Goal: Task Accomplishment & Management: Use online tool/utility

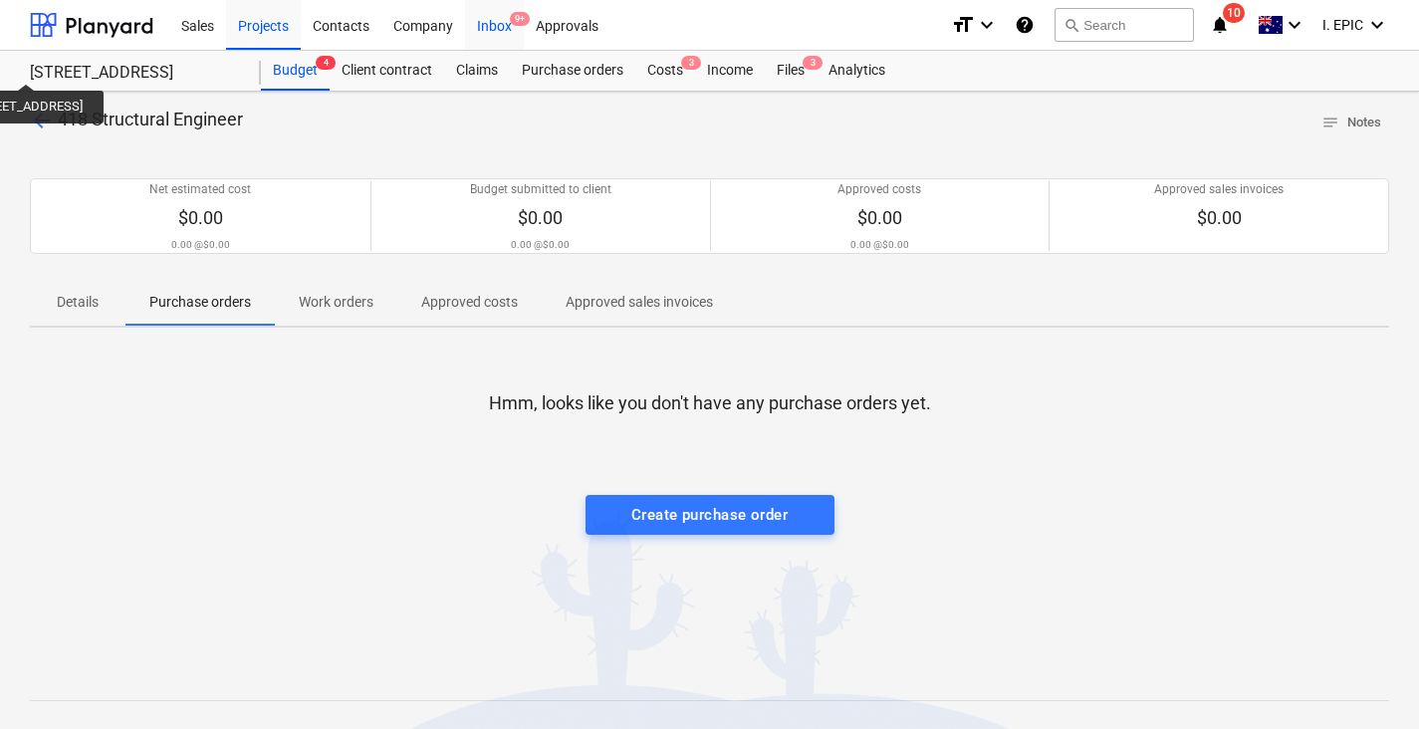
click at [264, 495] on div "Hmm, looks like you don't have any purchase orders yet. Create purchase order" at bounding box center [709, 493] width 1359 height 299
click at [795, 63] on div "Files 3" at bounding box center [791, 71] width 52 height 40
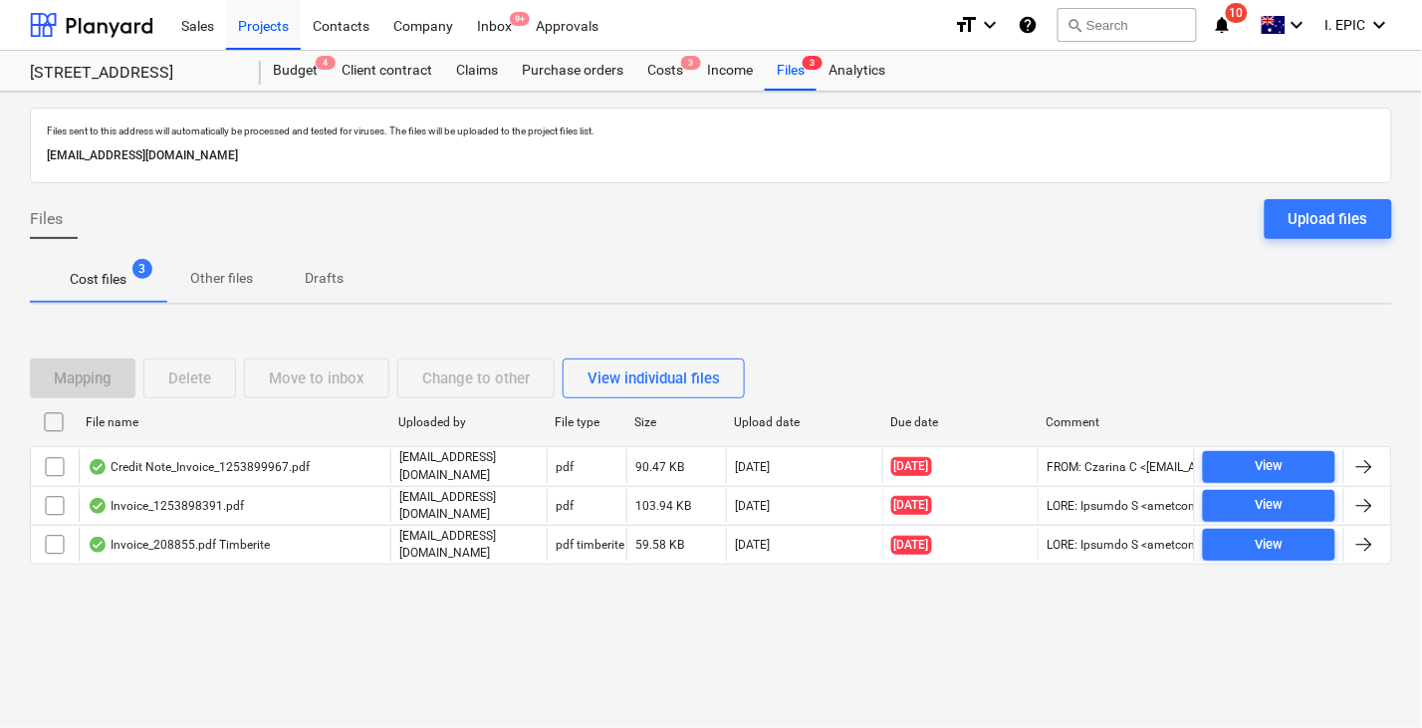
click at [290, 662] on div "Files sent to this address will automatically be processed and tested for virus…" at bounding box center [711, 410] width 1422 height 636
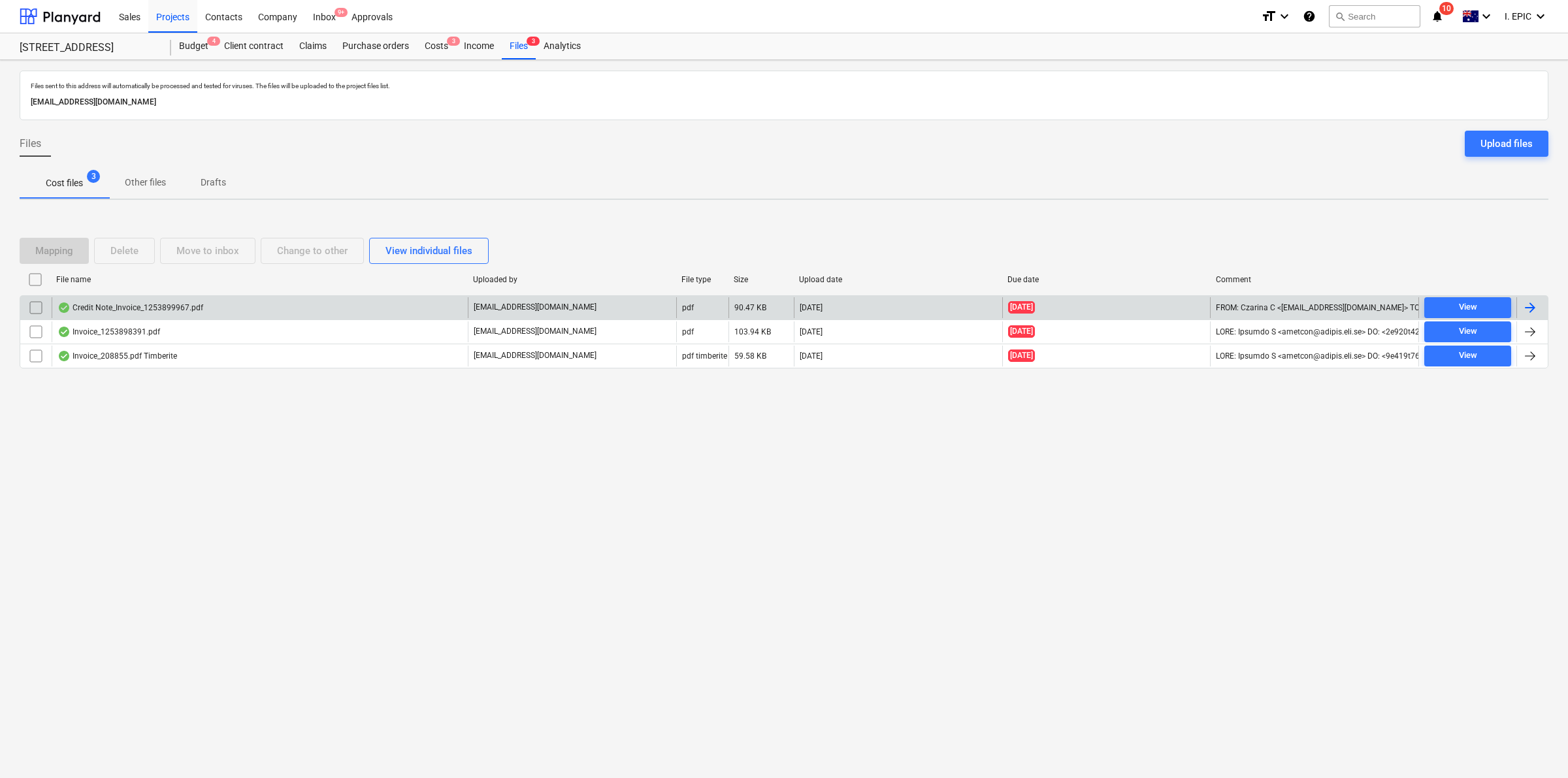
click at [161, 310] on div "Credit Note_Invoice_1253899967.pdf" at bounding box center [131, 308] width 146 height 10
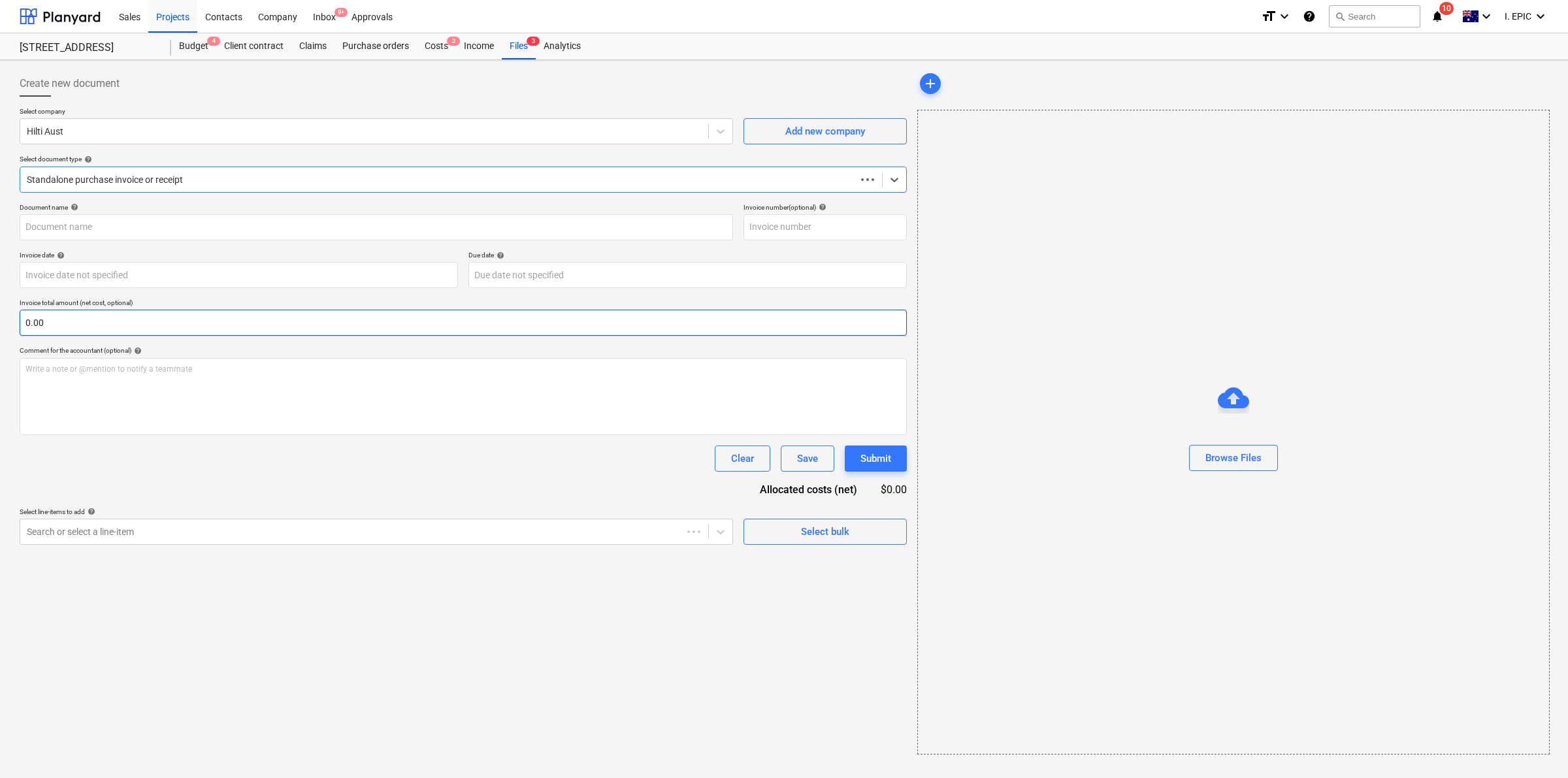
type input "1253899967"
type input "[DATE]"
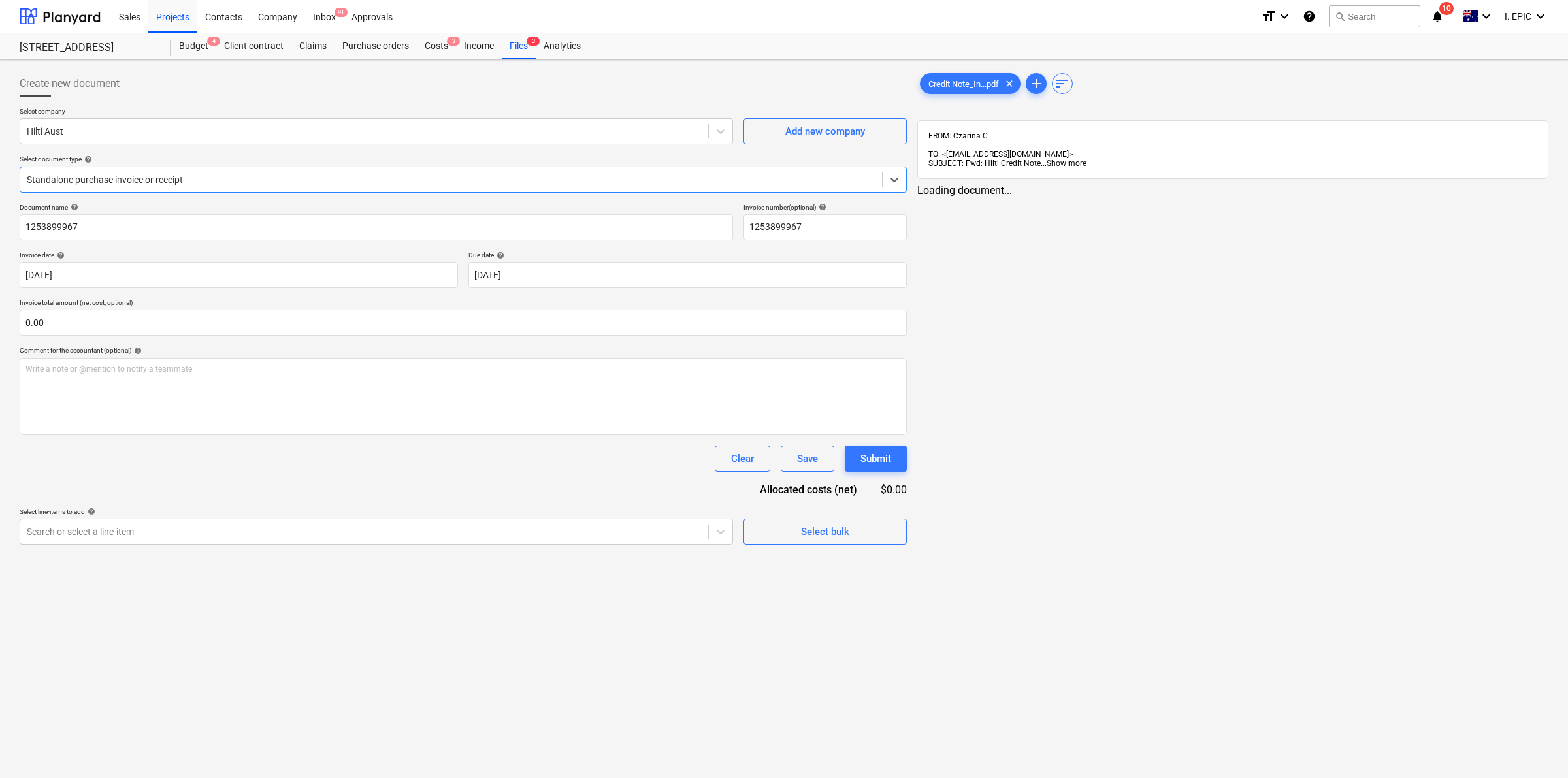
click at [343, 478] on div "Create new document Select company Hilti Aust Add new company Select document t…" at bounding box center [784, 419] width 1568 height 718
click at [463, 478] on div "Create new document Select company Hilti Aust Add new company Select document t…" at bounding box center [462, 516] width 895 height 902
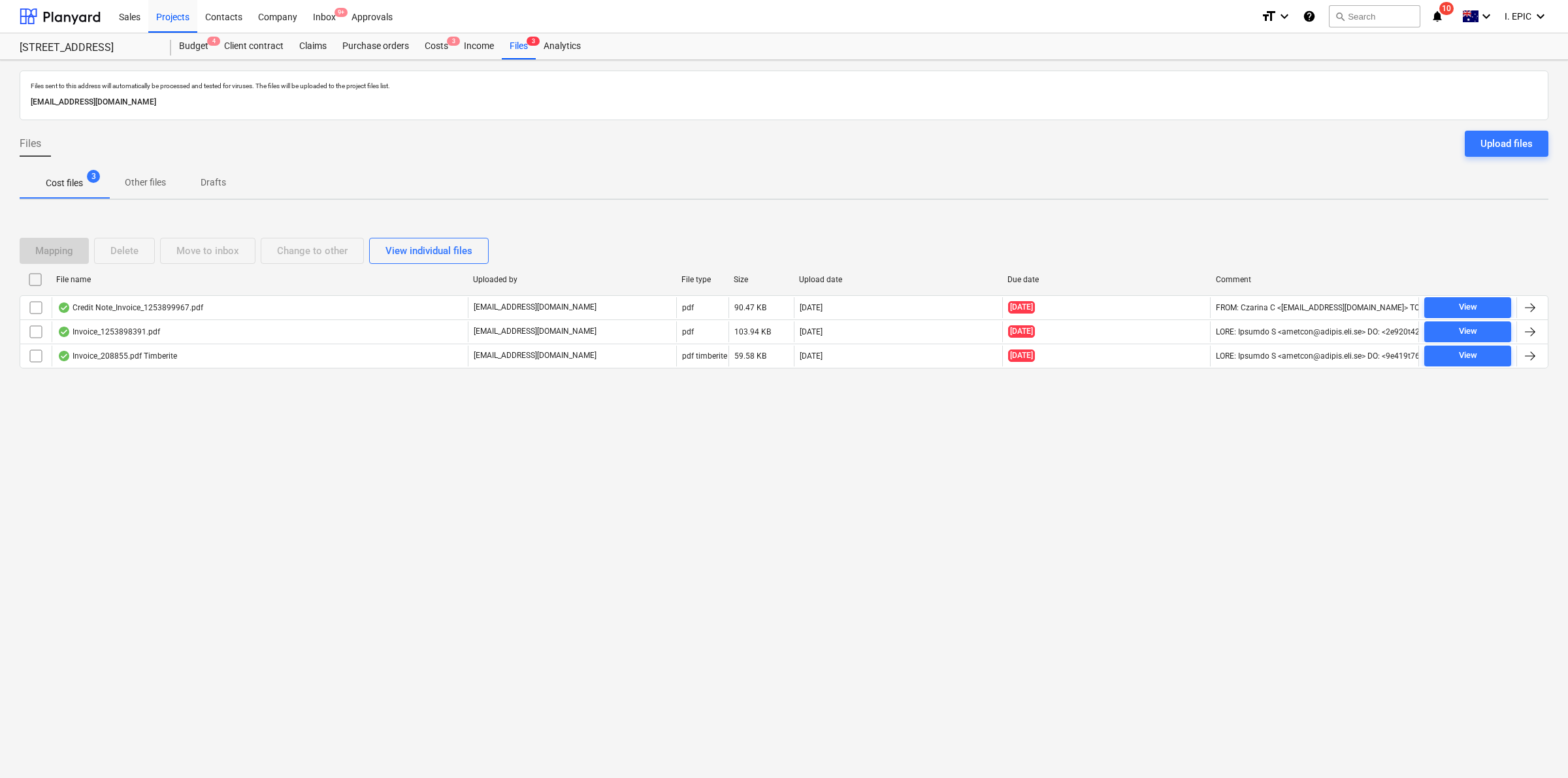
click at [291, 478] on div "Files sent to this address will automatically be processed and tested for virus…" at bounding box center [784, 419] width 1568 height 718
click at [66, 171] on button "Cost files 3" at bounding box center [64, 183] width 89 height 31
click at [149, 181] on p "Other files" at bounding box center [145, 182] width 41 height 14
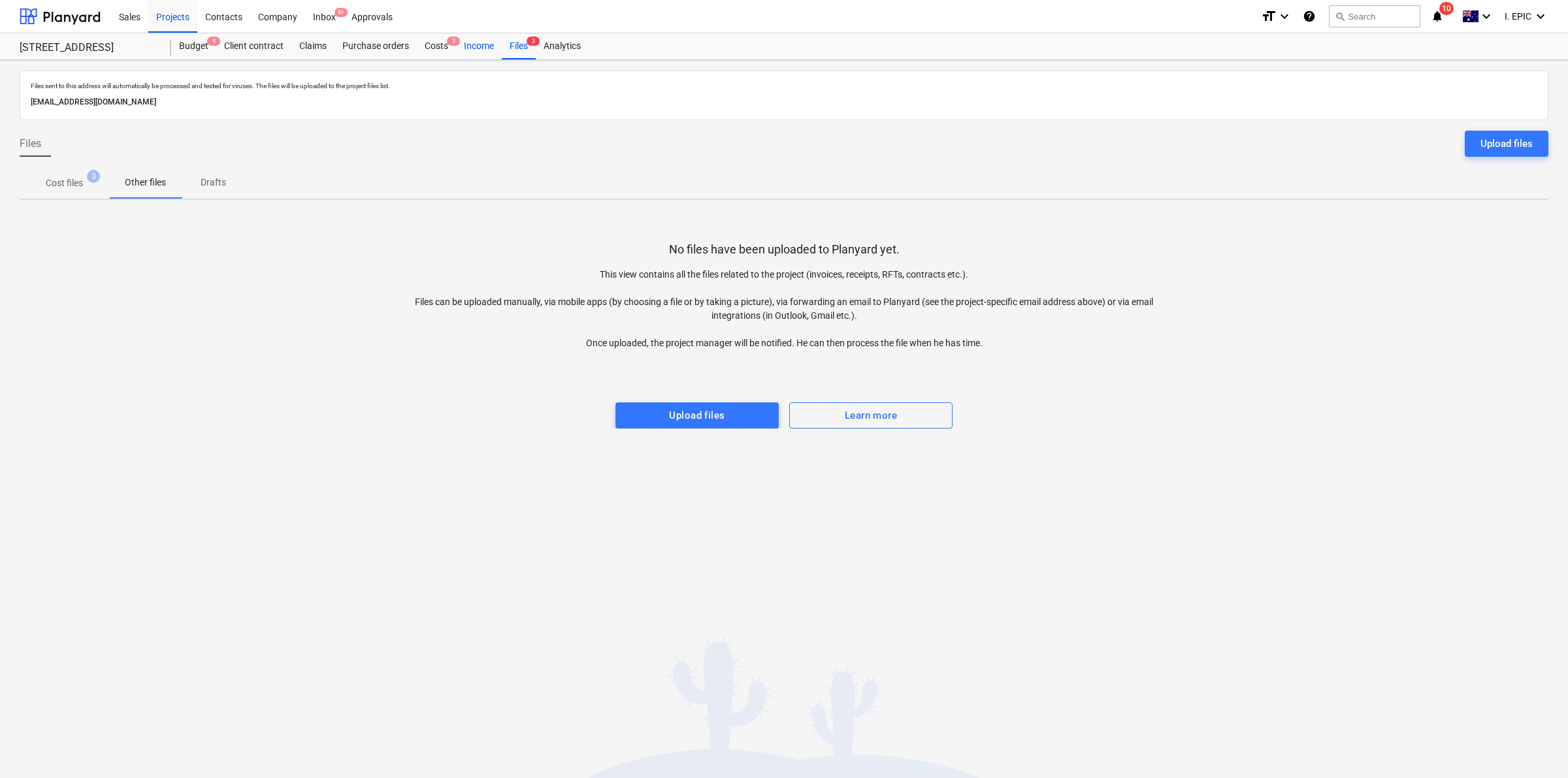
click at [531, 40] on span "3" at bounding box center [533, 41] width 13 height 9
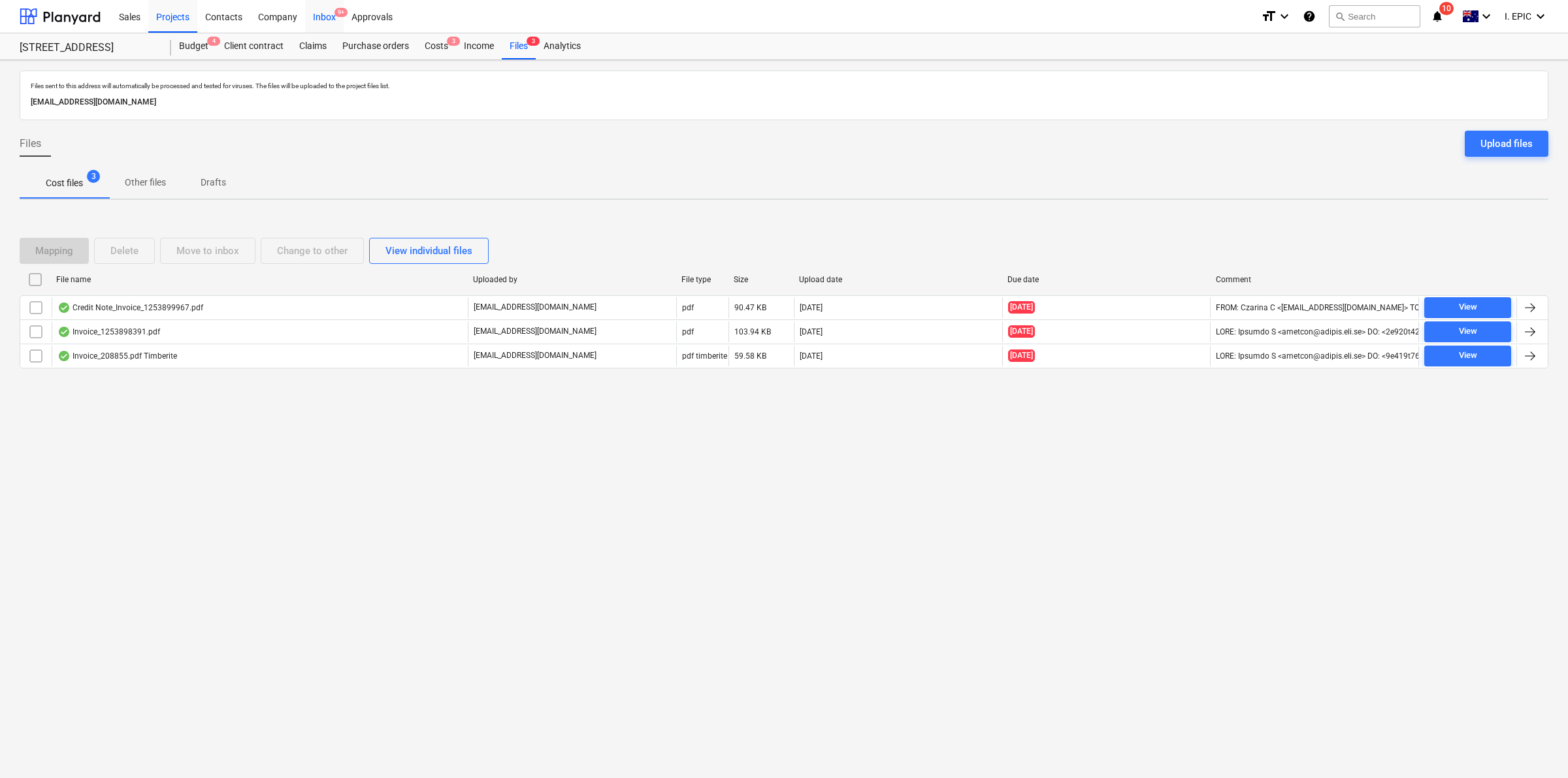
click at [325, 14] on div "Inbox 9+" at bounding box center [324, 16] width 39 height 33
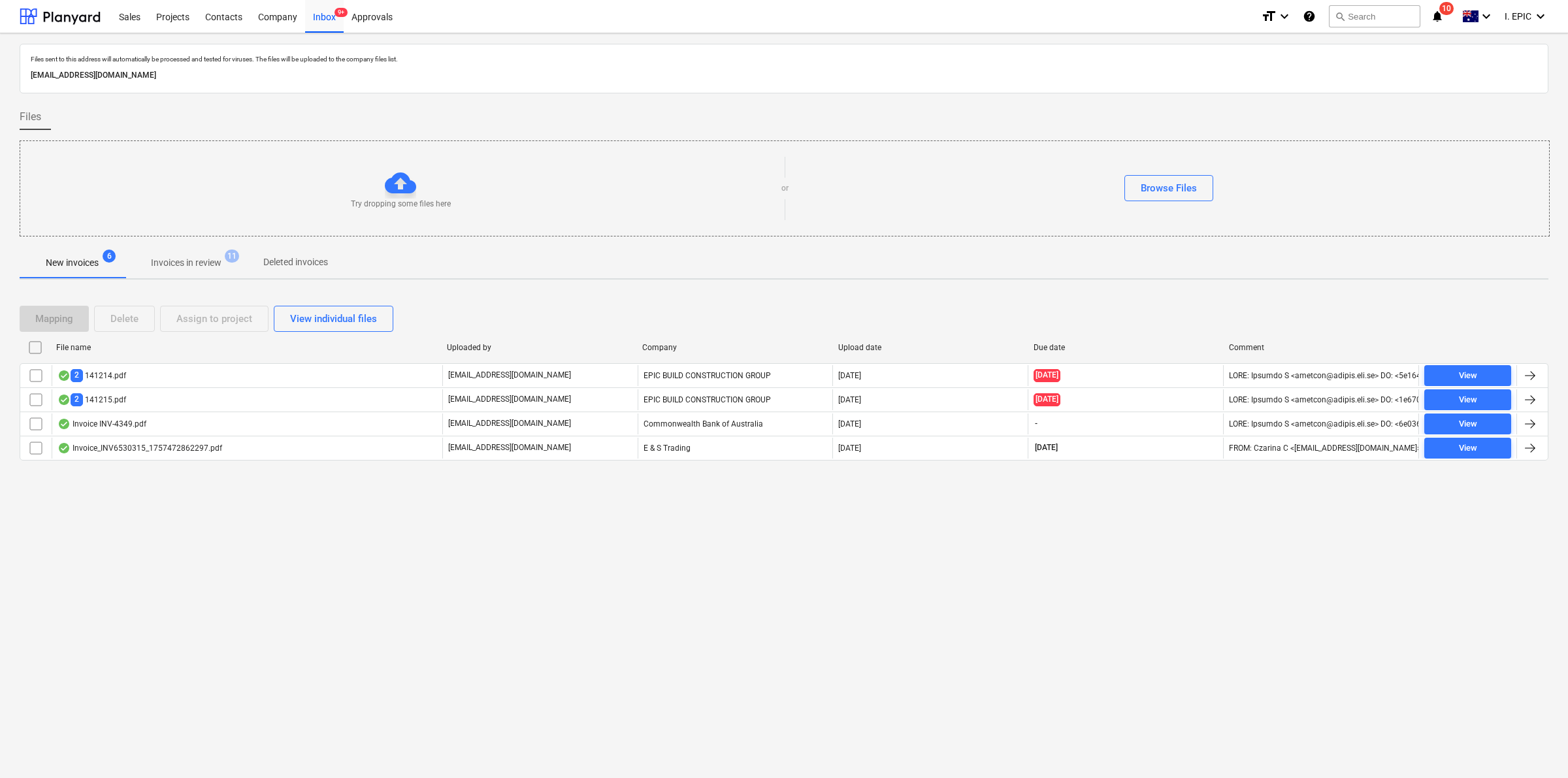
click at [350, 478] on div "Files sent to this address will automatically be processed and tested for virus…" at bounding box center [784, 405] width 1568 height 745
click at [526, 478] on div "Files sent to this address will automatically be processed and tested for virus…" at bounding box center [784, 405] width 1568 height 745
click at [505, 478] on div "Files sent to this address will automatically be processed and tested for virus…" at bounding box center [784, 405] width 1568 height 745
click at [615, 478] on div "Files sent to this address will automatically be processed and tested for virus…" at bounding box center [784, 405] width 1568 height 745
drag, startPoint x: 527, startPoint y: 543, endPoint x: 534, endPoint y: 534, distance: 11.4
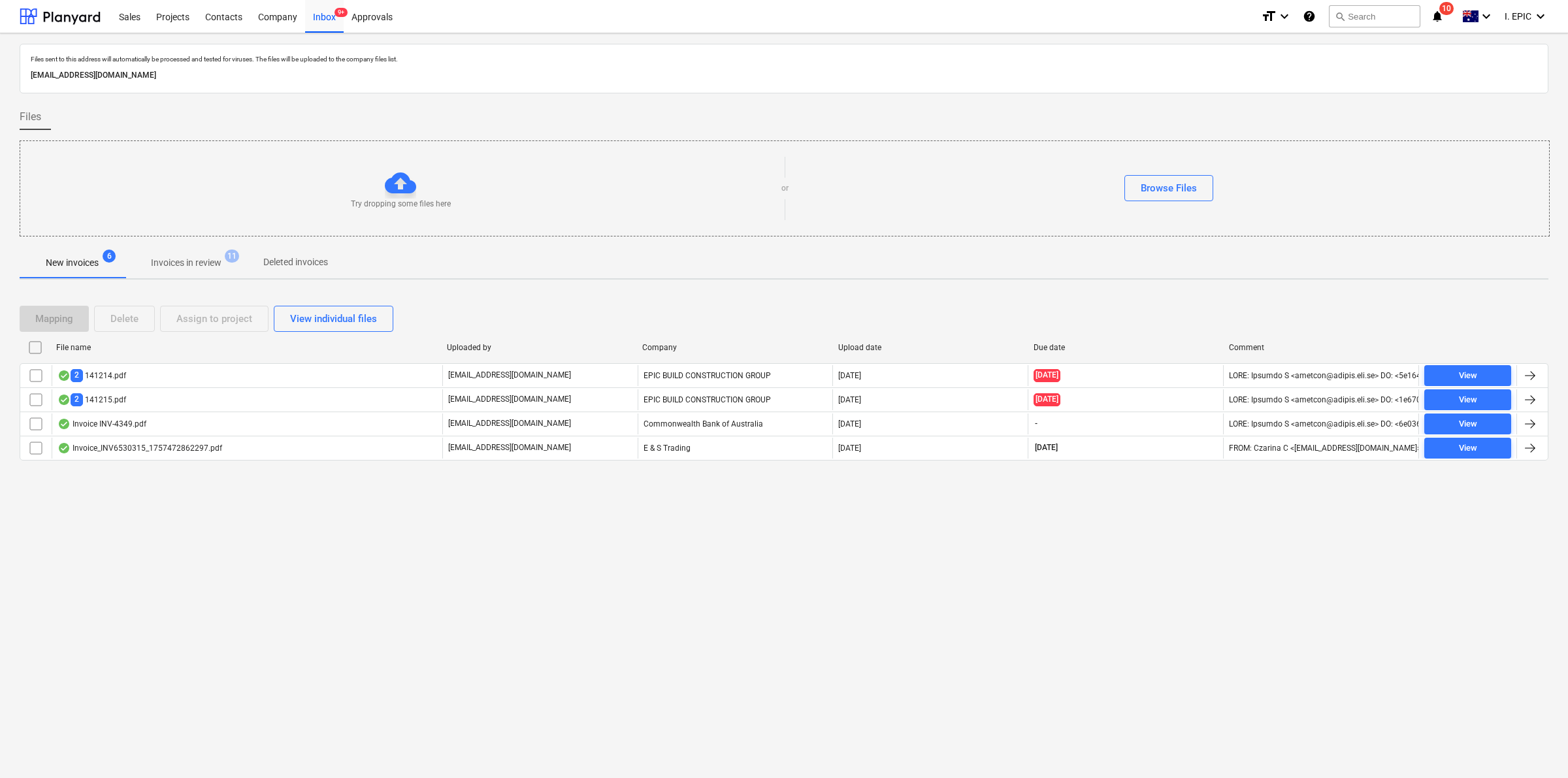
click at [535, 478] on div "Files sent to this address will automatically be processed and tested for virus…" at bounding box center [784, 405] width 1568 height 745
click at [555, 478] on div "Files sent to this address will automatically be processed and tested for virus…" at bounding box center [784, 405] width 1568 height 745
click at [718, 478] on div "Files sent to this address will automatically be processed and tested for virus…" at bounding box center [784, 405] width 1568 height 745
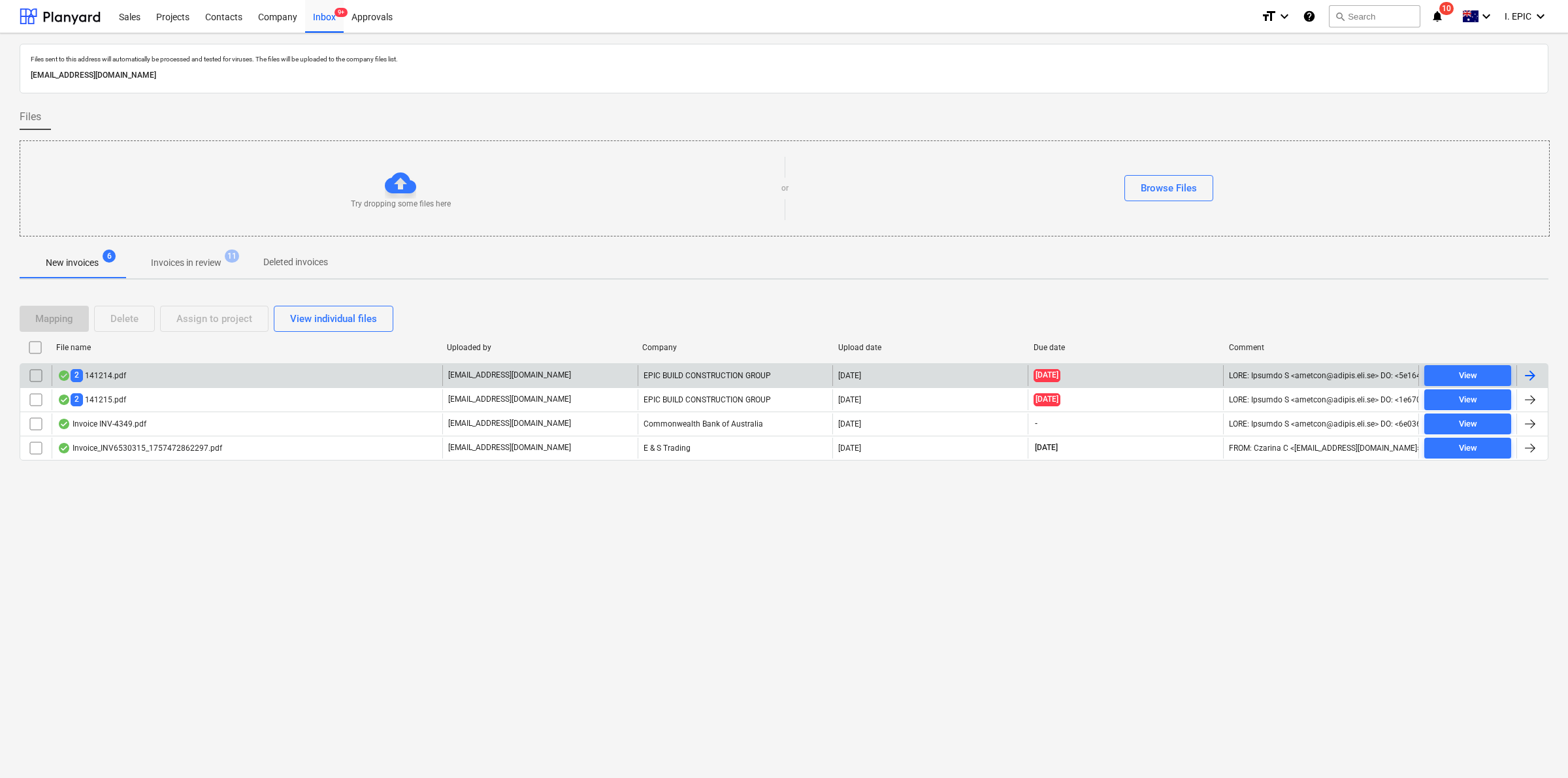
click at [94, 373] on div "2 141214.pdf" at bounding box center [92, 375] width 69 height 12
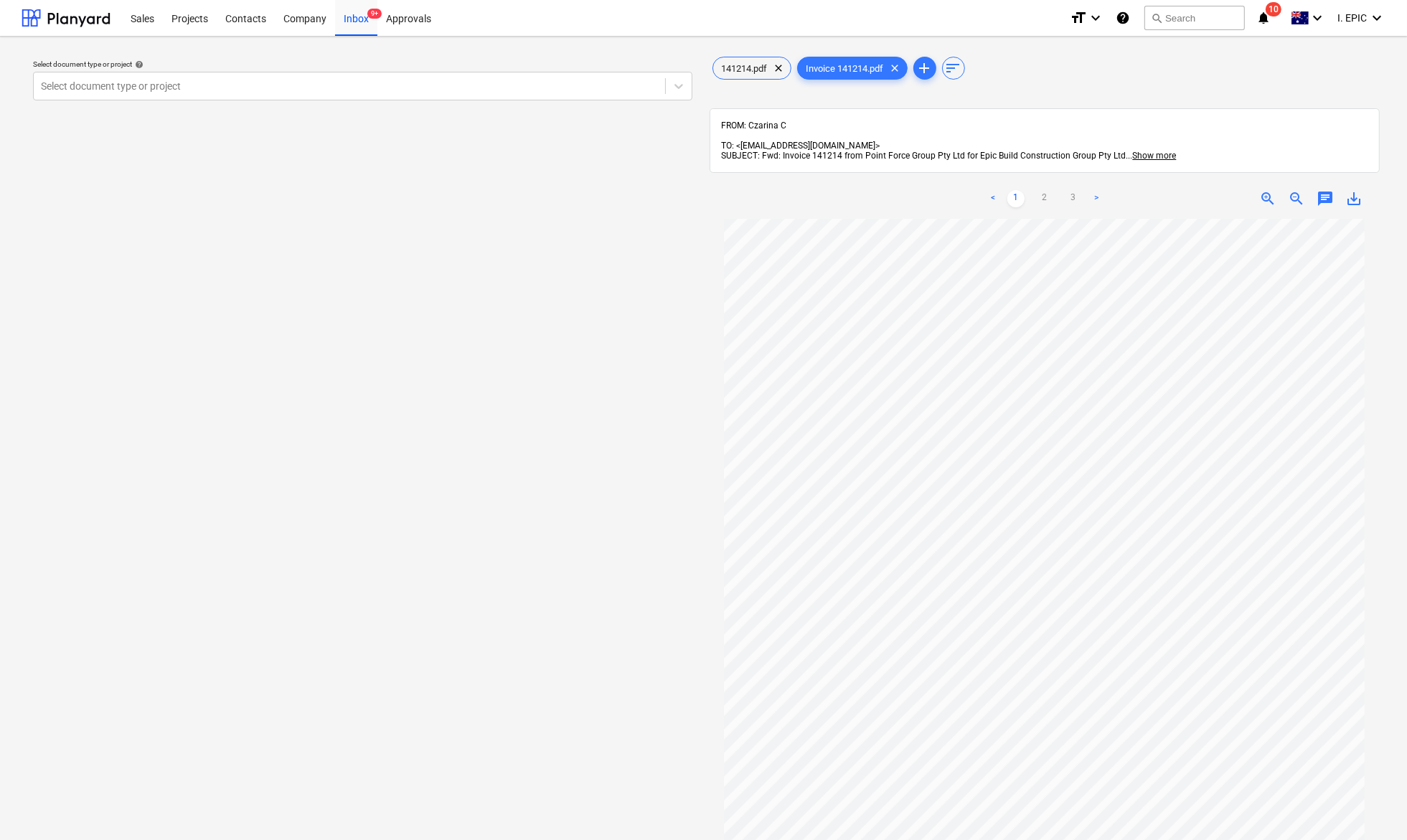
click at [252, 314] on div "Select document type or project help Select document type or project" at bounding box center [362, 536] width 682 height 976
click at [63, 260] on div "Select document type or project help Select document type or project" at bounding box center [362, 536] width 682 height 976
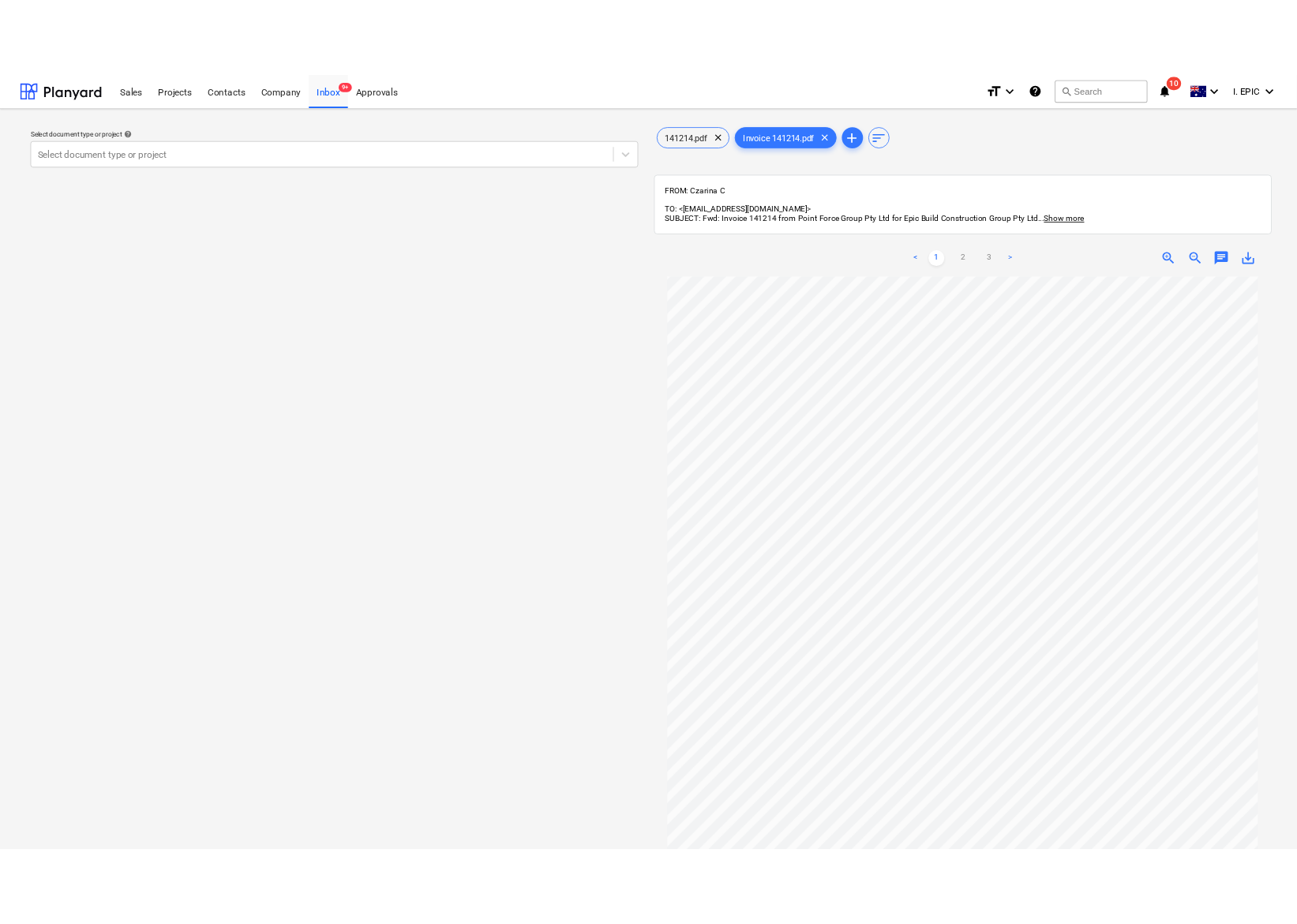
scroll to position [119, 0]
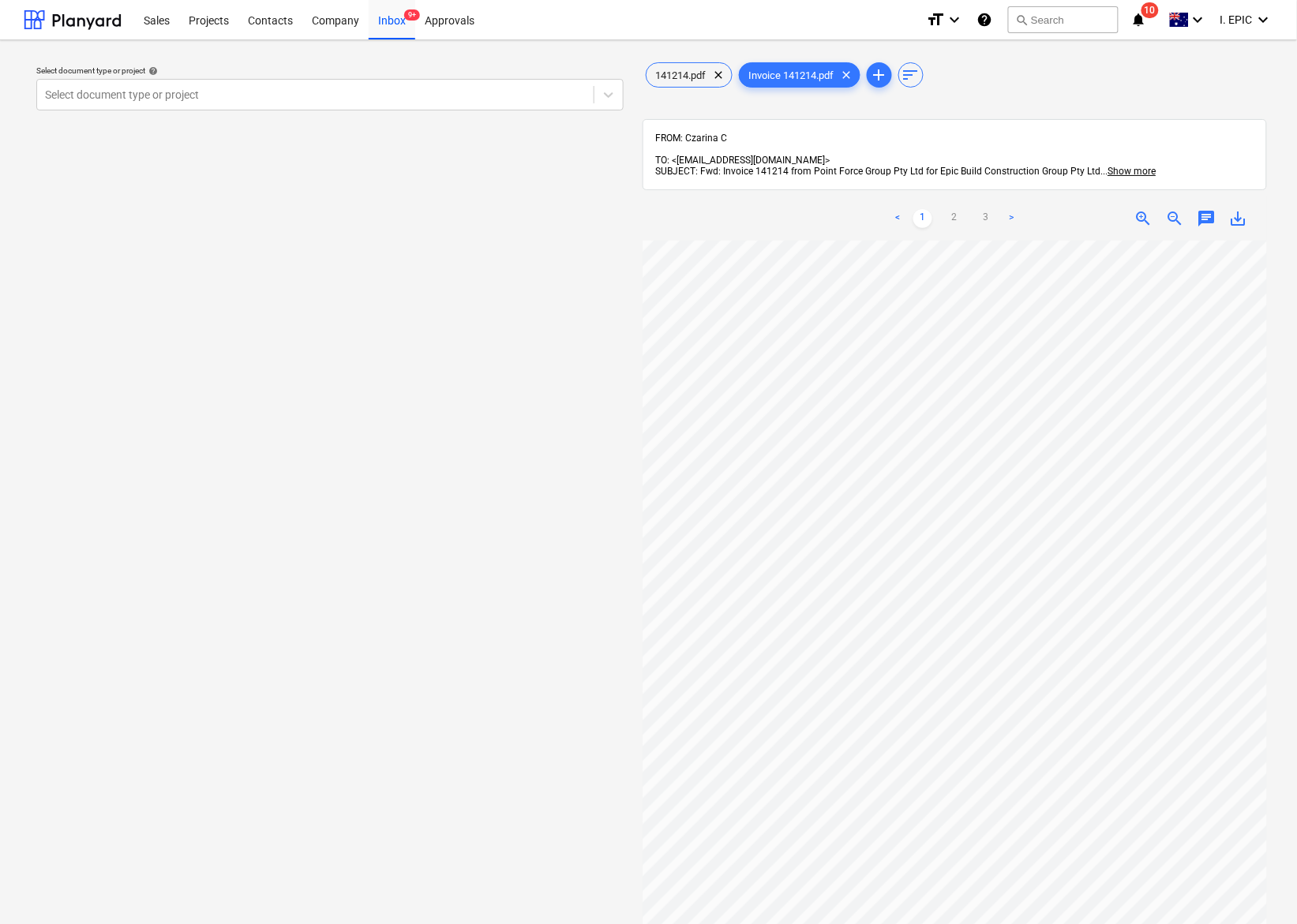
click at [239, 289] on div "Select document type or project help Select document type or project" at bounding box center [330, 590] width 613 height 1074
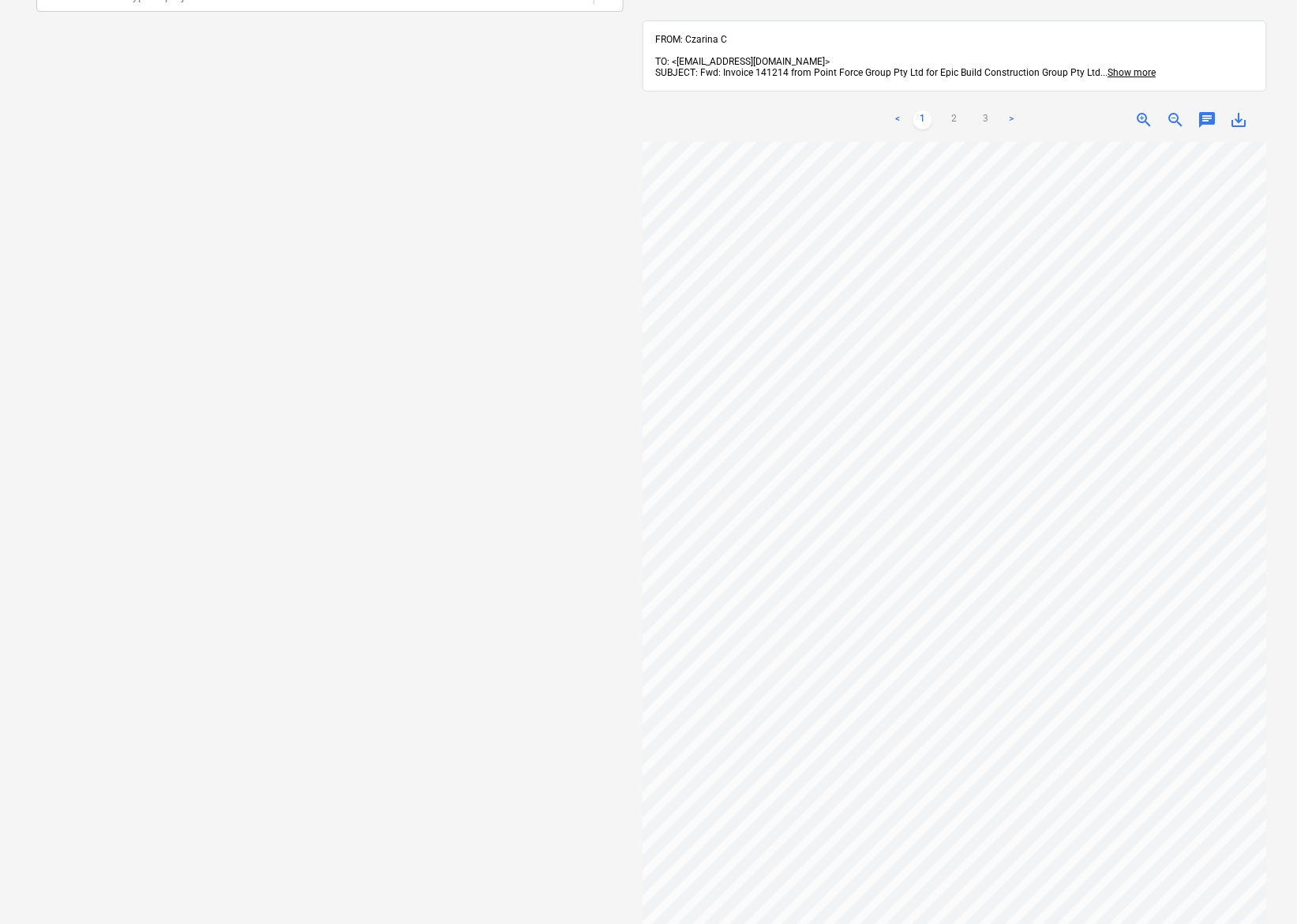
click at [120, 233] on div "Select document type or project help Select document type or project" at bounding box center [330, 485] width 613 height 1063
click at [89, 327] on div "Select document type or project help Select document type or project" at bounding box center [330, 485] width 613 height 1063
click at [147, 431] on div "Select document type or project help Select document type or project" at bounding box center [330, 485] width 613 height 1063
click at [82, 198] on div "Select document type or project help Select document type or project" at bounding box center [330, 485] width 613 height 1063
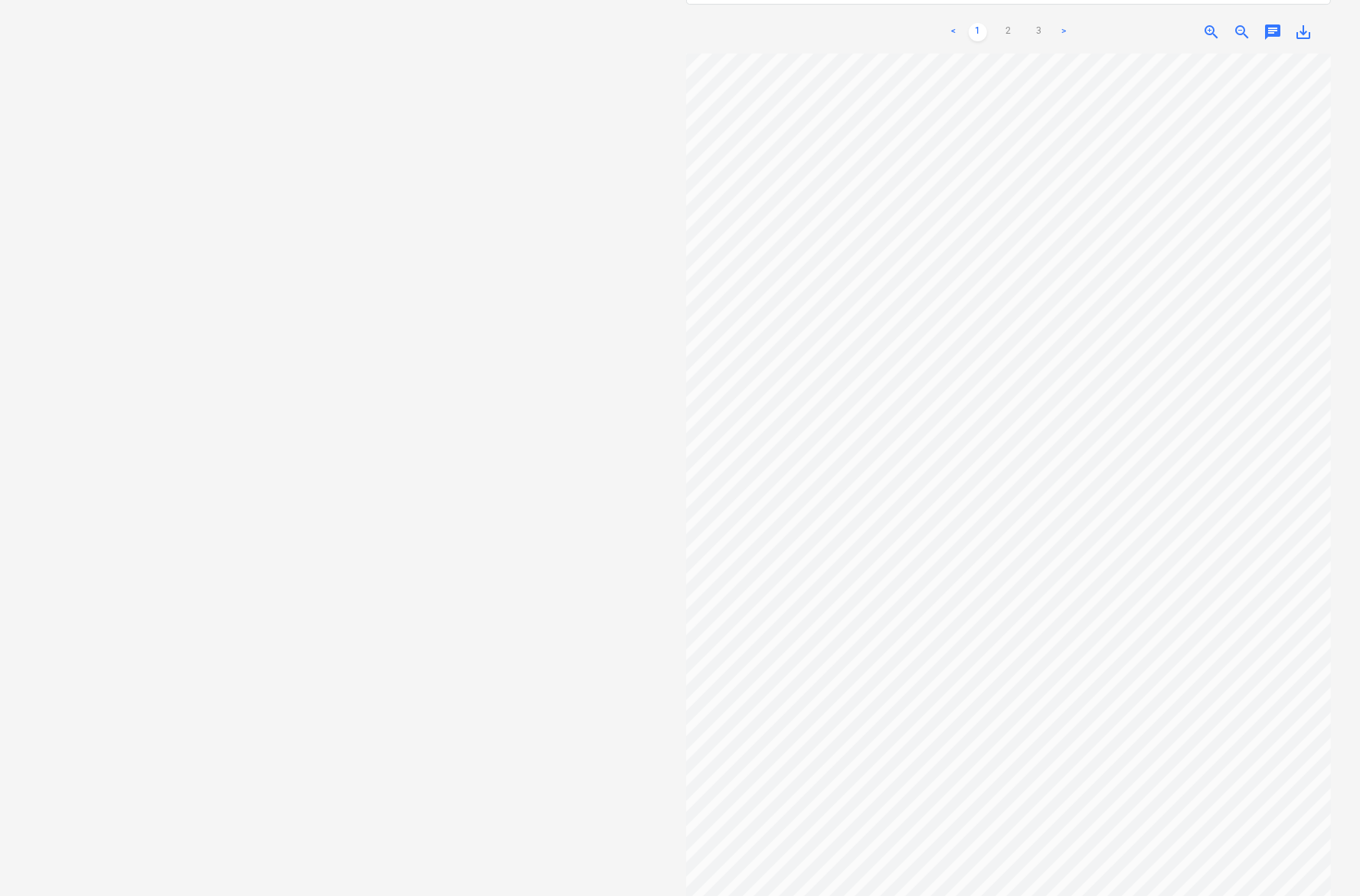
scroll to position [197, 0]
click at [125, 383] on div "Select document type or project help Select document type or project" at bounding box center [351, 369] width 657 height 1030
click at [98, 320] on div "Select document type or project help Select document type or project" at bounding box center [351, 369] width 657 height 1030
click at [113, 436] on div "Select document type or project help Select document type or project" at bounding box center [351, 369] width 657 height 1030
click at [1007, 23] on link "2" at bounding box center [1009, 32] width 18 height 18
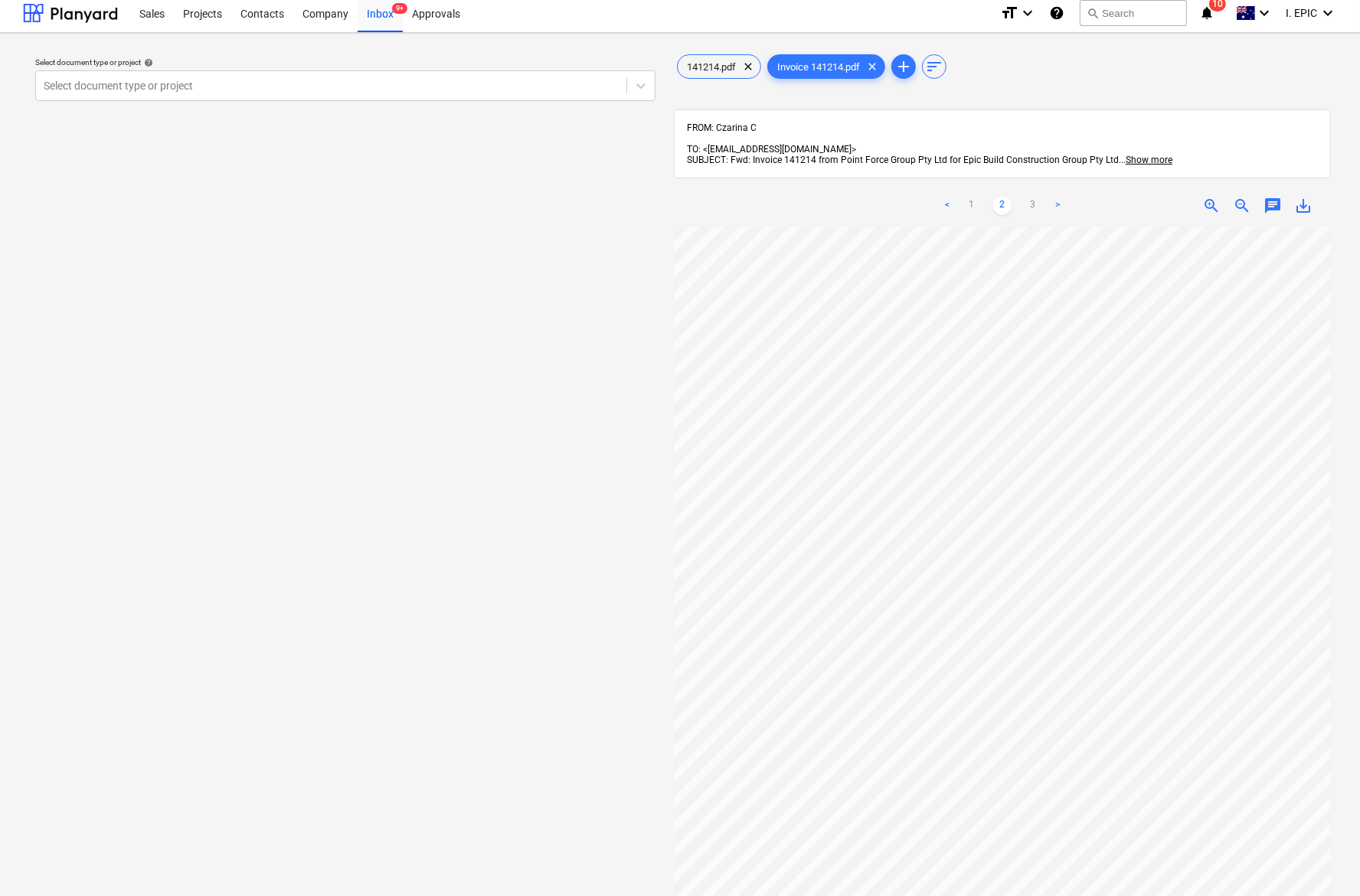
scroll to position [123, 33]
click at [150, 290] on div "Select document type or project help Select document type or project" at bounding box center [345, 566] width 644 height 1041
click at [74, 460] on div "Select document type or project help Select document type or project" at bounding box center [345, 566] width 644 height 1041
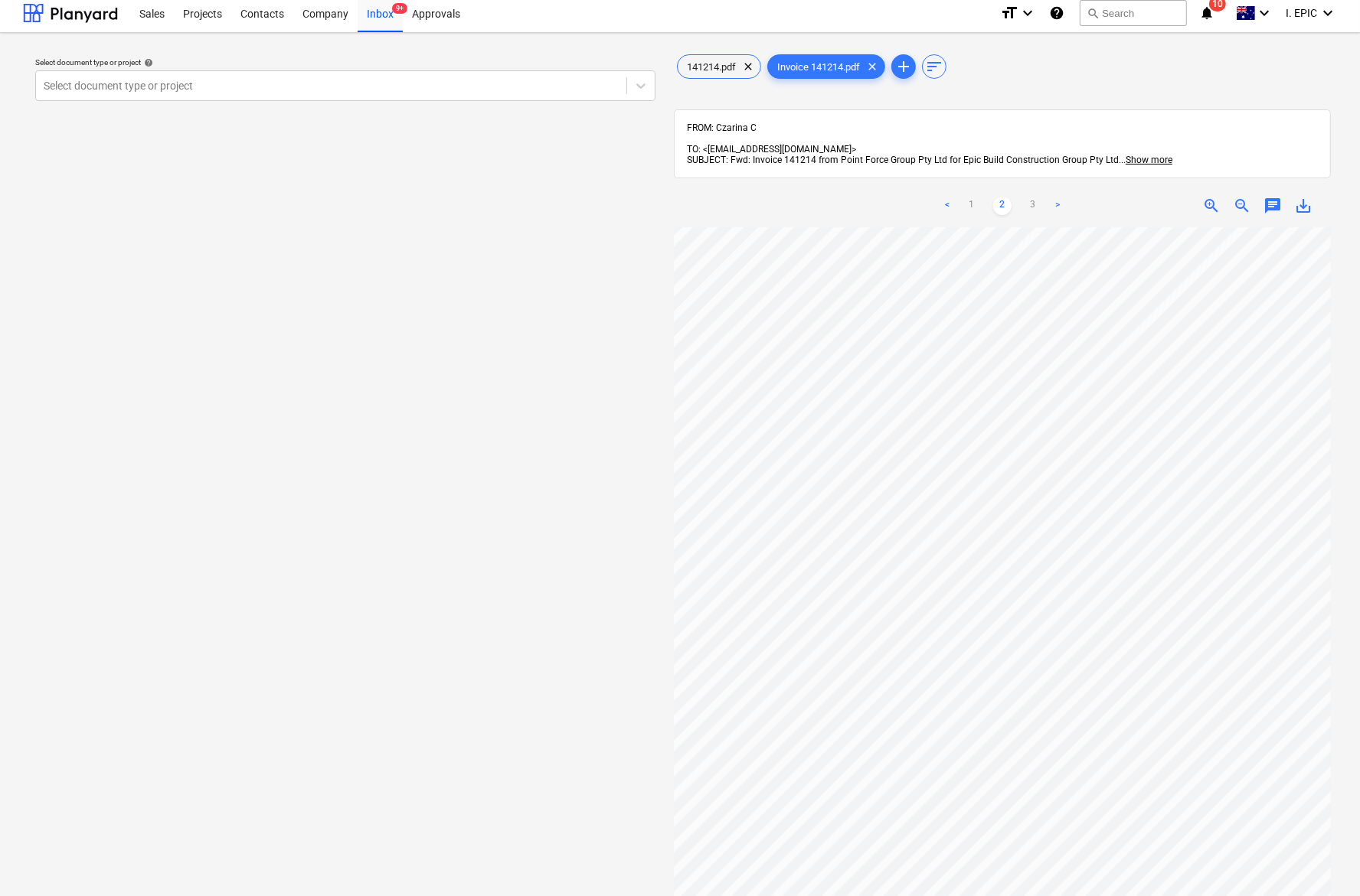
drag, startPoint x: 126, startPoint y: 214, endPoint x: 354, endPoint y: 262, distance: 233.0
click at [126, 214] on div "Select document type or project help Select document type or project" at bounding box center [345, 566] width 644 height 1041
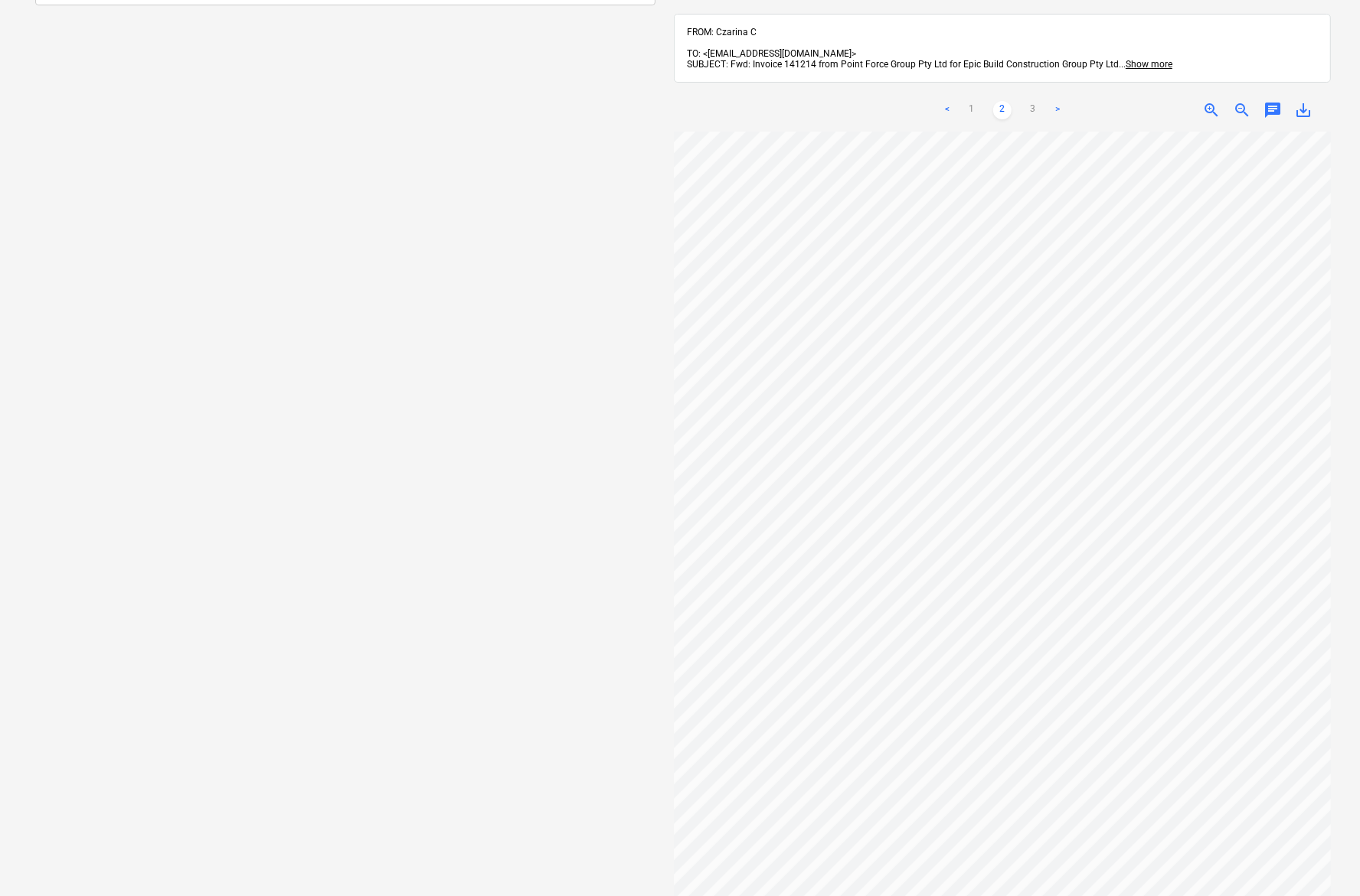
scroll to position [123, 13]
click at [148, 201] on div "Select document type or project help Select document type or project" at bounding box center [345, 464] width 644 height 1030
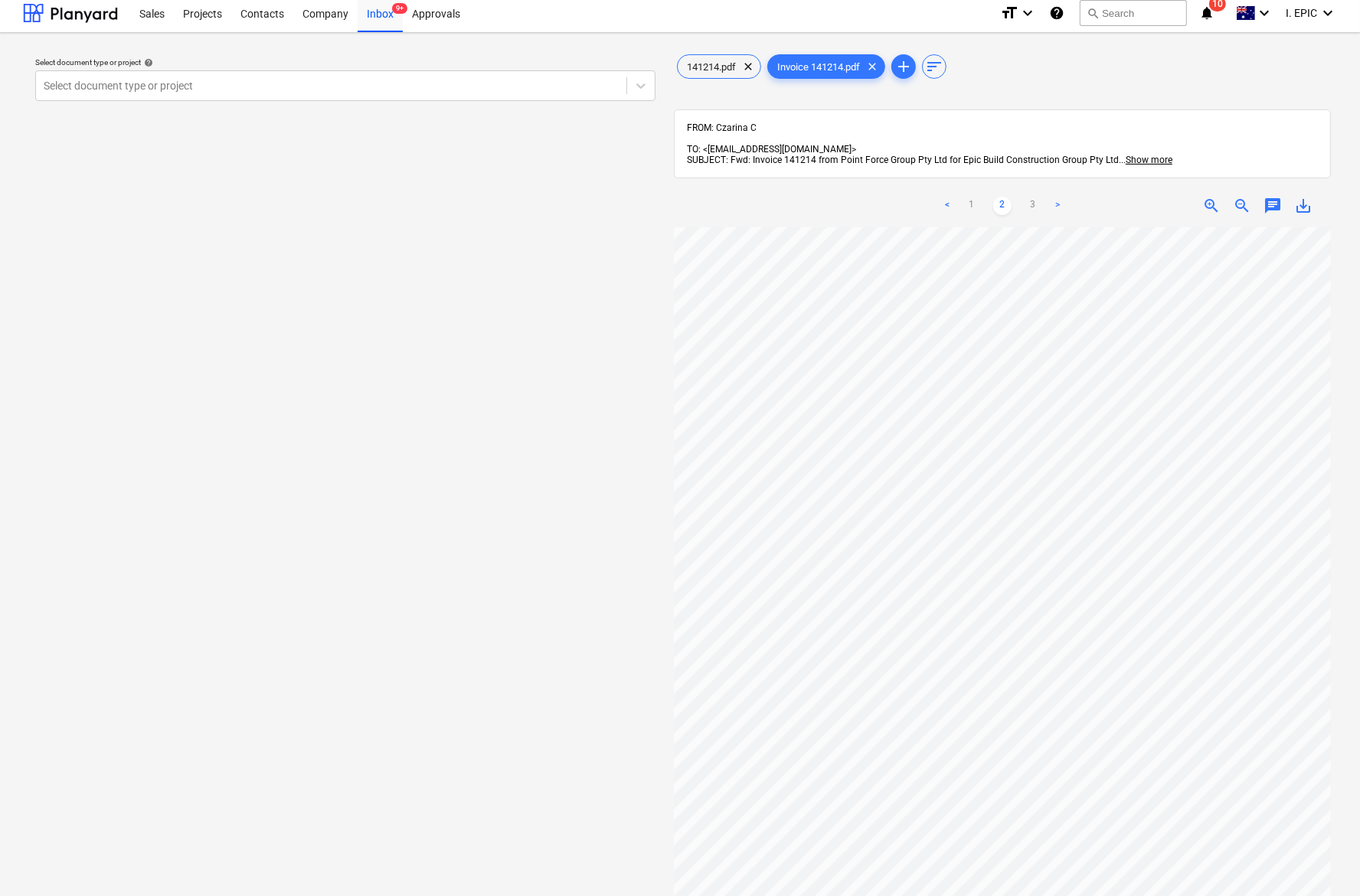
scroll to position [0, 0]
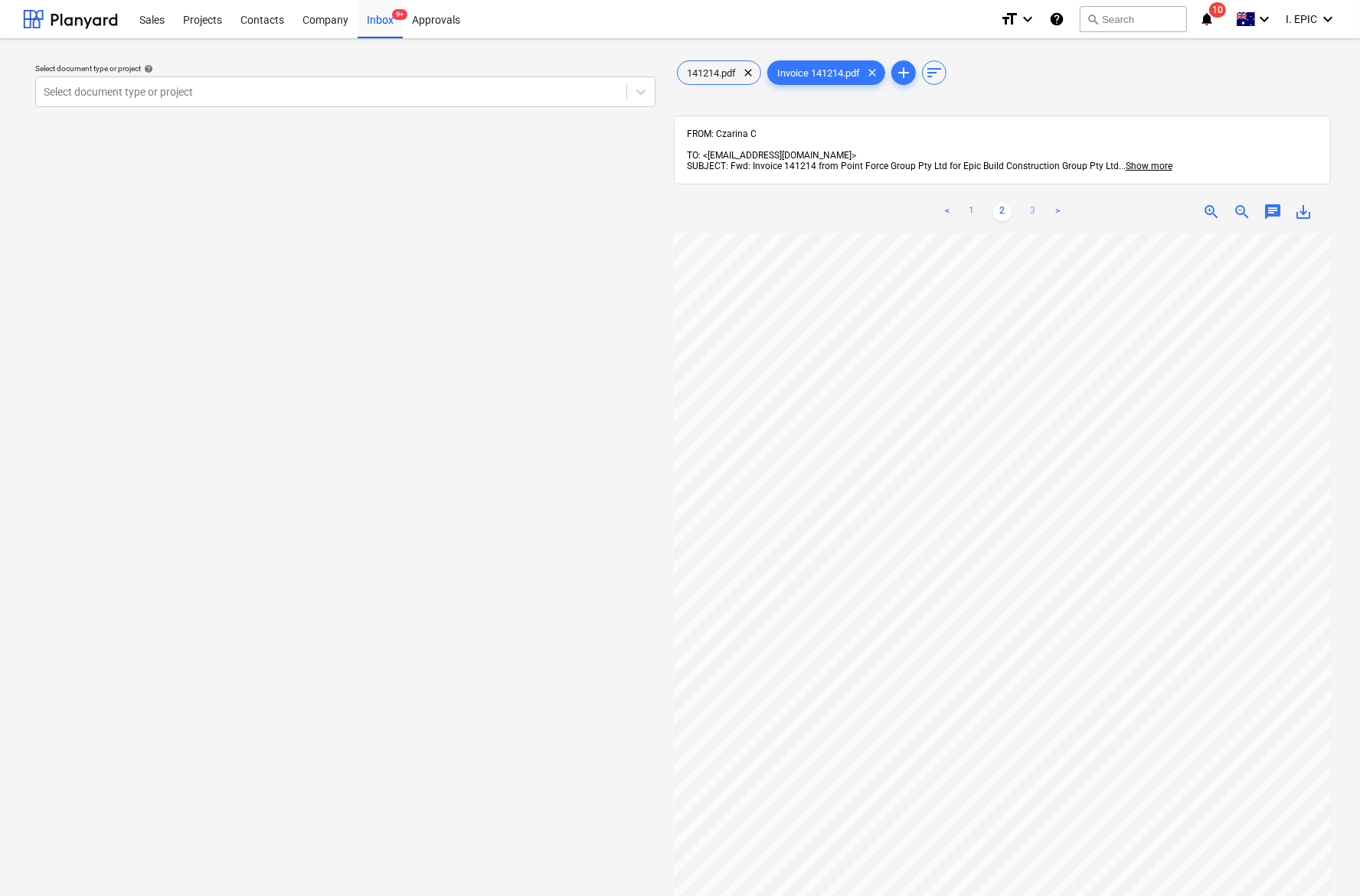
click at [1032, 203] on link "3" at bounding box center [1032, 212] width 18 height 18
click at [180, 263] on div "Select document type or project help Select document type or project" at bounding box center [345, 572] width 644 height 1041
click at [285, 261] on div "Select document type or project help Select document type or project" at bounding box center [345, 572] width 644 height 1041
click at [1090, 203] on span "chat" at bounding box center [1272, 212] width 18 height 18
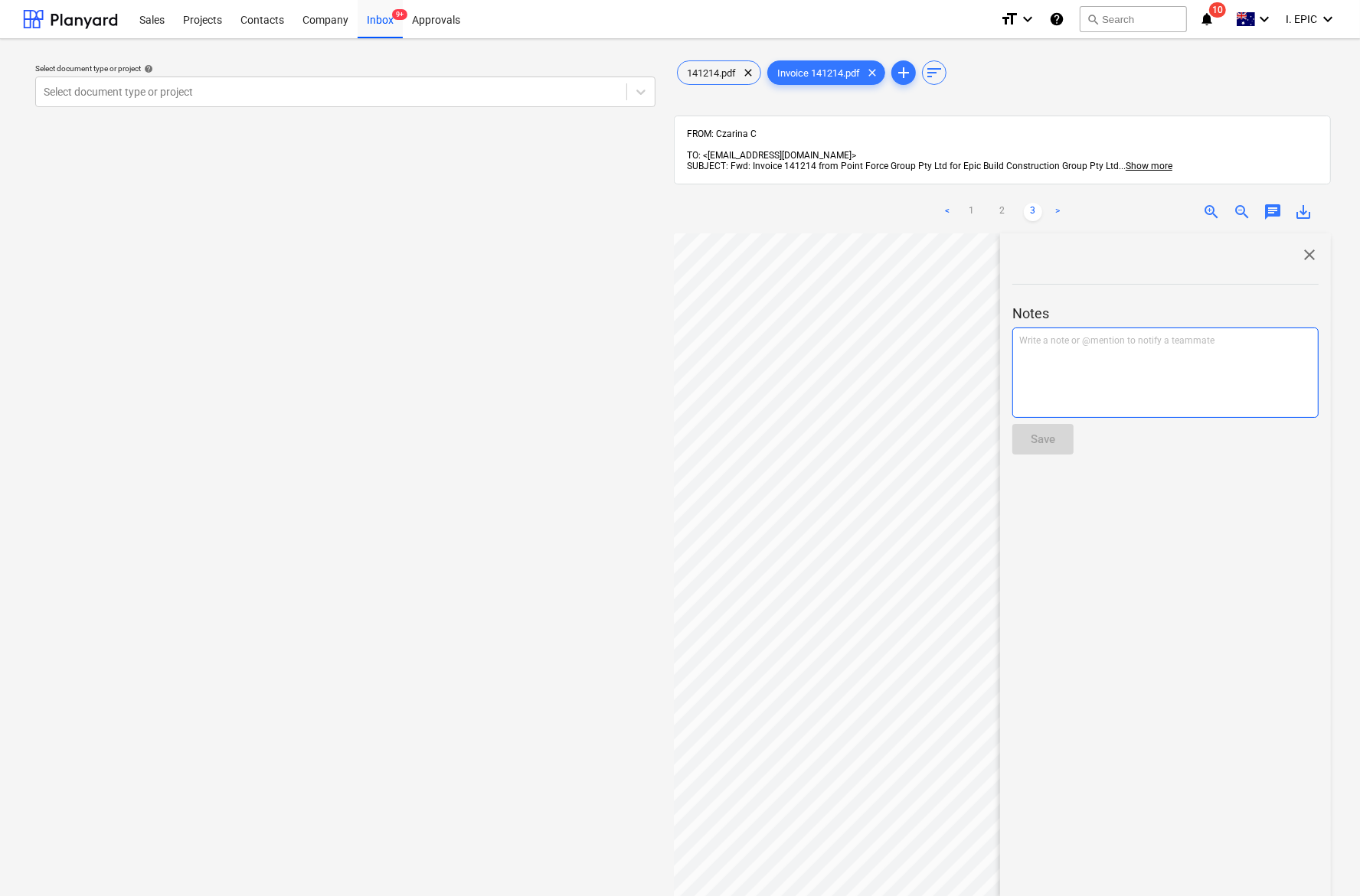
click at [1068, 387] on div "Write a note or @mention to notify a teammate [PERSON_NAME]" at bounding box center [1165, 373] width 306 height 91
drag, startPoint x: 1060, startPoint y: 327, endPoint x: 1199, endPoint y: 338, distance: 139.4
click at [1090, 334] on p "Checked and verified" at bounding box center [1165, 340] width 292 height 13
click at [1026, 335] on span "Checked against timesheets." at bounding box center [1078, 340] width 118 height 11
click at [1090, 334] on p "Rates are correct and checked against timesheets." at bounding box center [1165, 340] width 292 height 13
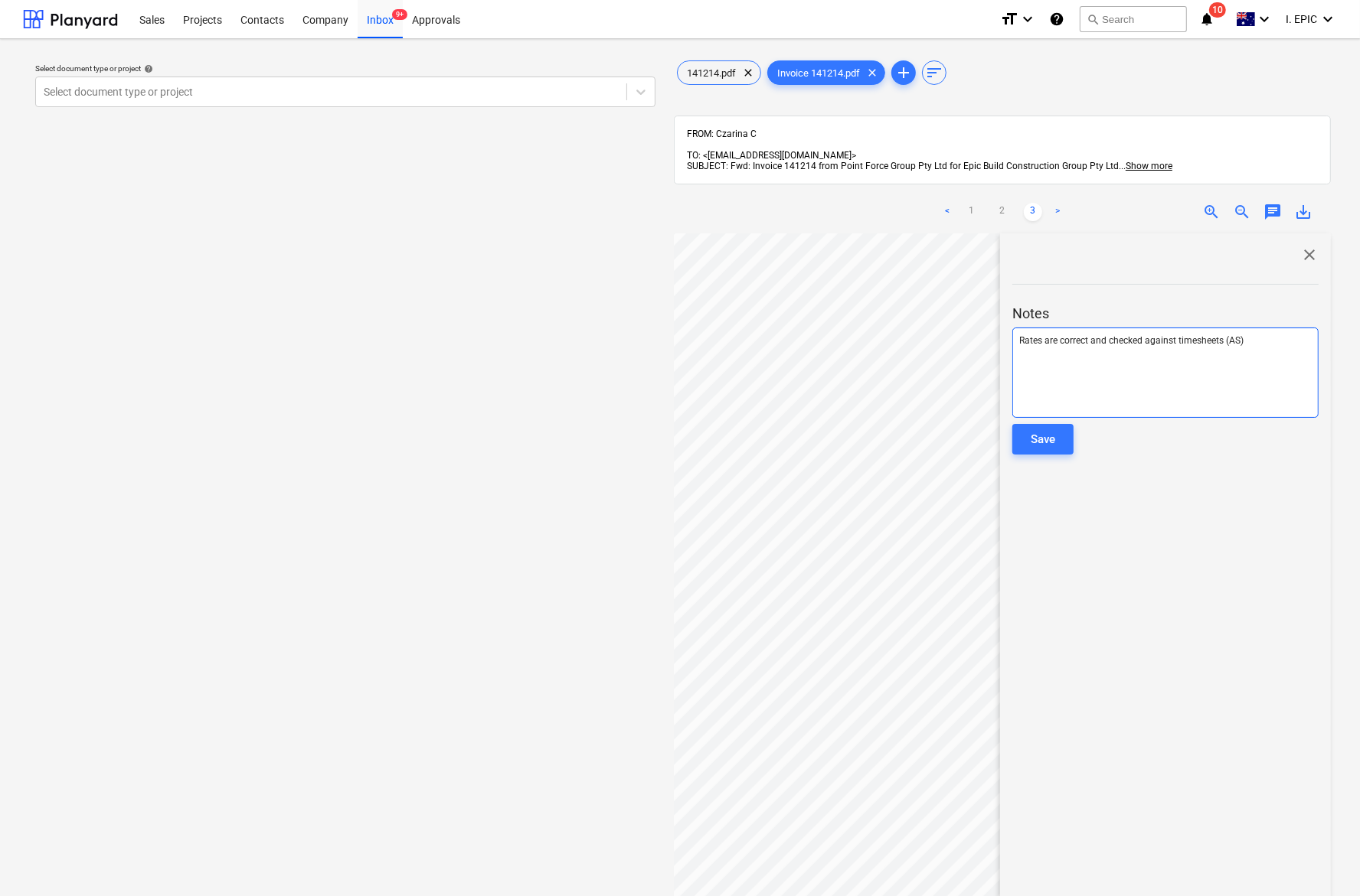
click at [1090, 335] on span "Rates are correct and checked against timesheets (AS)" at bounding box center [1131, 340] width 224 height 11
click at [1090, 541] on div "close Notes Rates are correct and checked against time sheets (AS) Save" at bounding box center [1165, 672] width 331 height 878
click at [1036, 430] on div "Save" at bounding box center [1042, 440] width 25 height 20
click at [591, 528] on div "Select document type or project help Select document type or project" at bounding box center [345, 572] width 644 height 1041
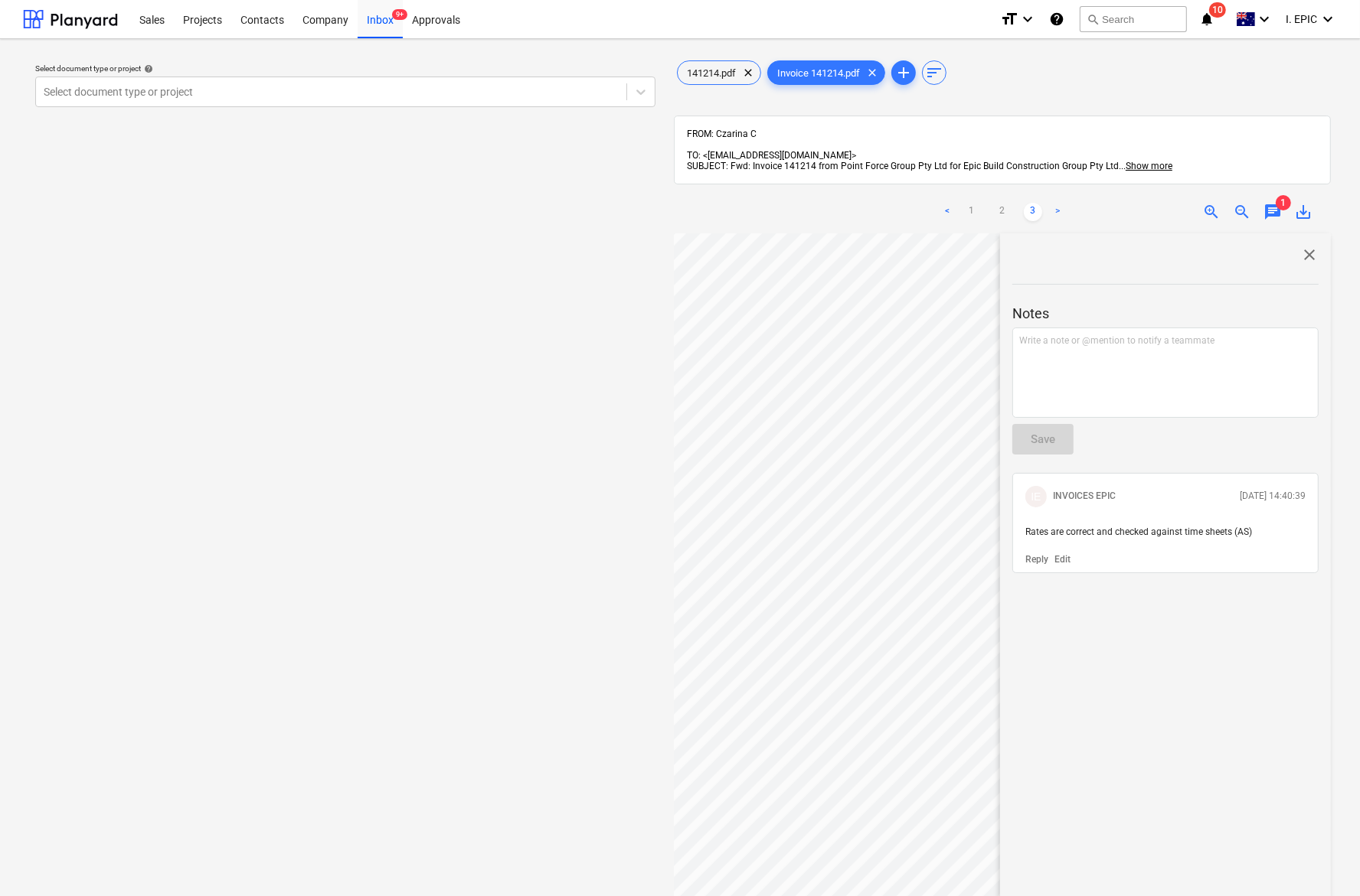
click at [379, 509] on div "Select document type or project help Select document type or project" at bounding box center [345, 572] width 644 height 1041
click at [969, 203] on link "1" at bounding box center [972, 212] width 18 height 18
click at [1090, 246] on span "close" at bounding box center [1309, 255] width 18 height 18
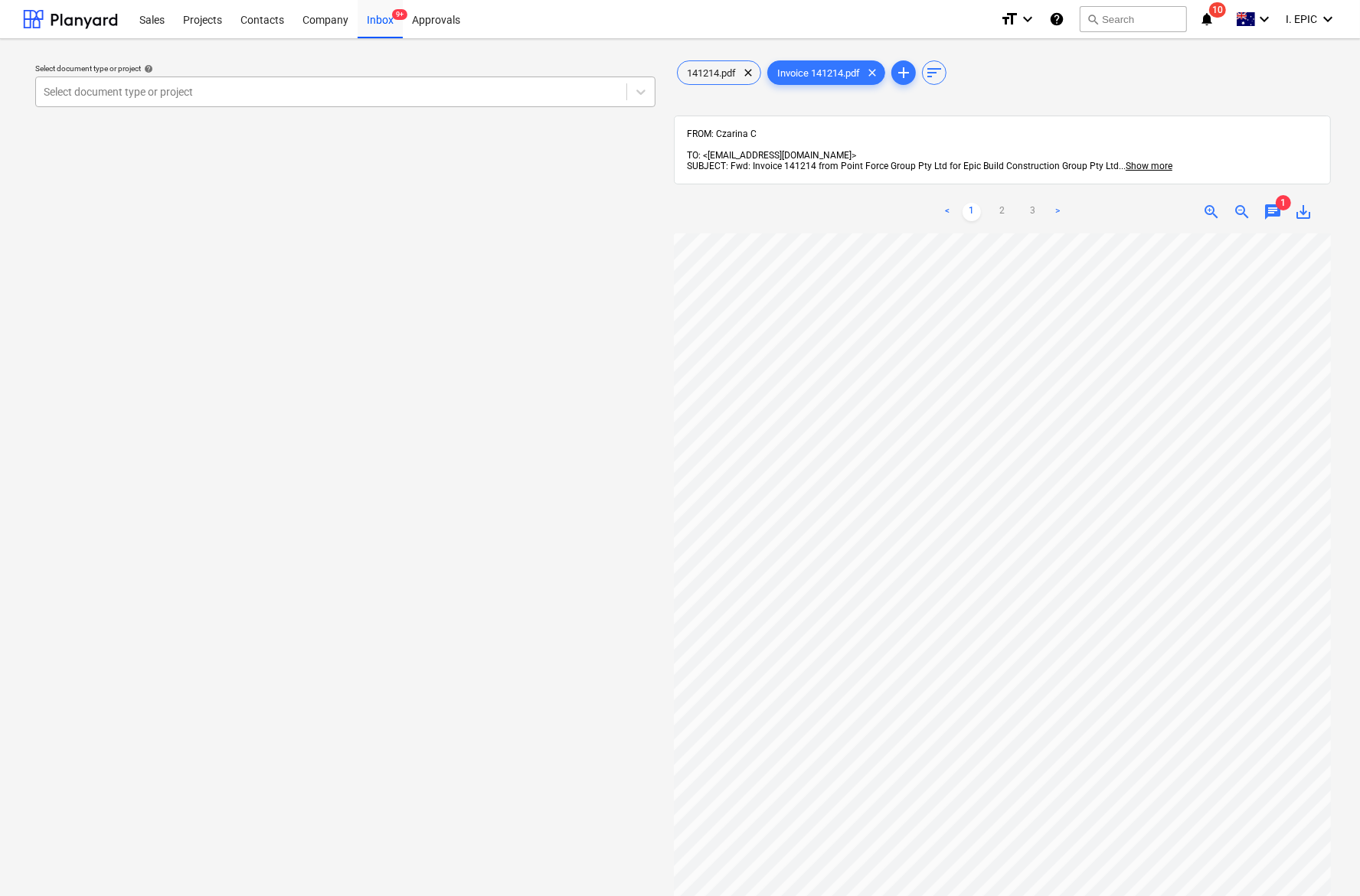
click at [181, 95] on div at bounding box center [331, 92] width 575 height 15
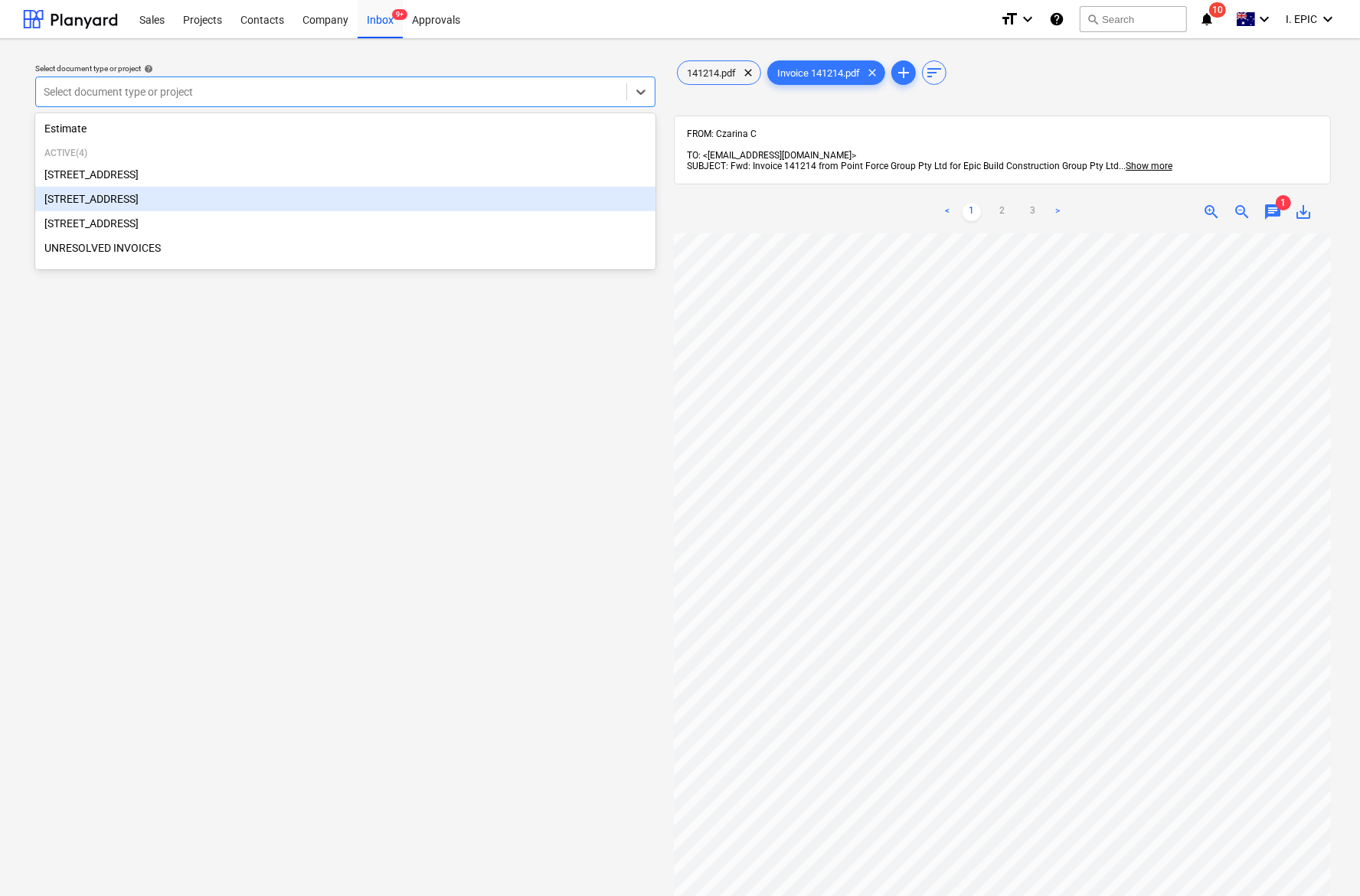
click at [122, 207] on div "[STREET_ADDRESS]" at bounding box center [345, 199] width 620 height 25
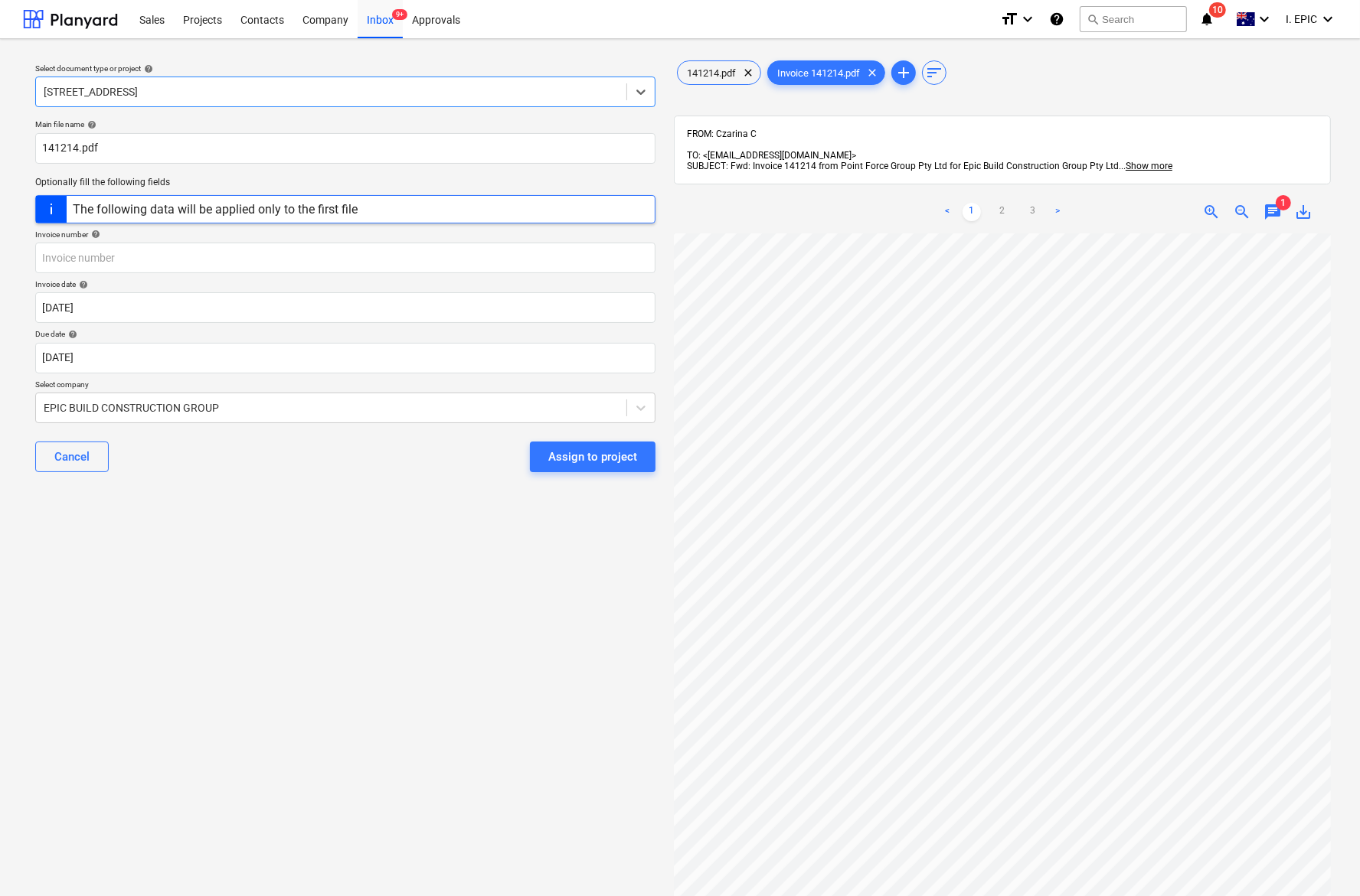
click at [166, 519] on div "Select document type or project help option [STREET_ADDRESS]. Select is focused…" at bounding box center [345, 572] width 644 height 1041
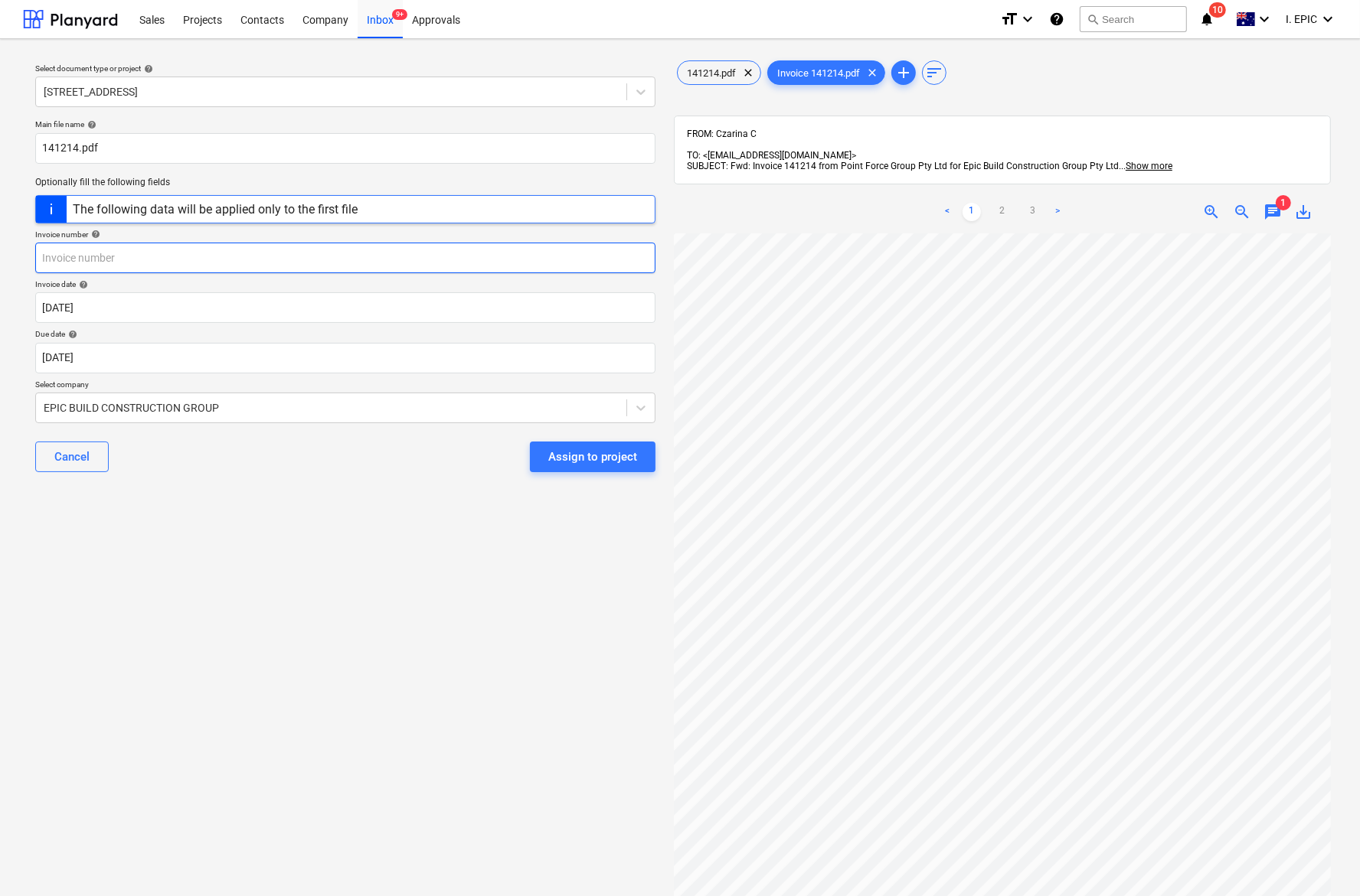
click at [115, 251] on input "text" at bounding box center [345, 258] width 620 height 31
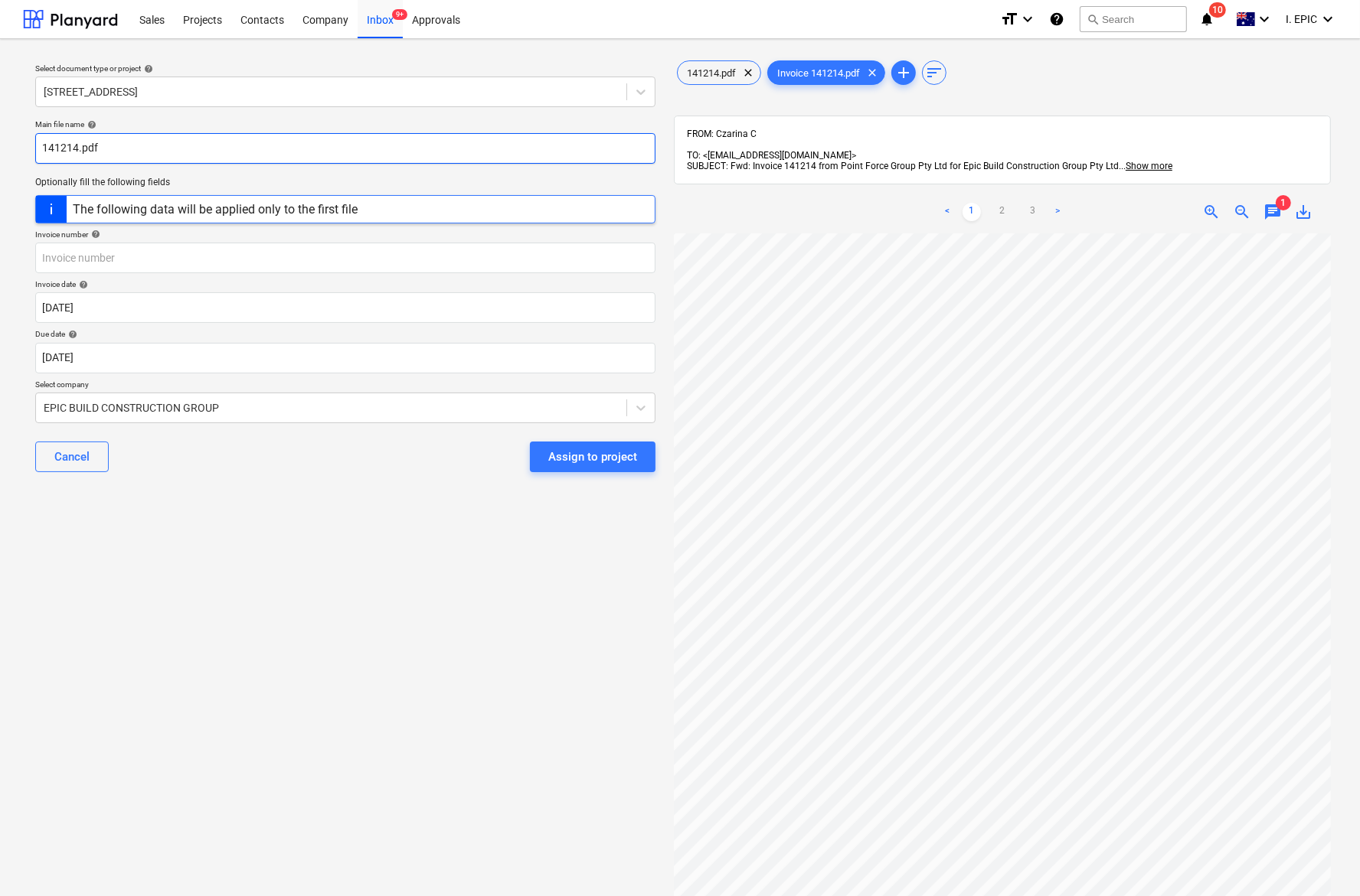
drag, startPoint x: 78, startPoint y: 146, endPoint x: 14, endPoint y: 157, distance: 64.9
click at [14, 157] on div "Select document type or project help [STREET_ADDRESS] file name help 141214.pdf…" at bounding box center [680, 572] width 1360 height 1066
click at [43, 151] on input "141214.pdf" at bounding box center [345, 148] width 620 height 31
type input "PointForce 141214.pdf"
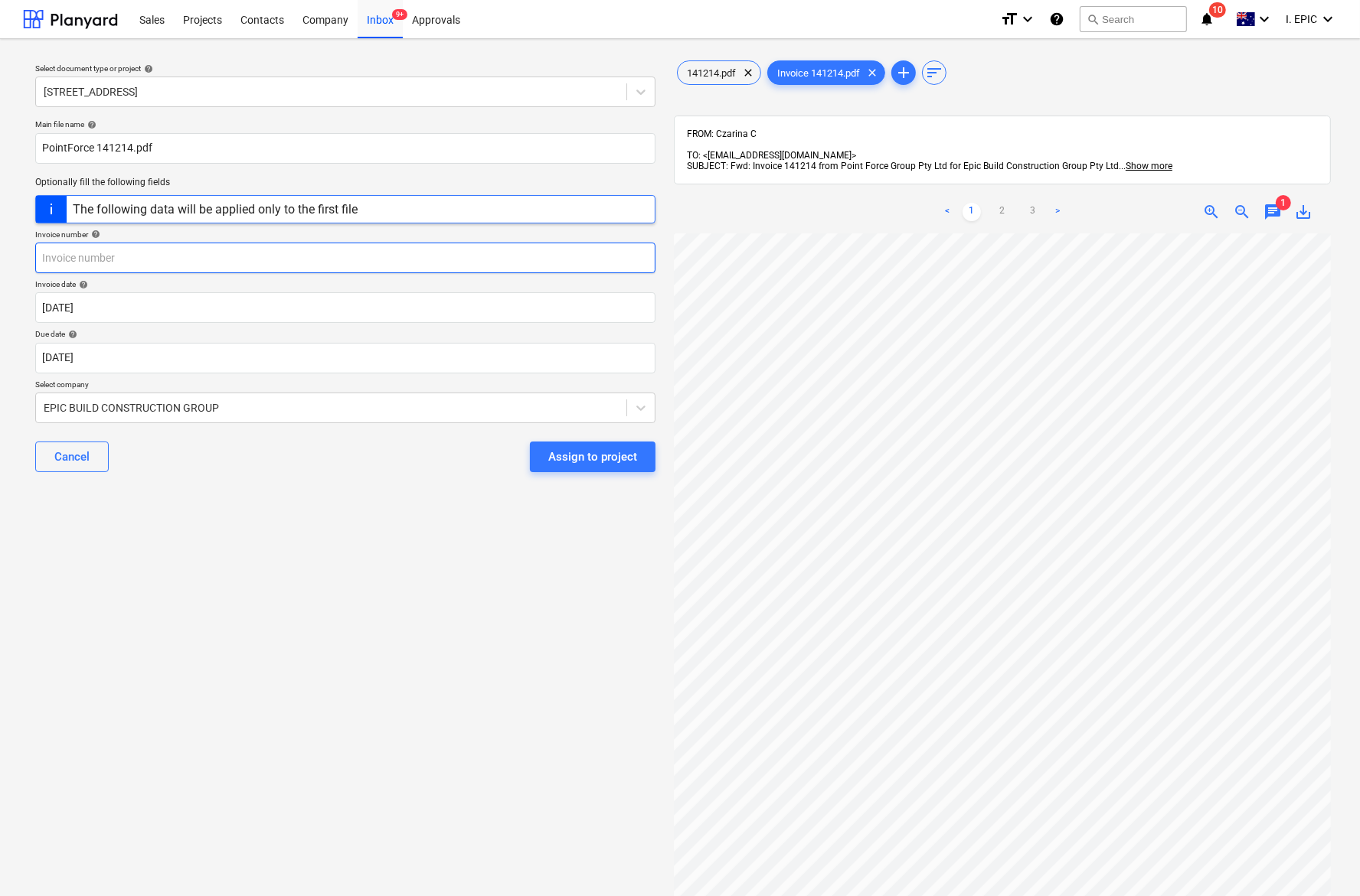
click at [157, 257] on input "text" at bounding box center [345, 258] width 620 height 31
paste input "141214"
type input "141214"
click at [184, 553] on div "Select document type or project help [STREET_ADDRESS] file name help PointForce…" at bounding box center [345, 572] width 644 height 1041
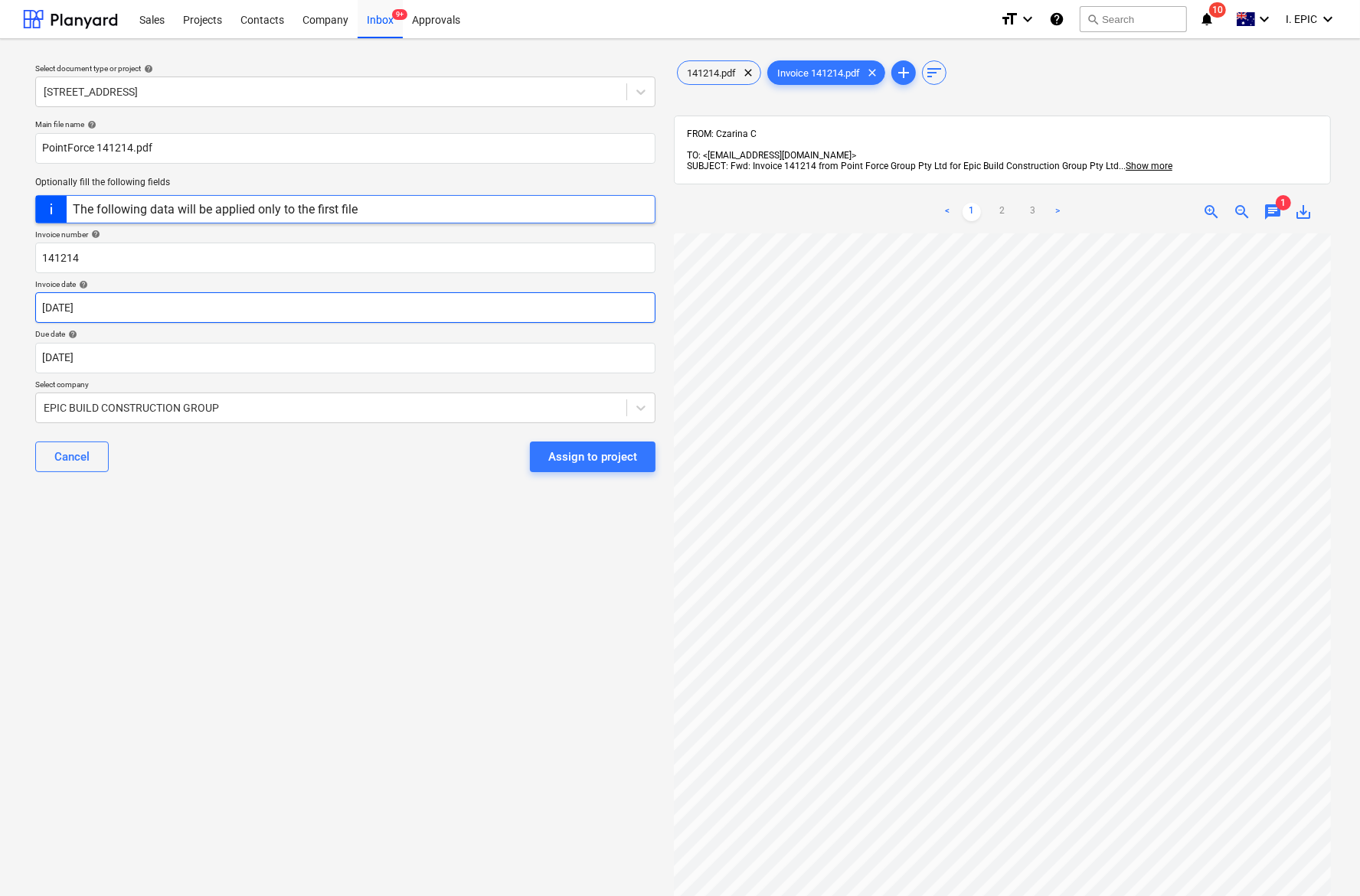
click at [94, 306] on body "Sales Projects Contacts Company Inbox 9+ Approvals format_size keyboard_arrow_d…" at bounding box center [680, 448] width 1360 height 896
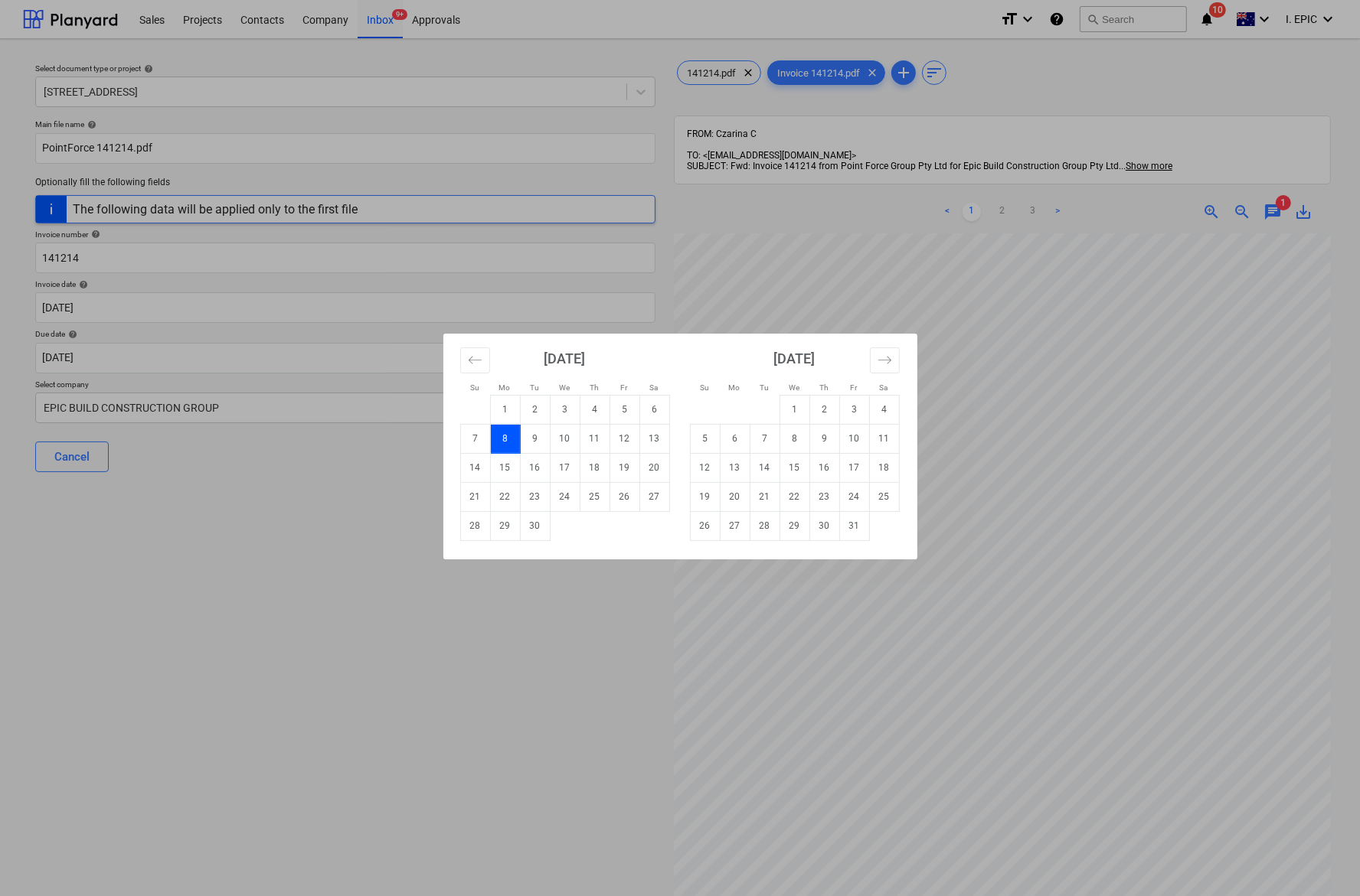
drag, startPoint x: 564, startPoint y: 470, endPoint x: 465, endPoint y: 546, distance: 124.8
click at [557, 469] on td "17" at bounding box center [564, 468] width 30 height 29
type input "[DATE]"
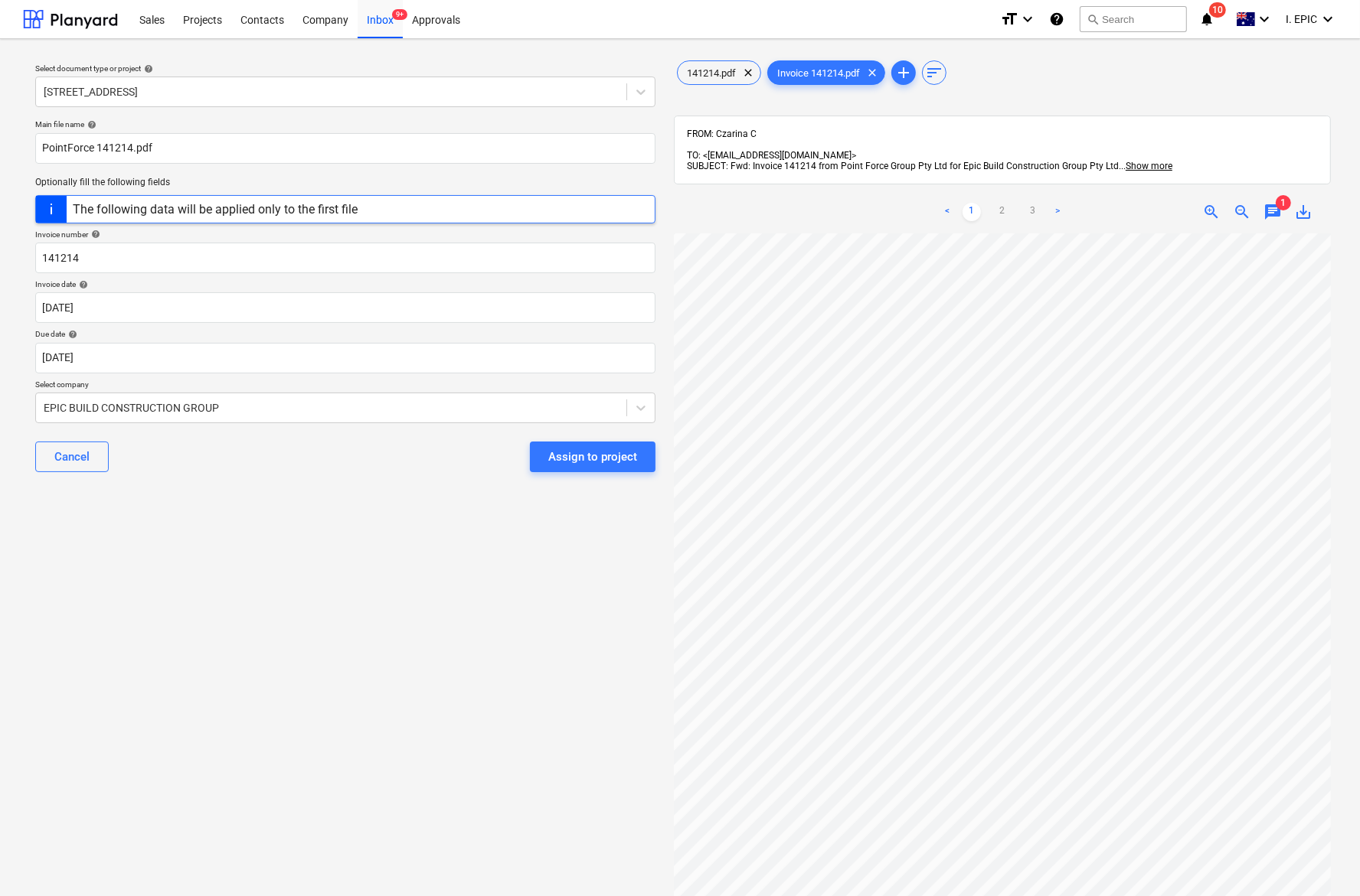
click at [284, 559] on div "Select document type or project help [STREET_ADDRESS] file name help PointForce…" at bounding box center [345, 572] width 644 height 1041
click at [1039, 203] on link "3" at bounding box center [1032, 212] width 18 height 18
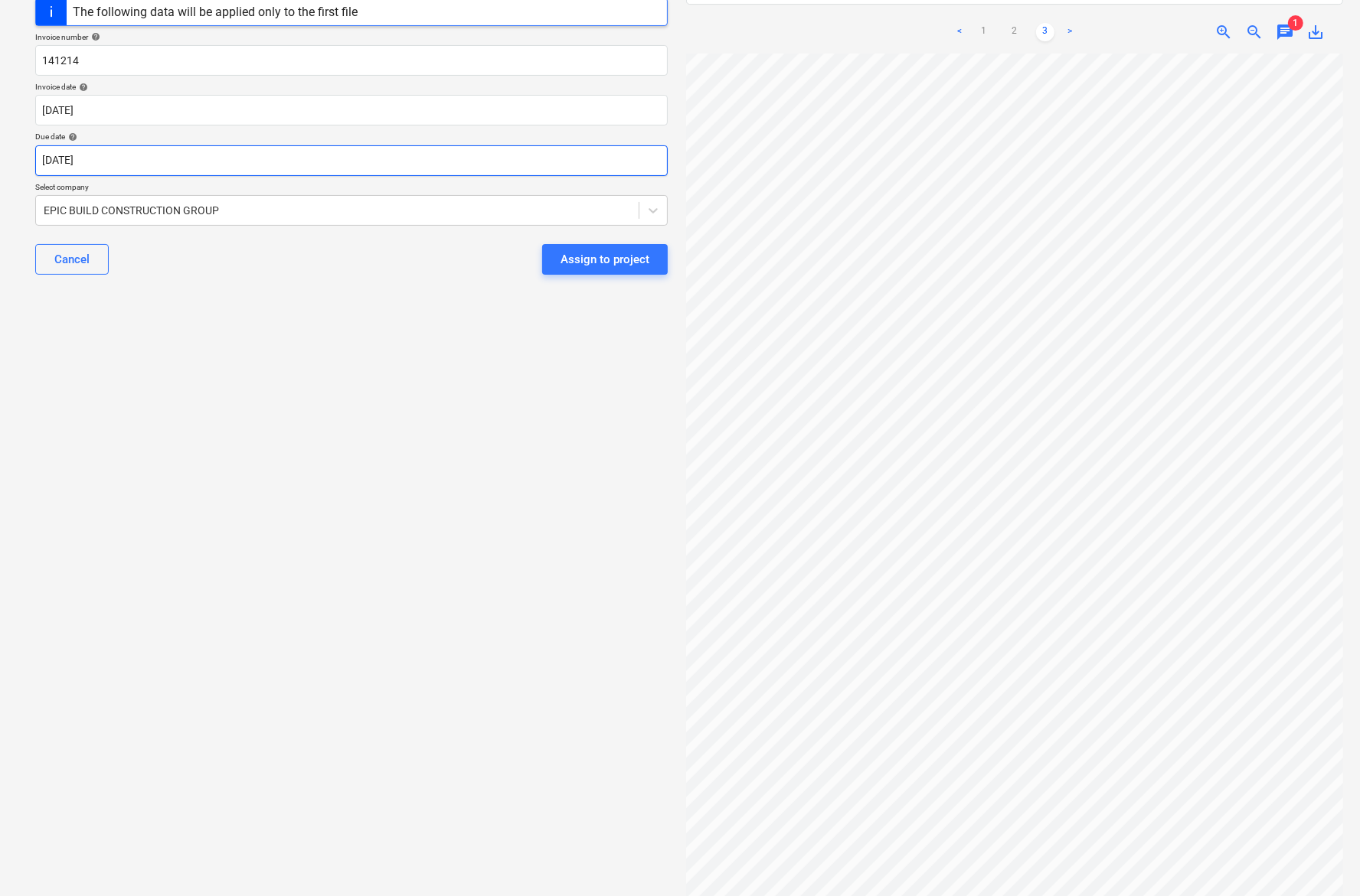
click at [115, 154] on body "Sales Projects Contacts Company Inbox 9+ Approvals format_size keyboard_arrow_d…" at bounding box center [680, 251] width 1360 height 896
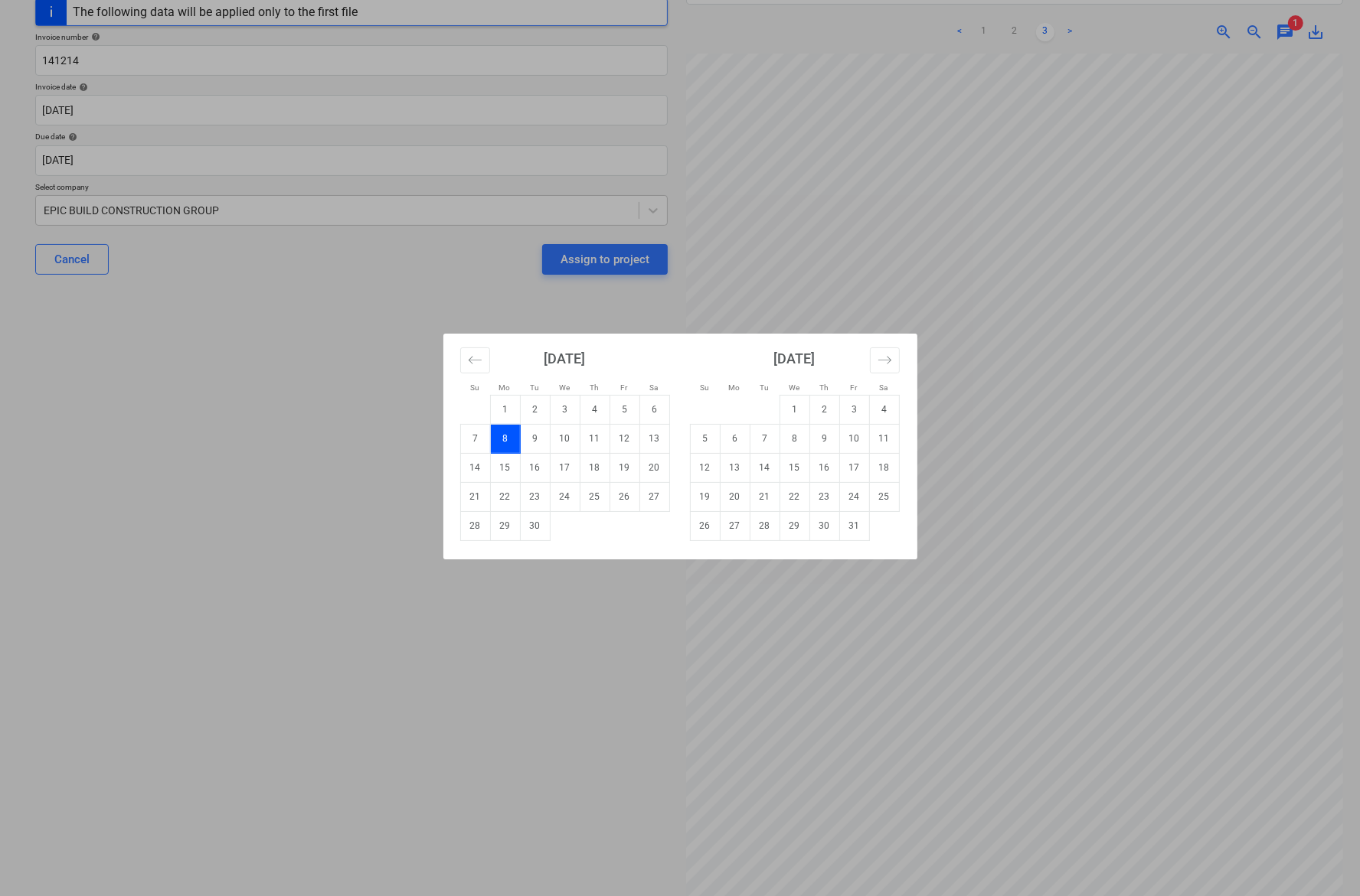
drag, startPoint x: 619, startPoint y: 498, endPoint x: 492, endPoint y: 499, distance: 127.0
click at [615, 497] on td "26" at bounding box center [624, 496] width 30 height 29
type input "[DATE]"
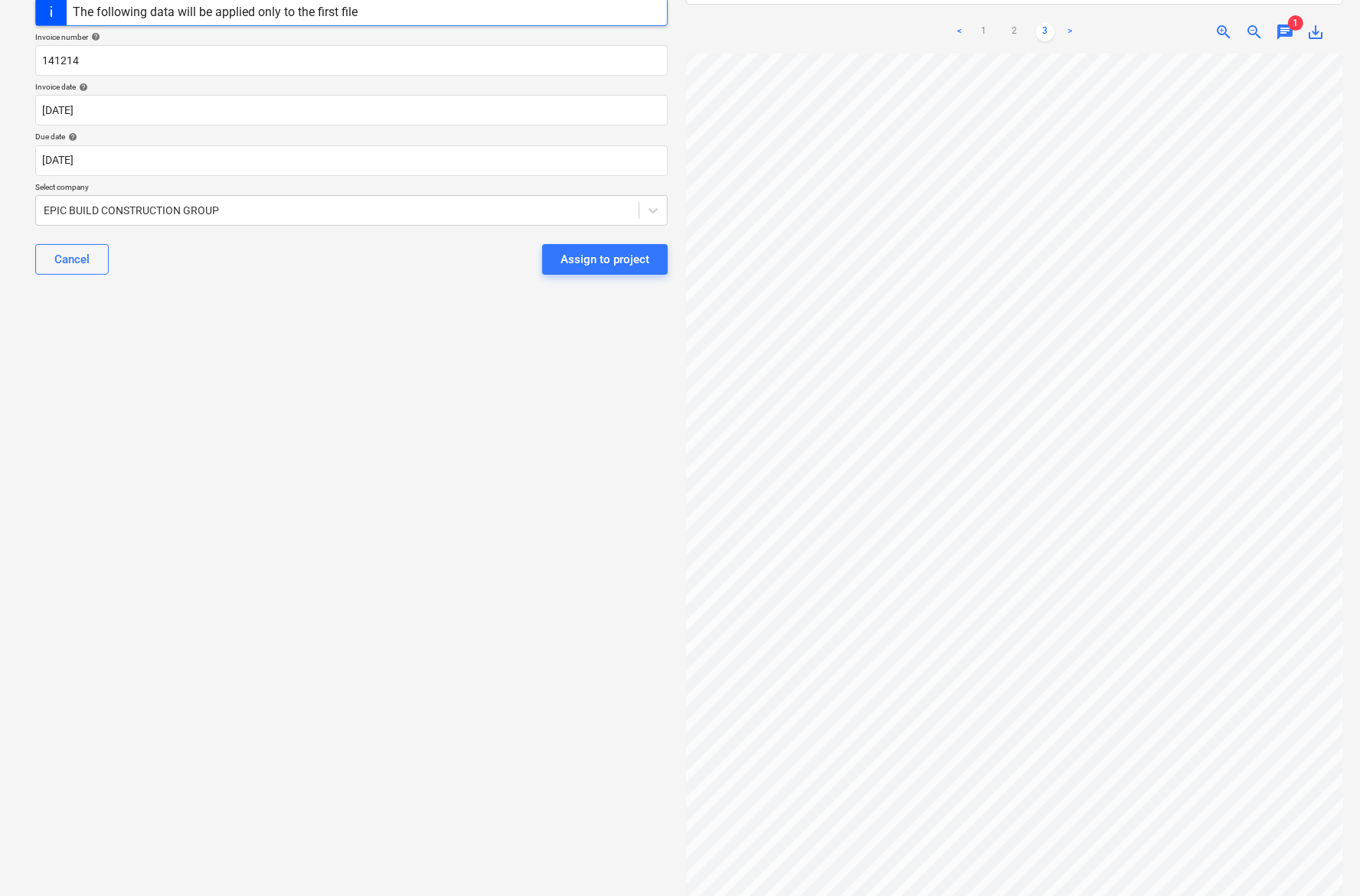
click at [168, 460] on div "Select document type or project help [STREET_ADDRESS] file name help PointForce…" at bounding box center [351, 369] width 657 height 1030
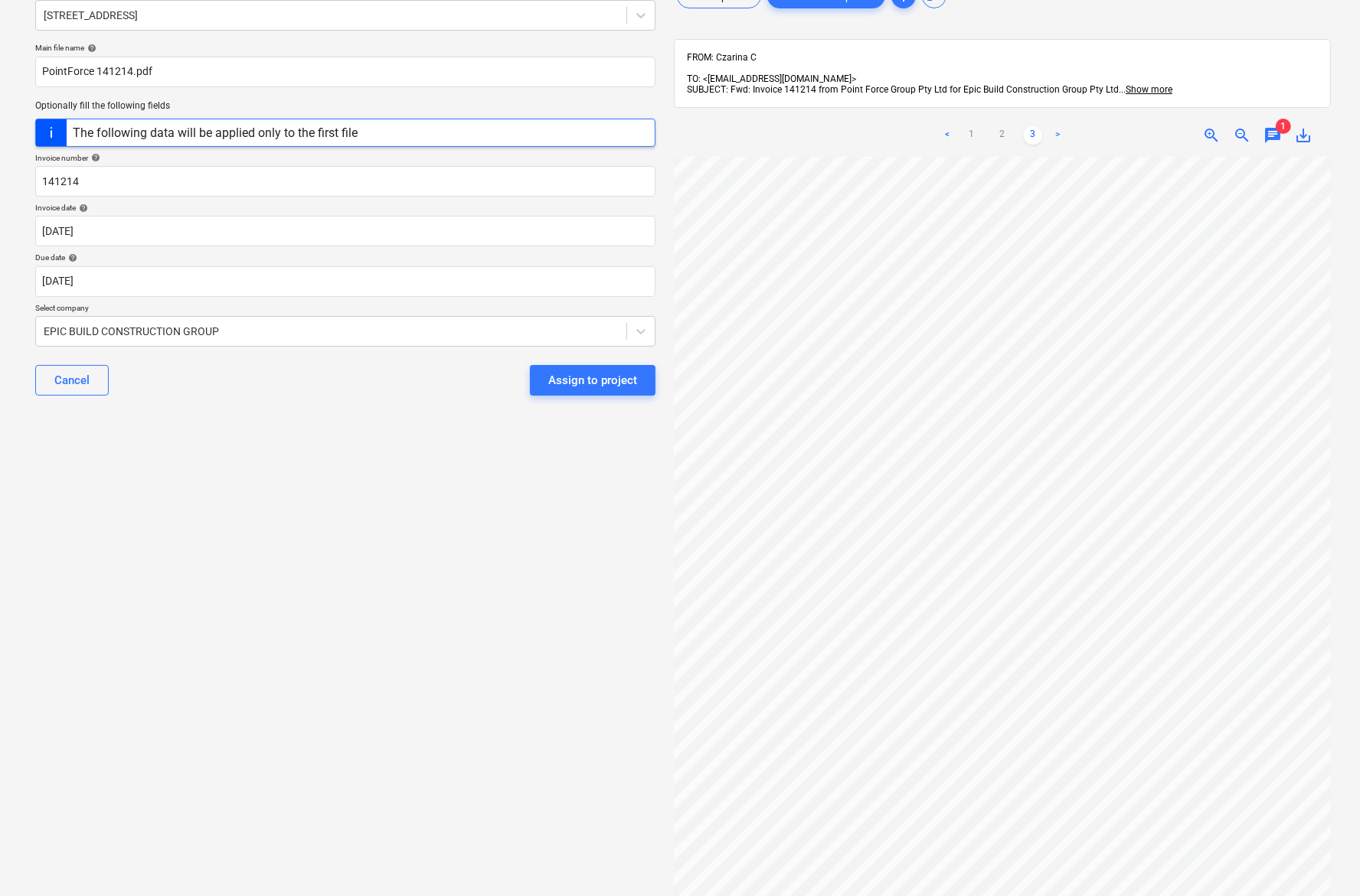
scroll to position [6, 0]
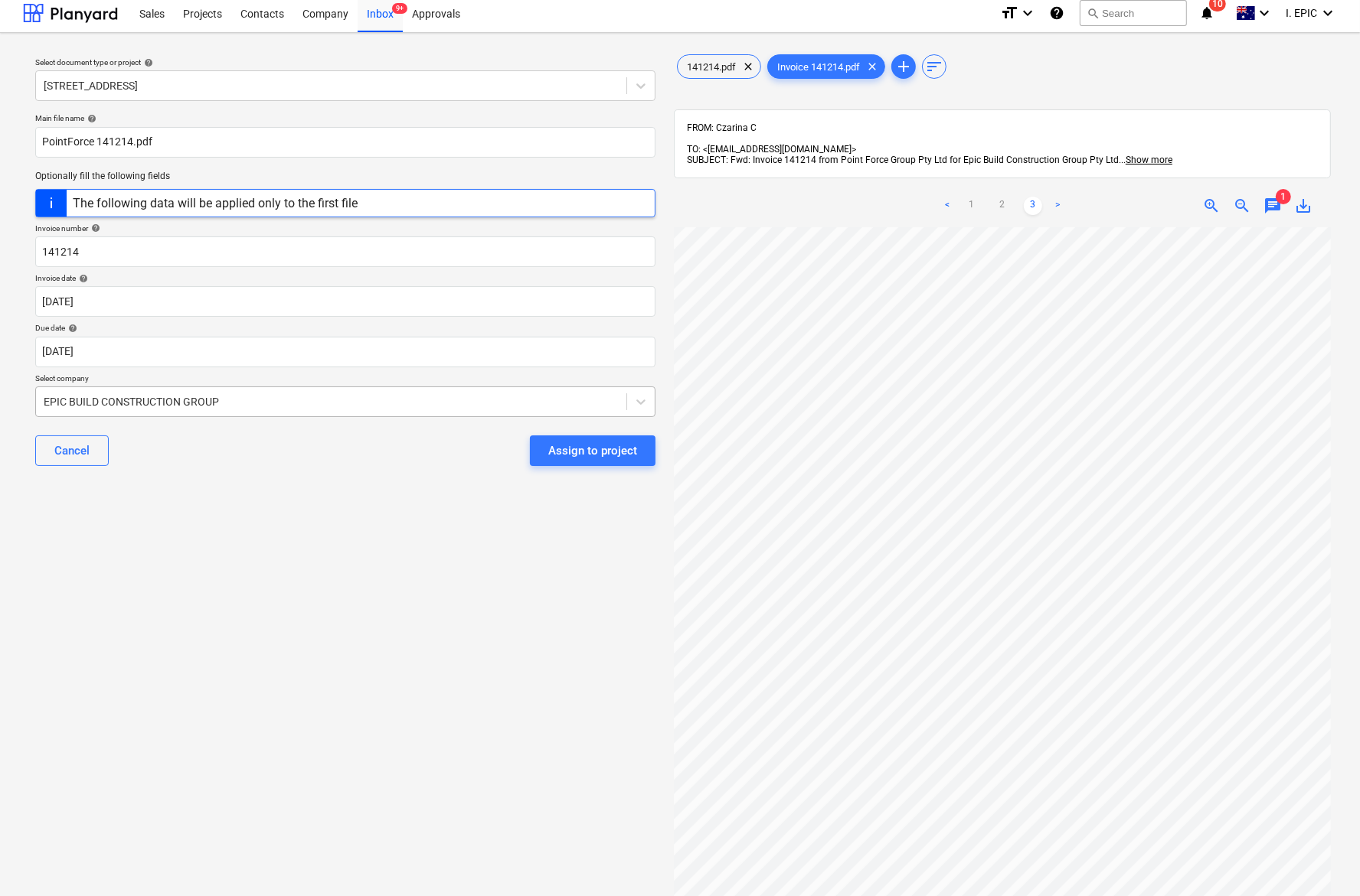
click at [226, 398] on div at bounding box center [331, 402] width 575 height 15
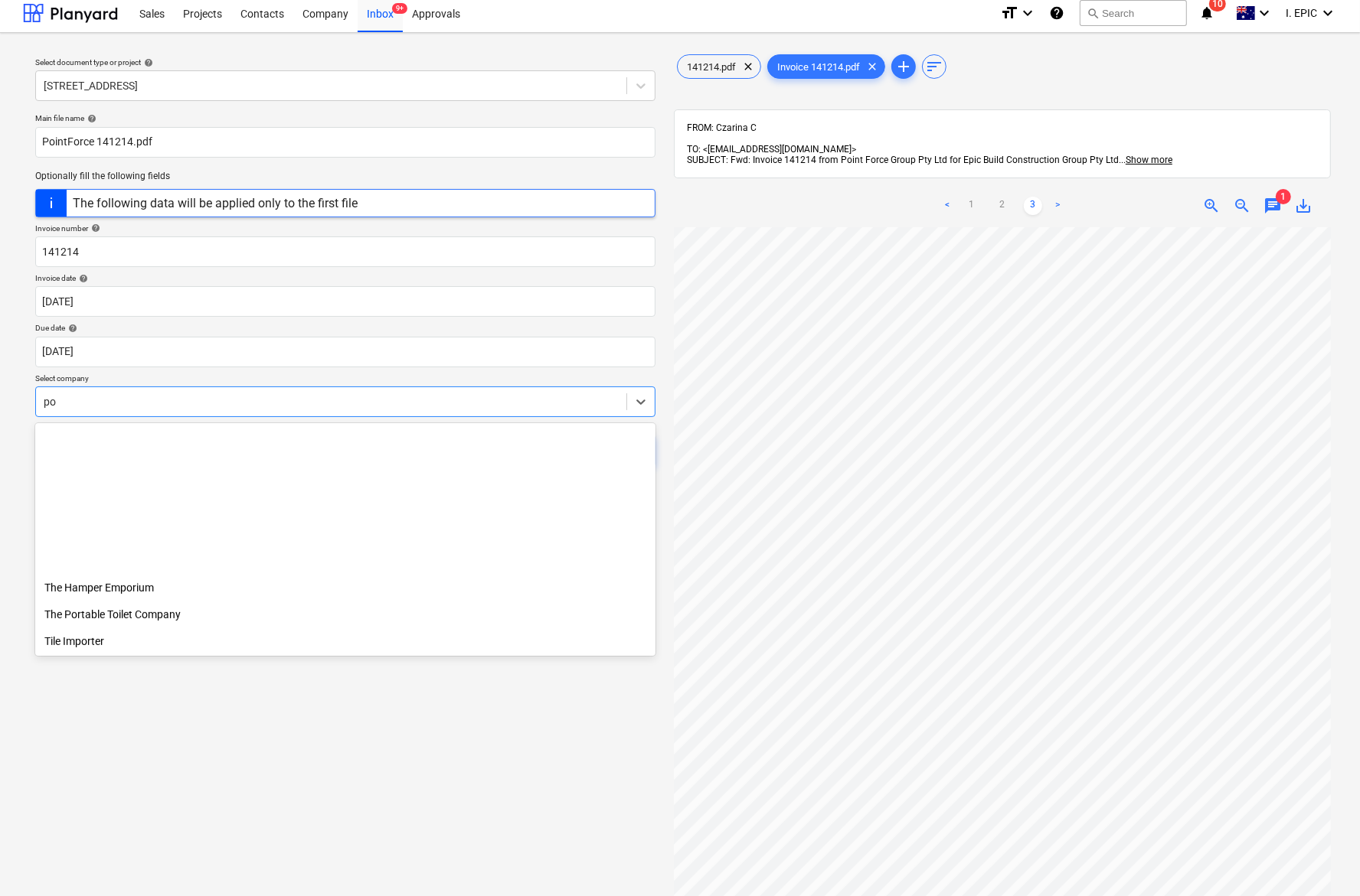
scroll to position [601, 0]
type input "poi"
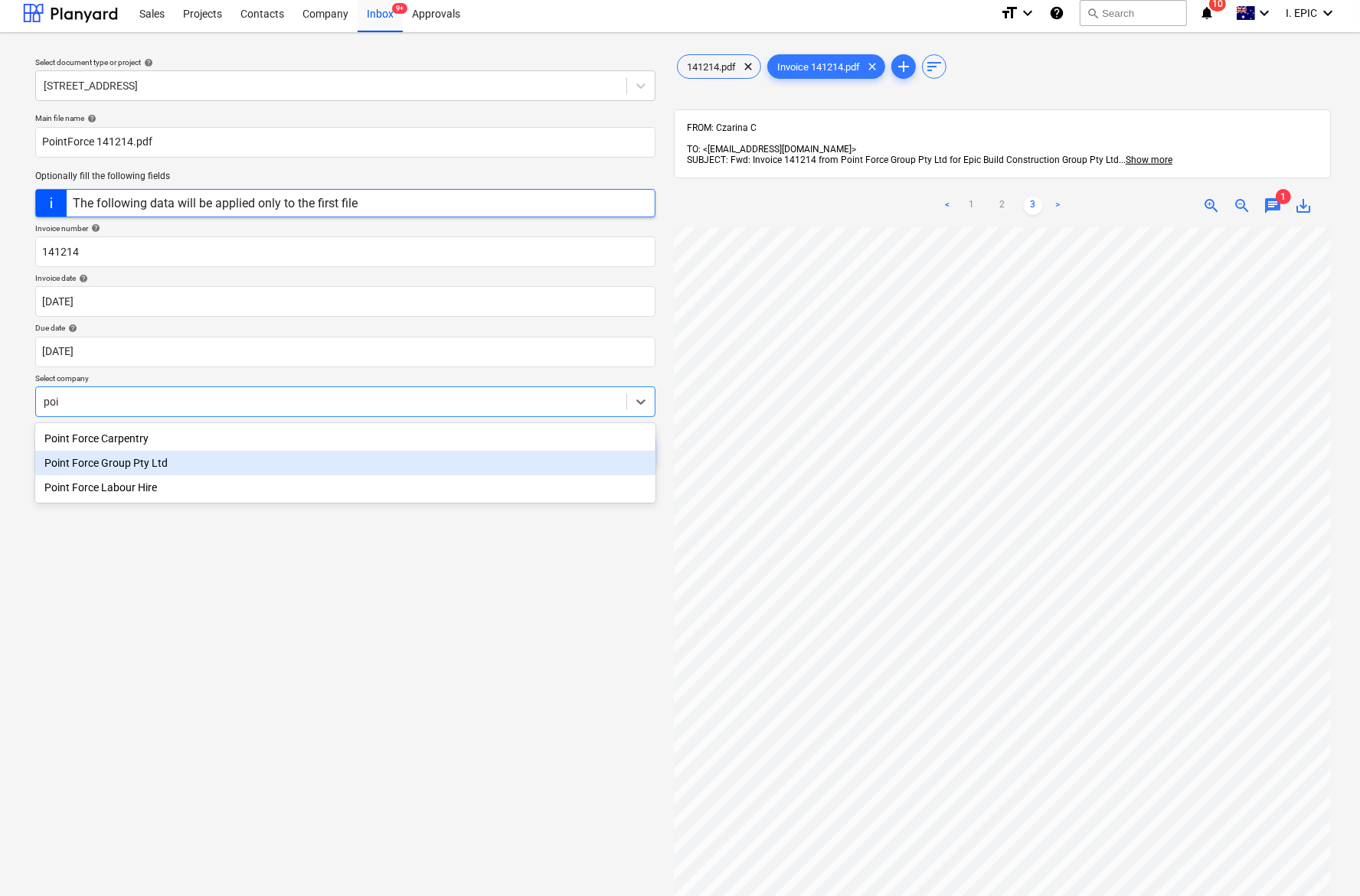
click at [115, 459] on div "Point Force Group Pty Ltd" at bounding box center [345, 463] width 620 height 25
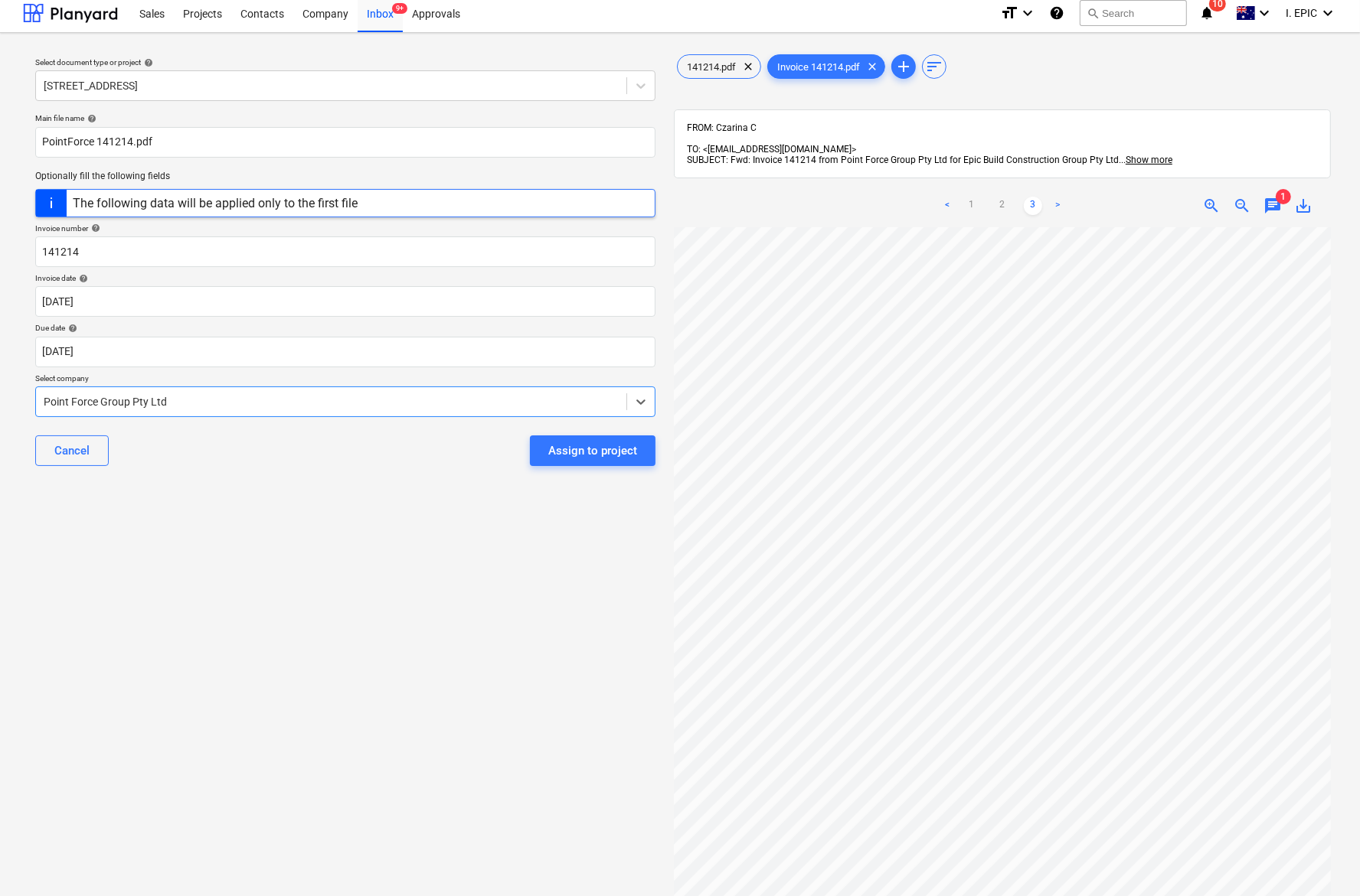
click at [209, 559] on div "Select document type or project help [STREET_ADDRESS] file name help PointForce…" at bounding box center [345, 566] width 644 height 1041
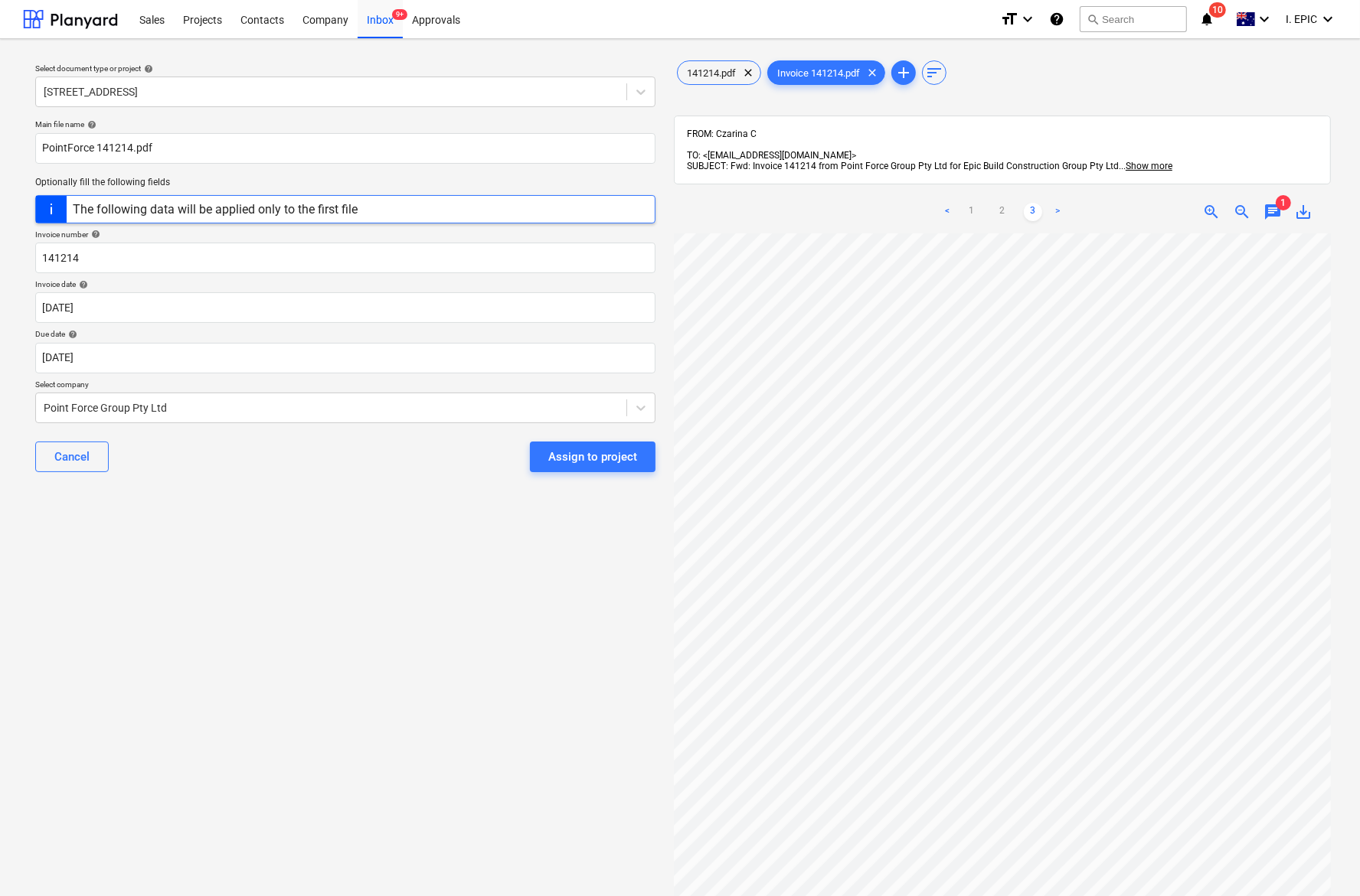
click at [304, 559] on div "Select document type or project help [STREET_ADDRESS] file name help PointForce…" at bounding box center [345, 572] width 644 height 1041
drag, startPoint x: 596, startPoint y: 456, endPoint x: 89, endPoint y: 723, distance: 573.0
click at [88, 559] on div "Select document type or project help [STREET_ADDRESS] file name help PointForce…" at bounding box center [345, 572] width 644 height 1041
click at [255, 559] on div "Select document type or project help [STREET_ADDRESS] file name help PointForce…" at bounding box center [345, 572] width 644 height 1041
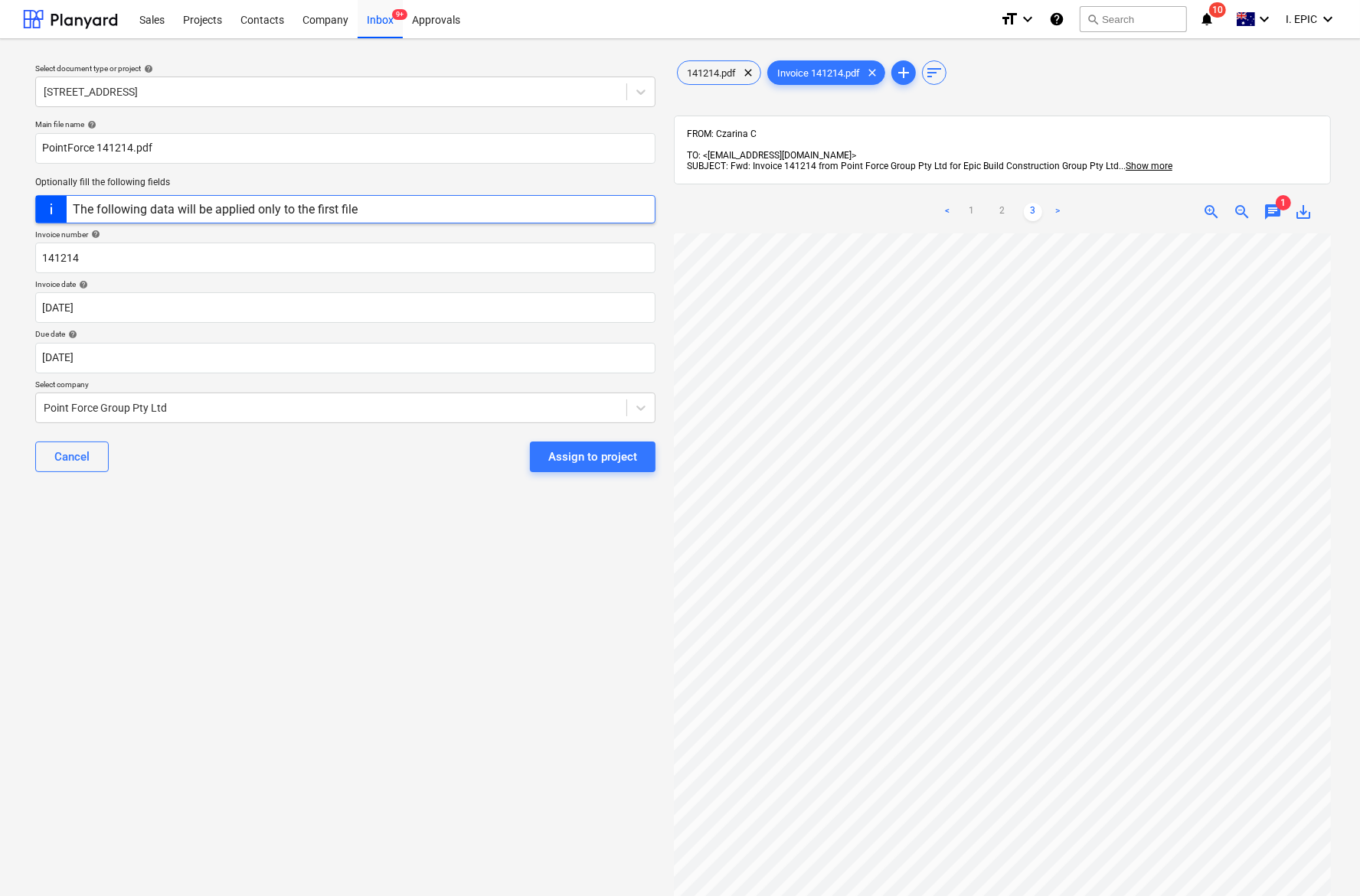
click at [131, 559] on div "Select document type or project help [STREET_ADDRESS] file name help PointForce…" at bounding box center [345, 572] width 644 height 1041
click at [188, 559] on div "Select document type or project help [STREET_ADDRESS] file name help PointForce…" at bounding box center [345, 572] width 644 height 1041
click at [203, 517] on div "Select document type or project help [STREET_ADDRESS] file name help PointForce…" at bounding box center [345, 572] width 644 height 1041
drag, startPoint x: 592, startPoint y: 463, endPoint x: 476, endPoint y: 549, distance: 144.4
click at [590, 461] on div "Assign to project" at bounding box center [593, 457] width 89 height 20
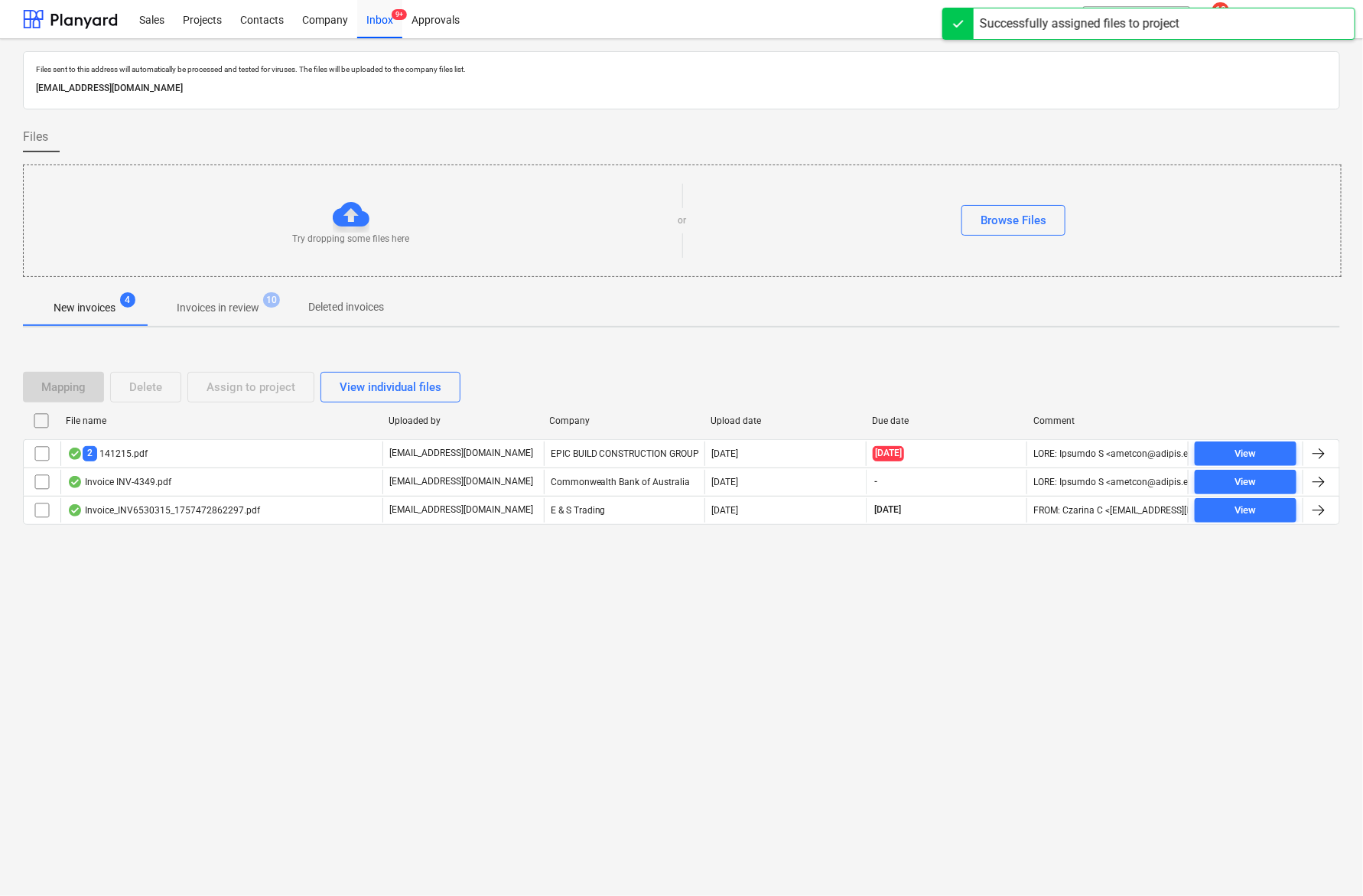
drag, startPoint x: 339, startPoint y: 658, endPoint x: 37, endPoint y: 575, distance: 313.2
click at [337, 559] on div "Files sent to this address will automatically be processed and tested for virus…" at bounding box center [682, 467] width 1363 height 857
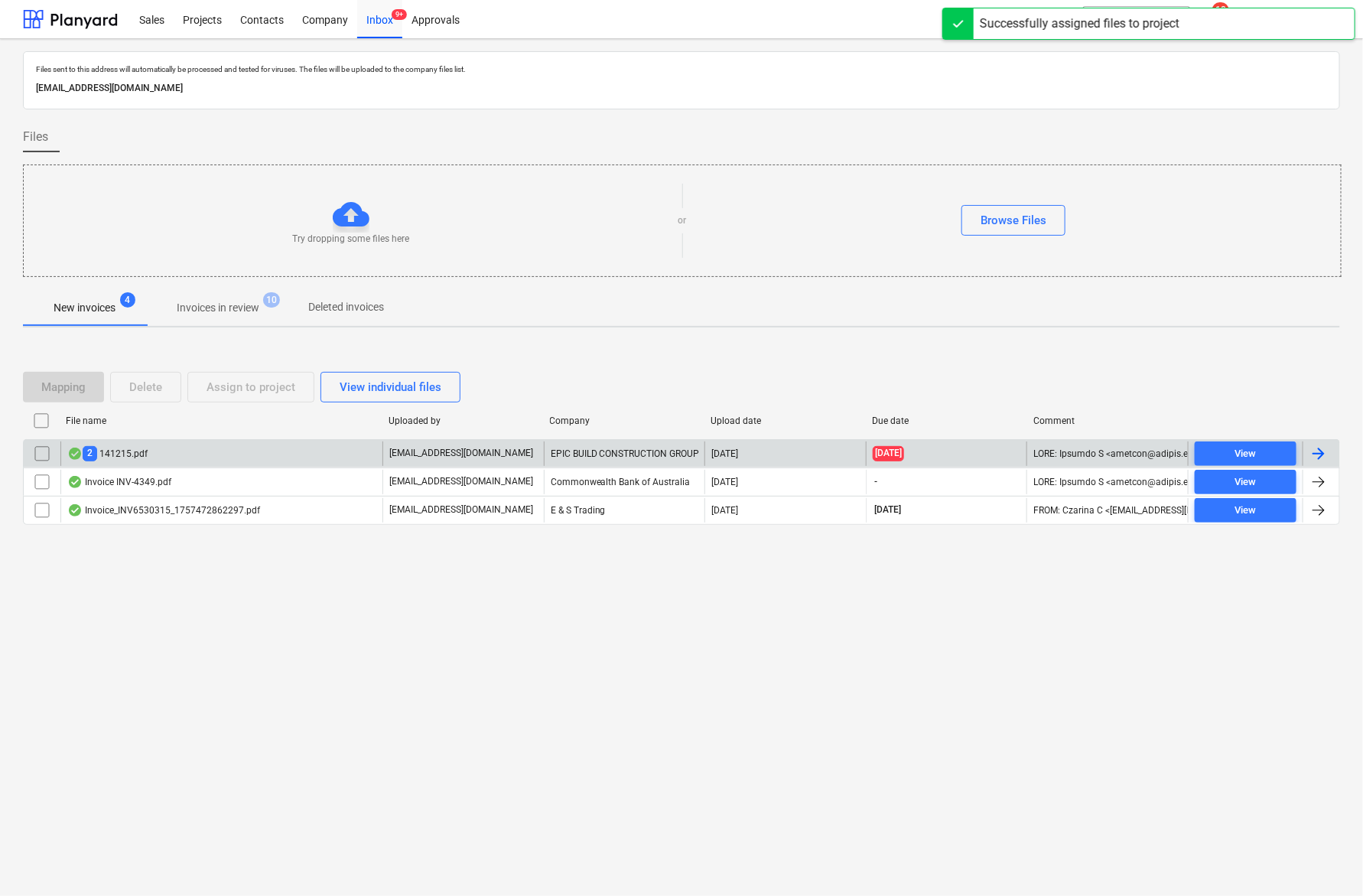
click at [124, 456] on div "2 141215.pdf" at bounding box center [108, 453] width 81 height 15
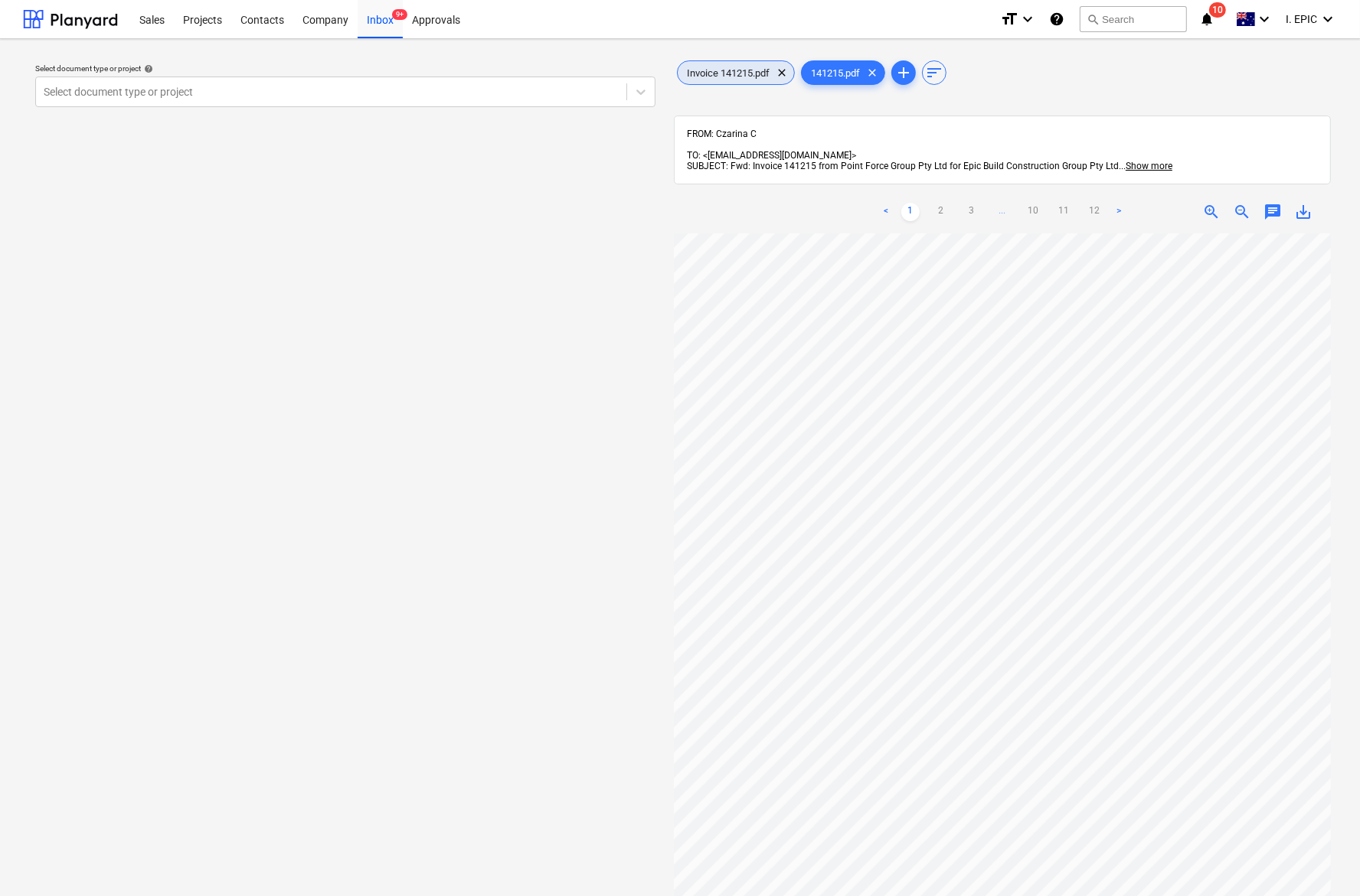
click at [755, 82] on div "Invoice 141215.pdf clear" at bounding box center [735, 73] width 118 height 25
click at [90, 392] on div "Select document type or project help Select document type or project" at bounding box center [345, 572] width 644 height 1041
click at [234, 95] on div at bounding box center [331, 92] width 575 height 15
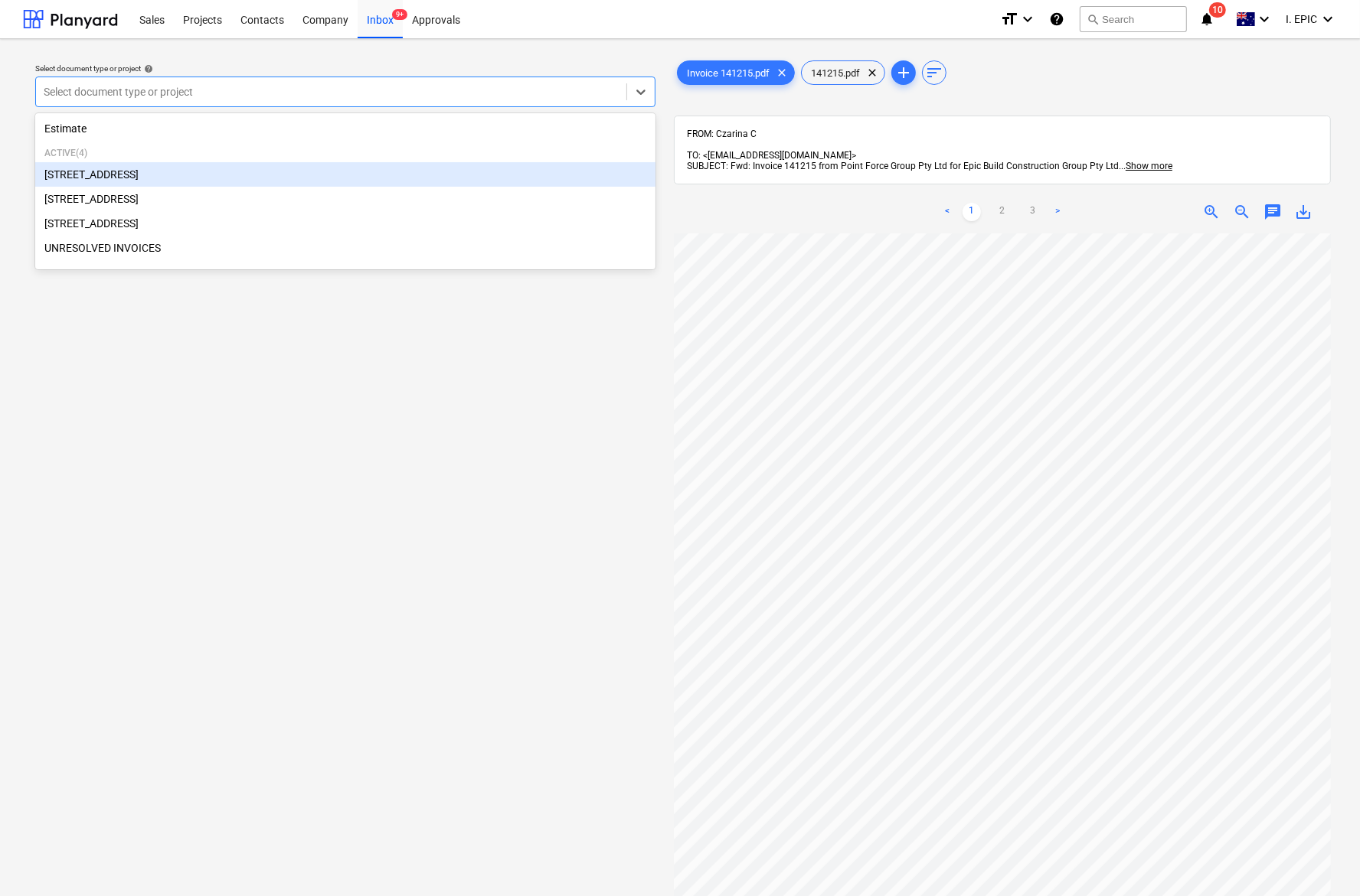
click at [94, 182] on div "[STREET_ADDRESS]" at bounding box center [345, 174] width 620 height 25
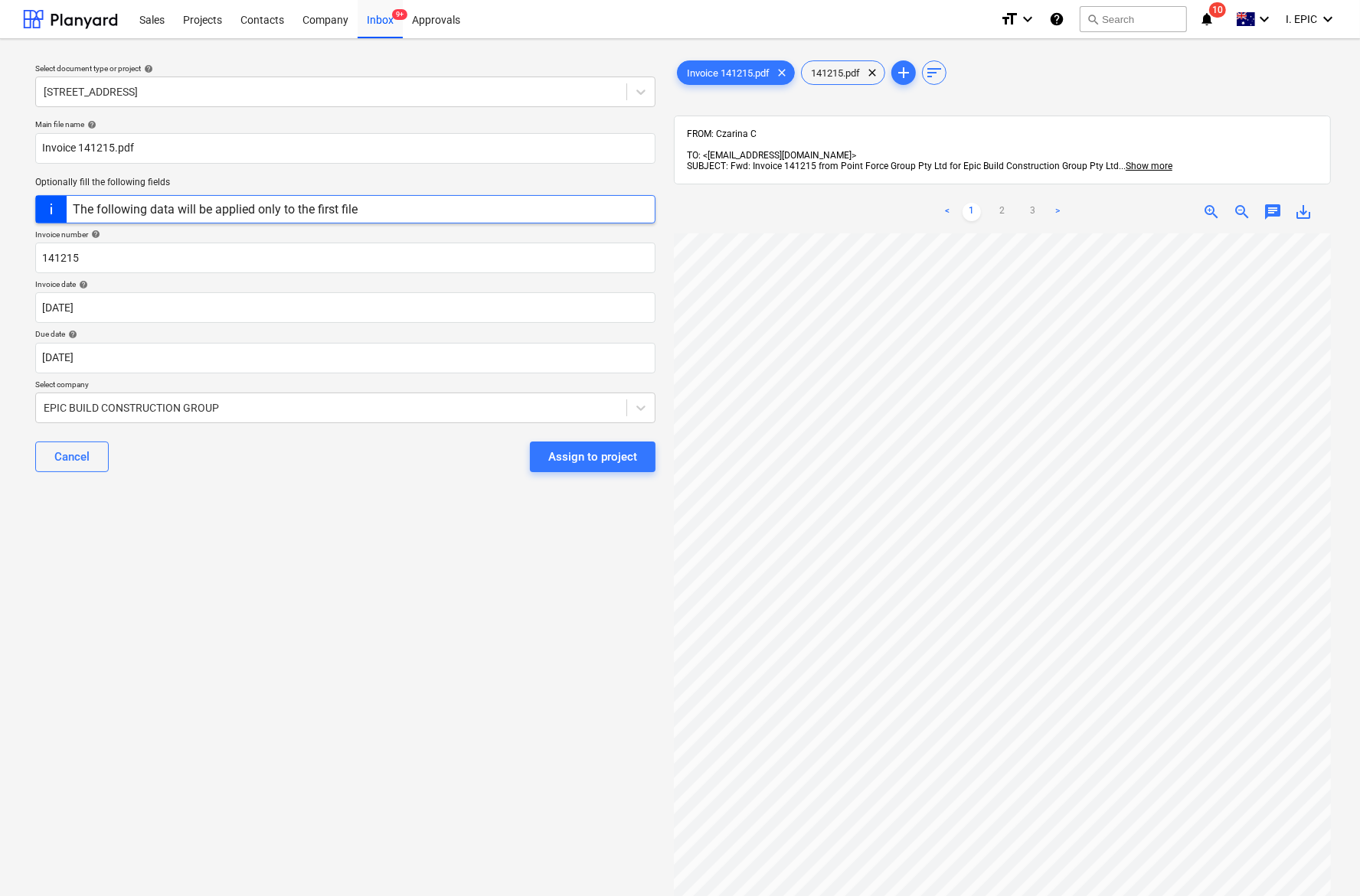
click at [55, 559] on div "Select document type or project help [STREET_ADDRESS] file name help Invoice 14…" at bounding box center [345, 572] width 644 height 1041
drag, startPoint x: 39, startPoint y: 602, endPoint x: 185, endPoint y: 587, distance: 146.8
click at [39, 559] on div "Select document type or project help [STREET_ADDRESS] file name help Invoice 14…" at bounding box center [345, 572] width 644 height 1041
click at [99, 559] on div "Select document type or project help [STREET_ADDRESS] file name help Invoice 14…" at bounding box center [345, 572] width 644 height 1041
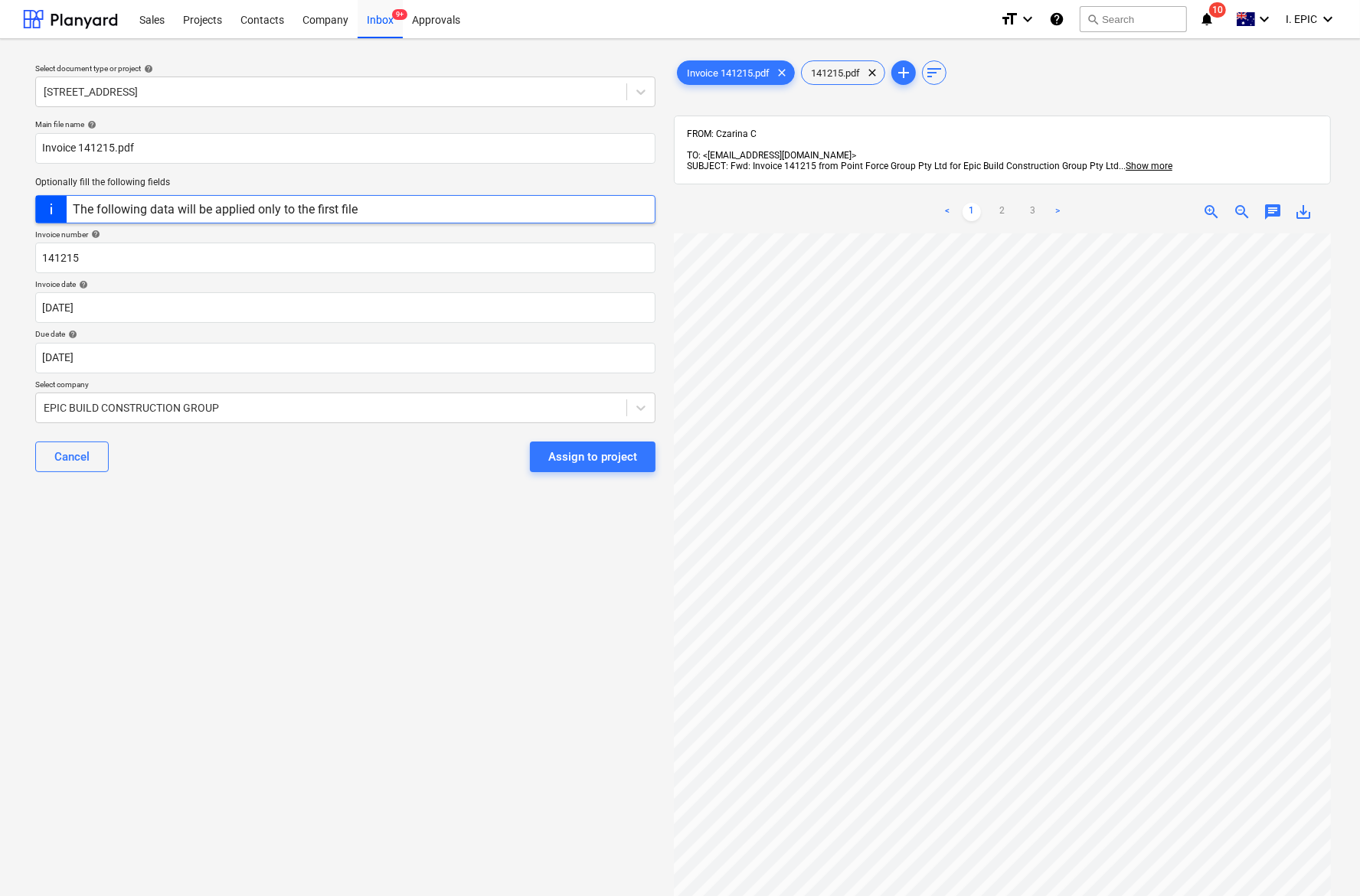
scroll to position [123, 0]
drag, startPoint x: 78, startPoint y: 621, endPoint x: 161, endPoint y: 645, distance: 86.4
click at [78, 559] on div "Select document type or project help [STREET_ADDRESS] file name help Invoice 14…" at bounding box center [345, 572] width 644 height 1041
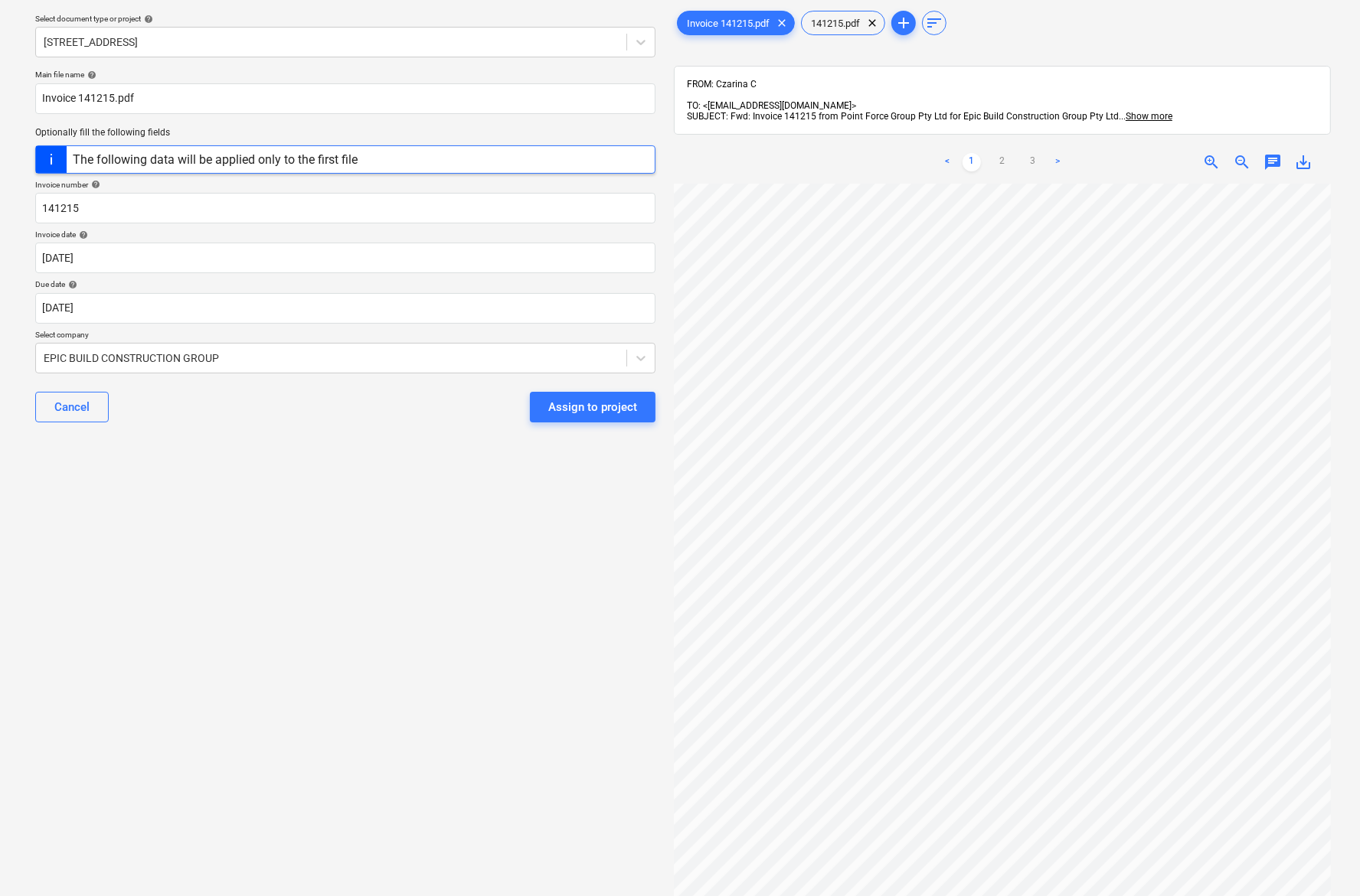
scroll to position [95, 0]
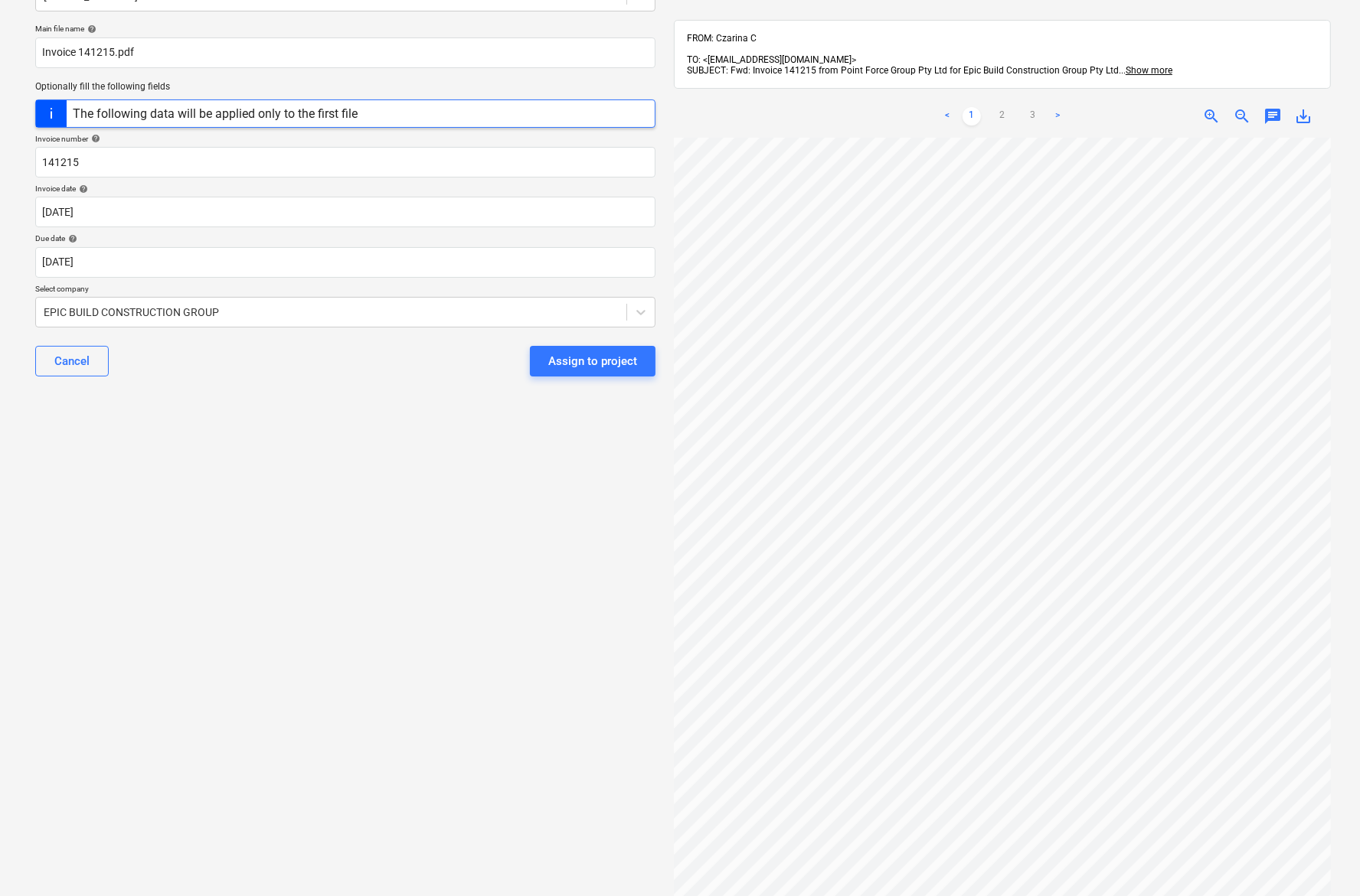
click at [127, 559] on div "Select document type or project help [STREET_ADDRESS] file name help Invoice 14…" at bounding box center [345, 470] width 644 height 1030
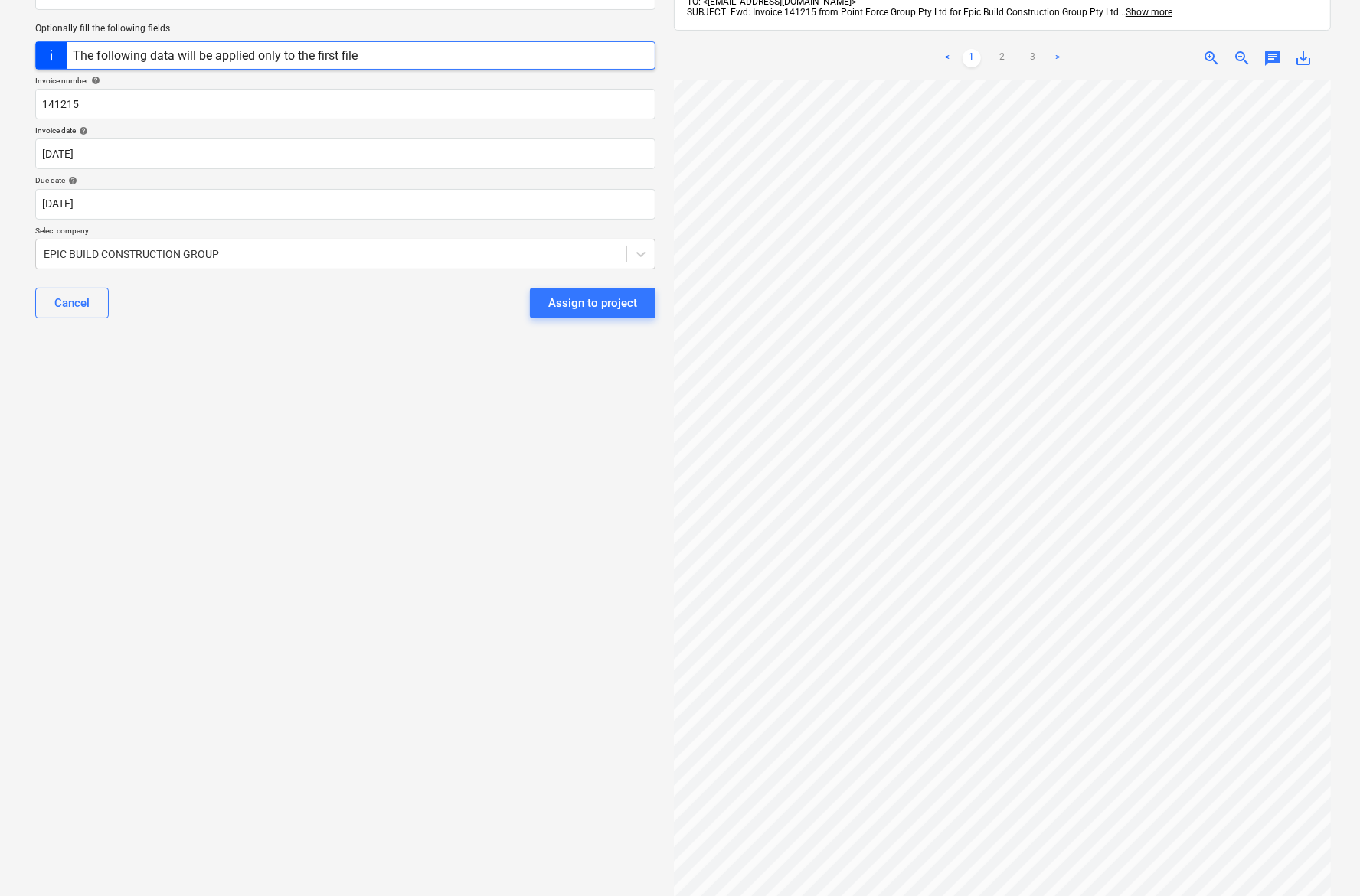
scroll to position [197, 0]
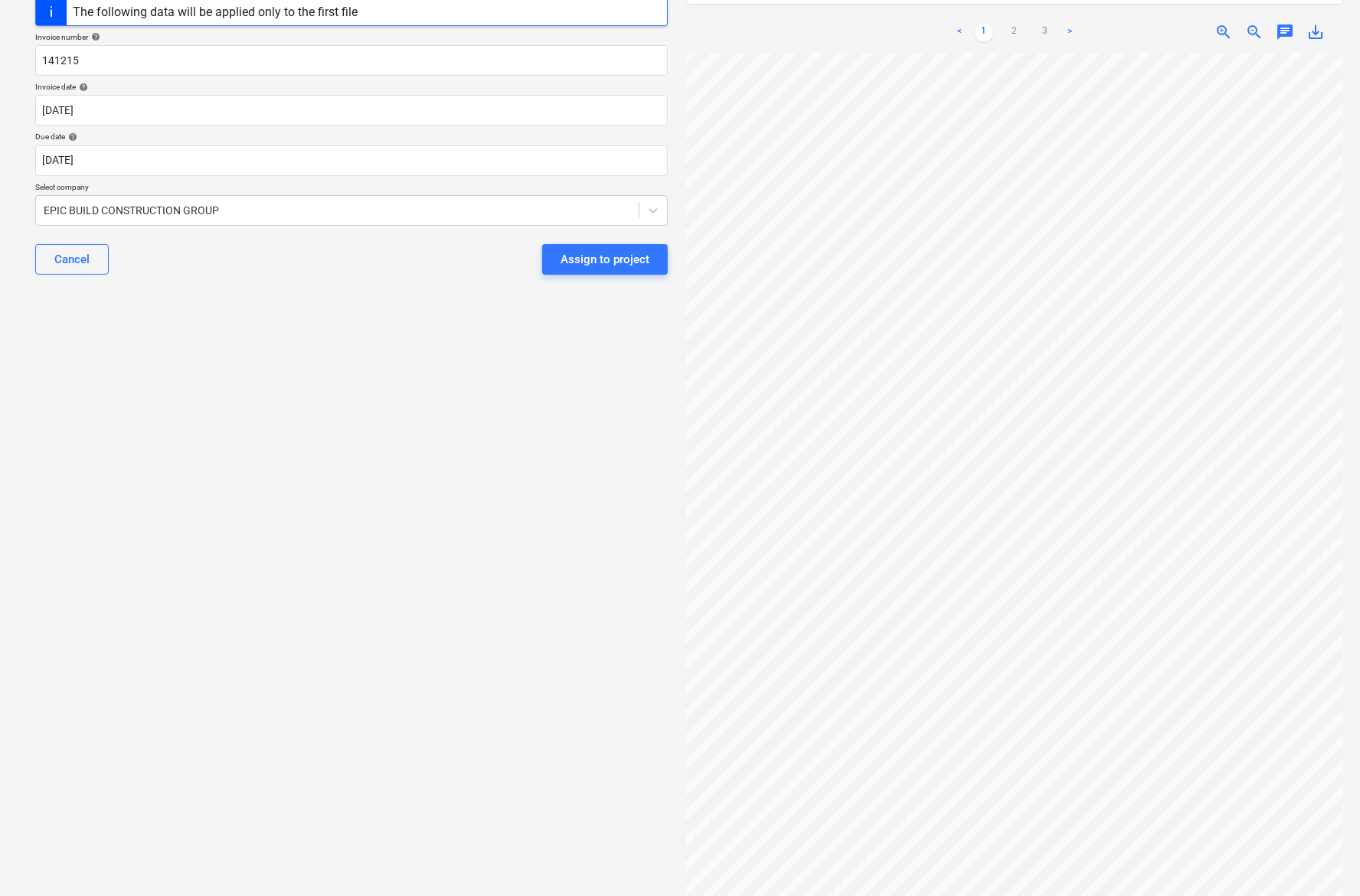
drag, startPoint x: 121, startPoint y: 463, endPoint x: 529, endPoint y: 510, distance: 410.7
click at [125, 464] on div "Select document type or project help [STREET_ADDRESS] file name help Invoice 14…" at bounding box center [351, 369] width 657 height 1030
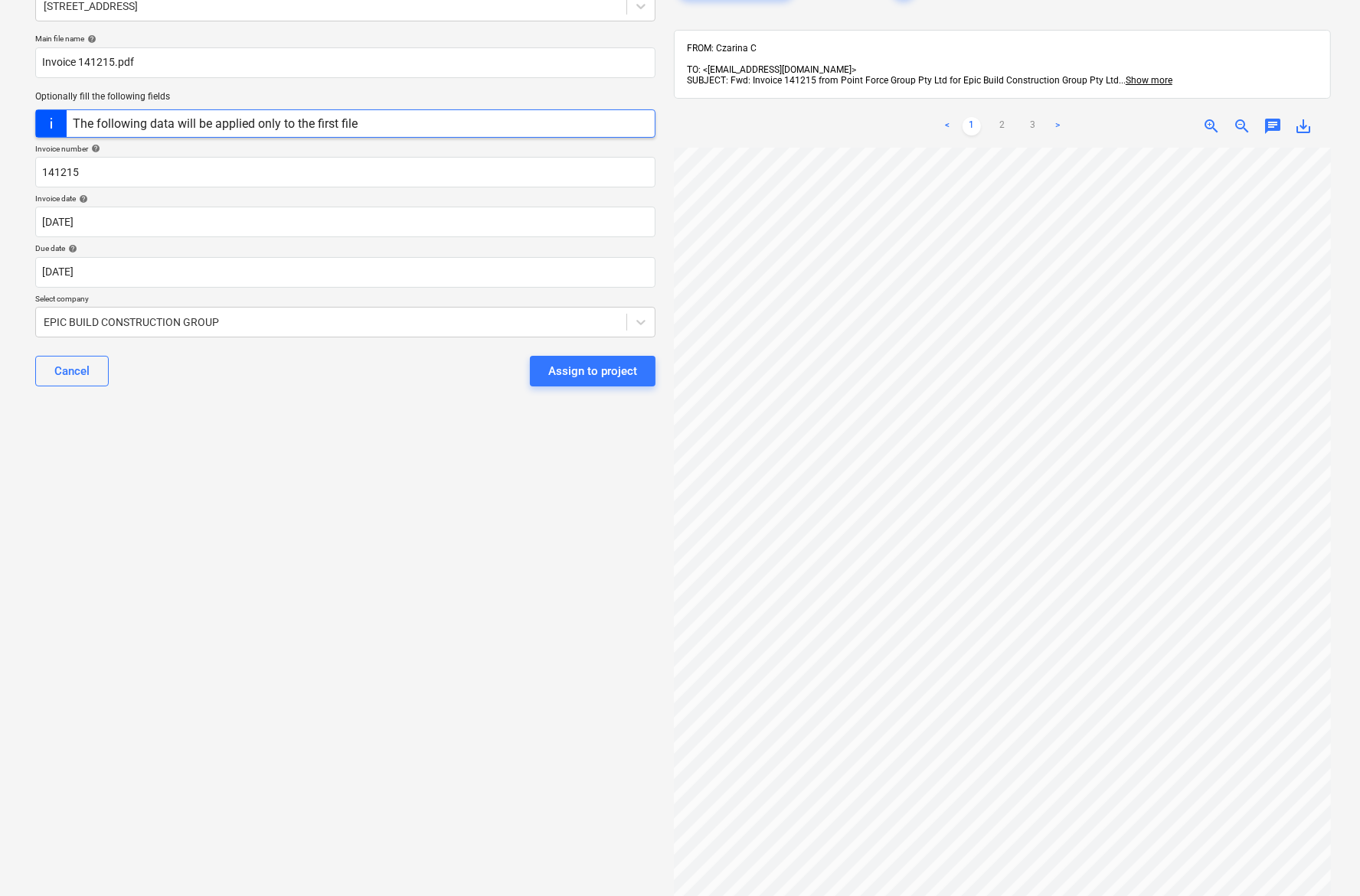
scroll to position [6, 0]
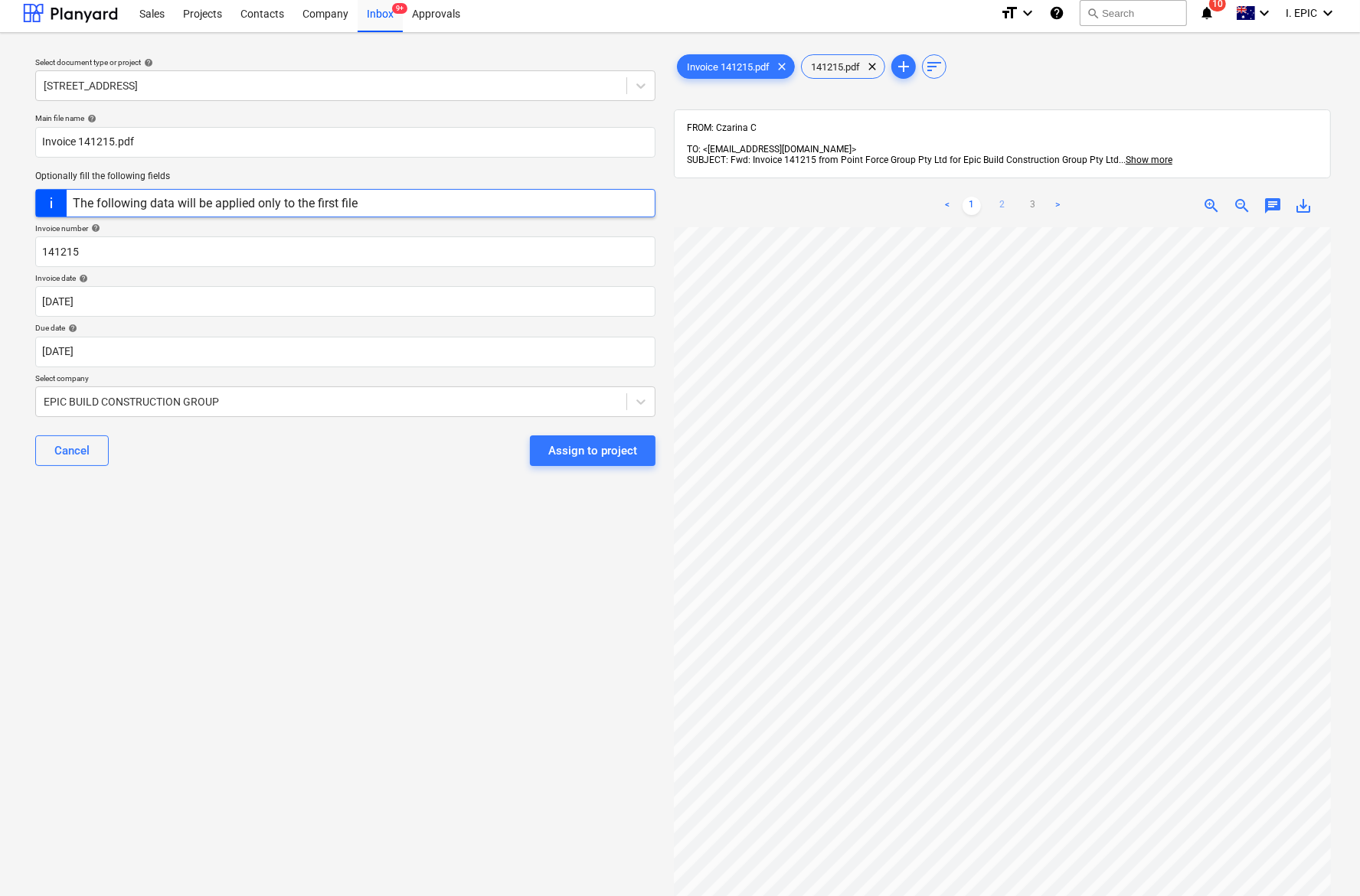
click at [1001, 197] on link "2" at bounding box center [1003, 206] width 18 height 18
click at [111, 559] on div "Select document type or project help [STREET_ADDRESS] file name help Invoice 14…" at bounding box center [345, 566] width 644 height 1041
click at [155, 546] on div "Select document type or project help [STREET_ADDRESS] file name help Invoice 14…" at bounding box center [345, 566] width 644 height 1041
click at [341, 559] on div "Select document type or project help [STREET_ADDRESS] file name help Invoice 14…" at bounding box center [345, 566] width 644 height 1041
drag, startPoint x: 75, startPoint y: 645, endPoint x: 234, endPoint y: 645, distance: 159.0
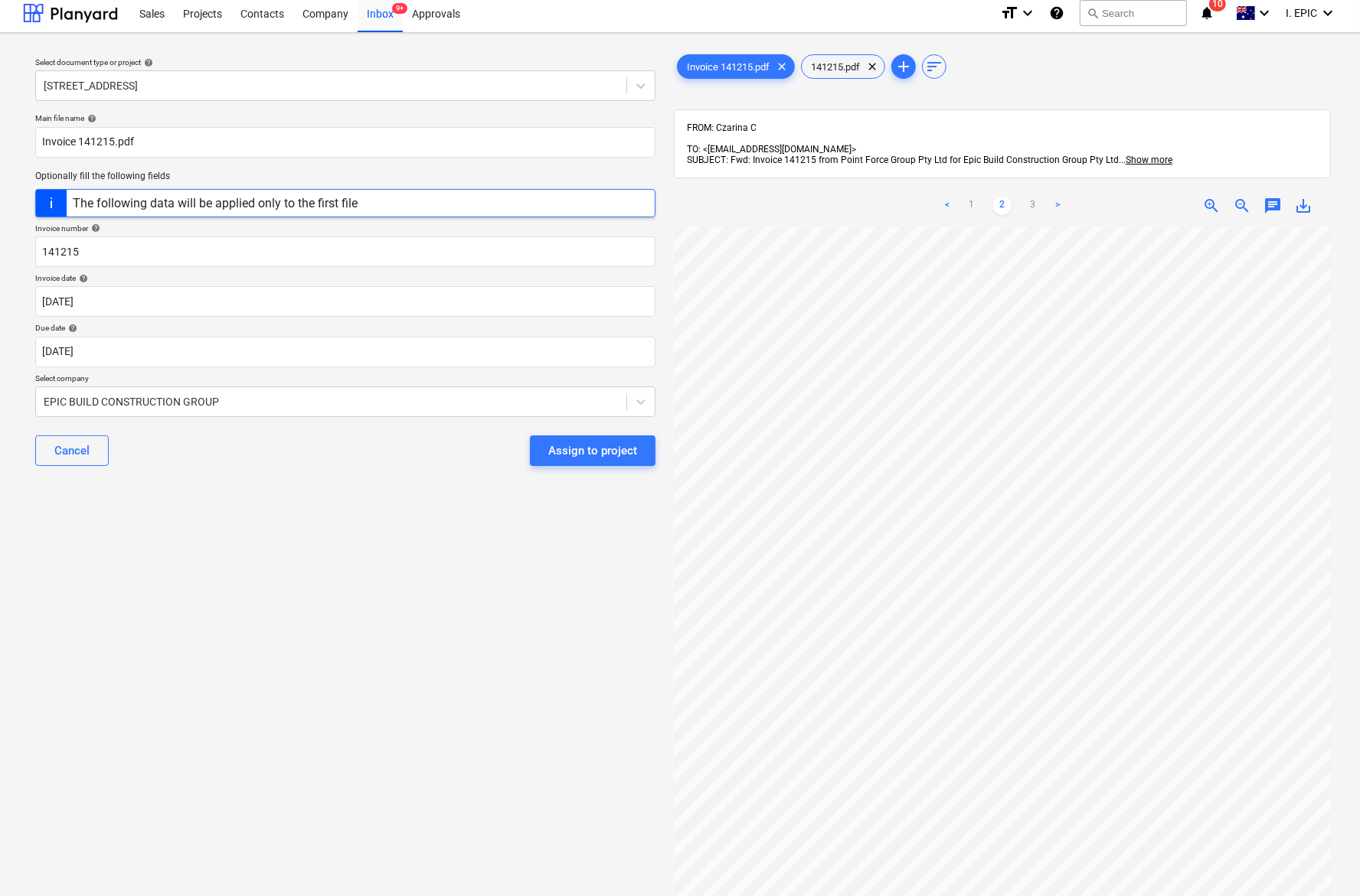
click at [75, 559] on div "Select document type or project help [STREET_ADDRESS] file name help Invoice 14…" at bounding box center [345, 566] width 644 height 1041
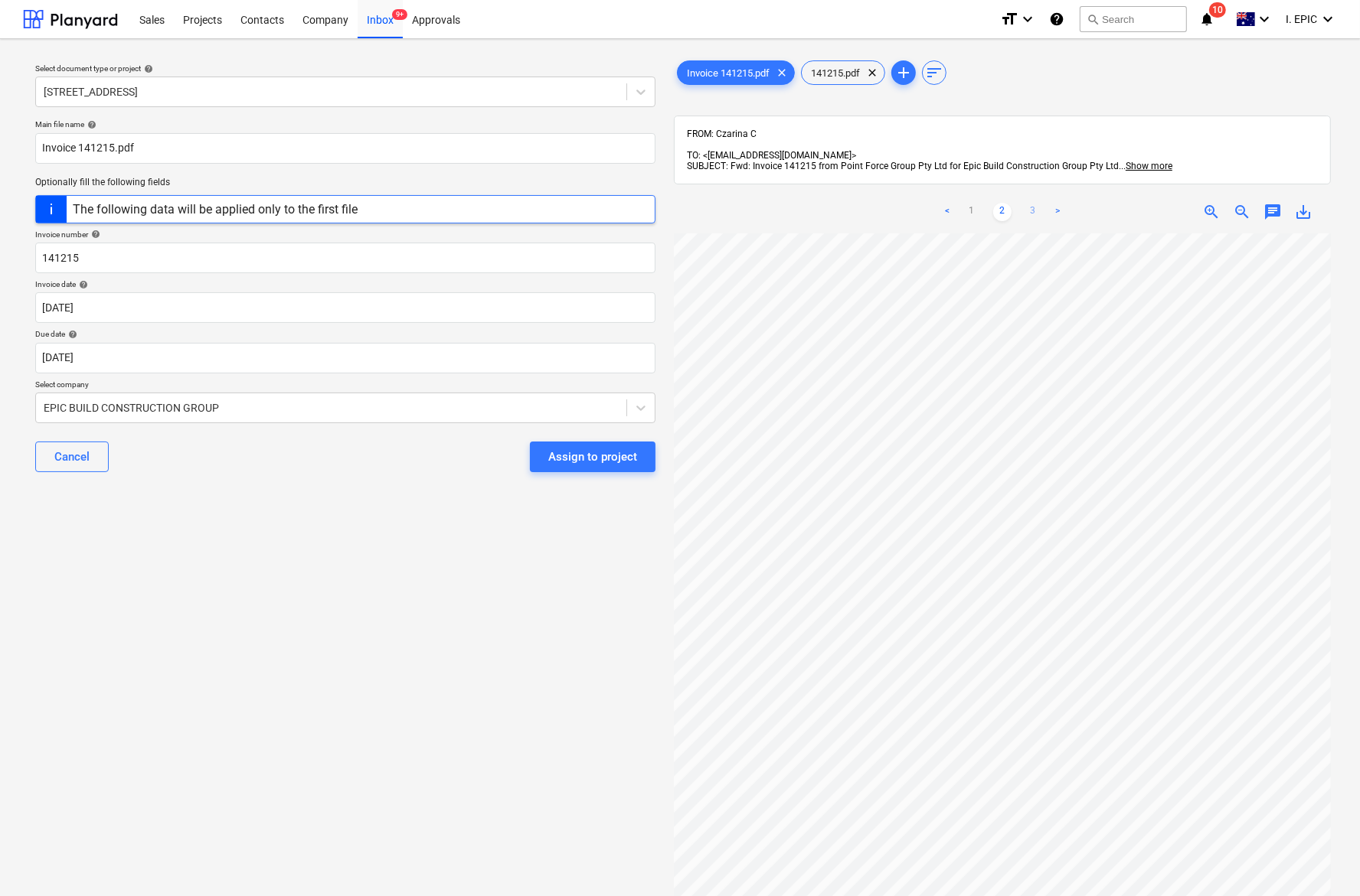
drag, startPoint x: 1026, startPoint y: 200, endPoint x: 1026, endPoint y: 209, distance: 9.0
click at [1026, 203] on link "3" at bounding box center [1032, 212] width 18 height 18
click at [315, 559] on div "Select document type or project help [STREET_ADDRESS] file name help Invoice 14…" at bounding box center [345, 572] width 644 height 1041
click at [246, 559] on div "Select document type or project help [STREET_ADDRESS] file name help Invoice 14…" at bounding box center [345, 572] width 644 height 1041
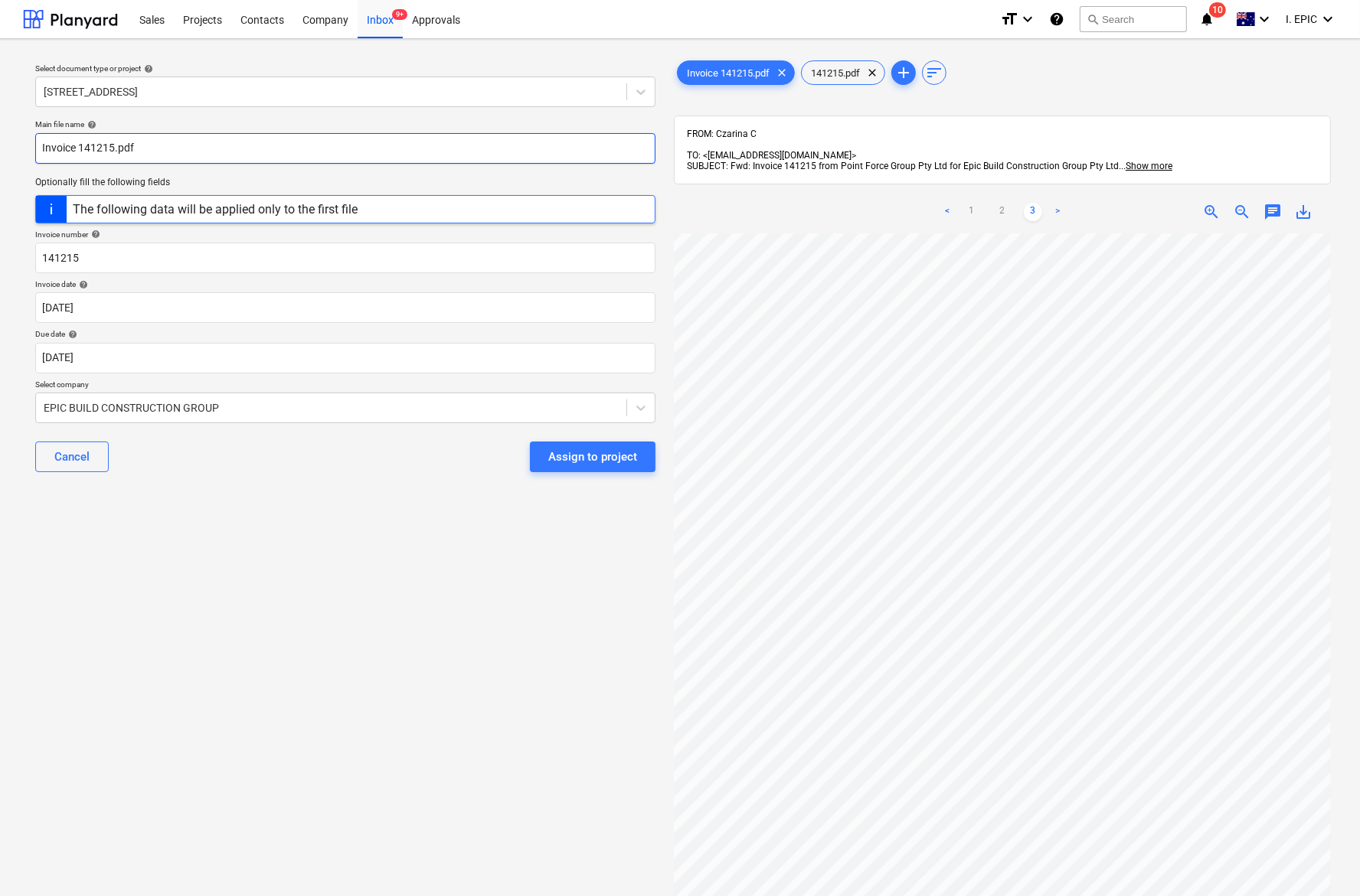
click at [51, 150] on input "Invoice 141215.pdf" at bounding box center [345, 148] width 620 height 31
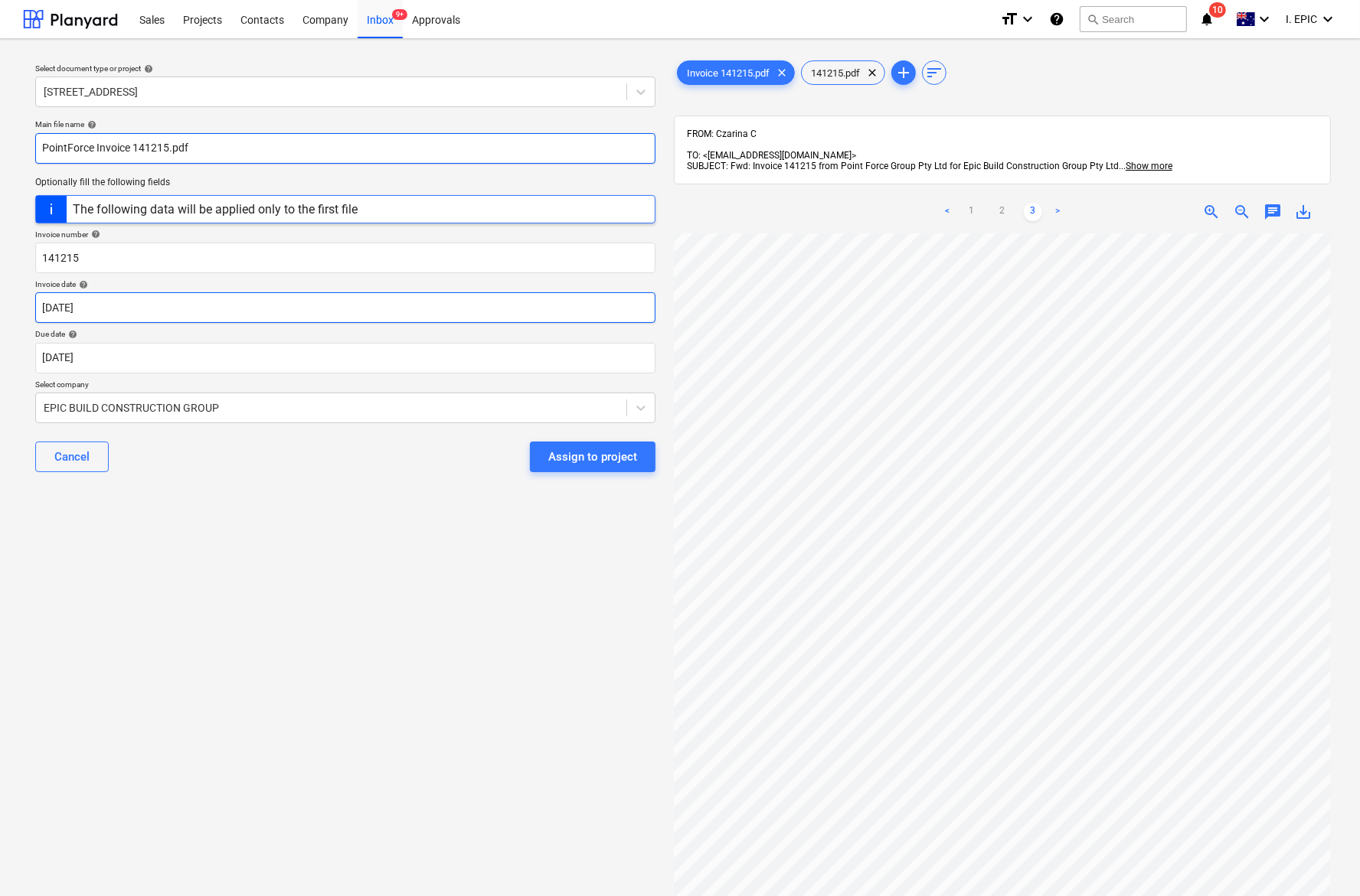
type input "PointForce Invoice 141215.pdf"
click at [88, 311] on body "Sales Projects Contacts Company Inbox 9+ Approvals format_size keyboard_arrow_d…" at bounding box center [680, 448] width 1360 height 896
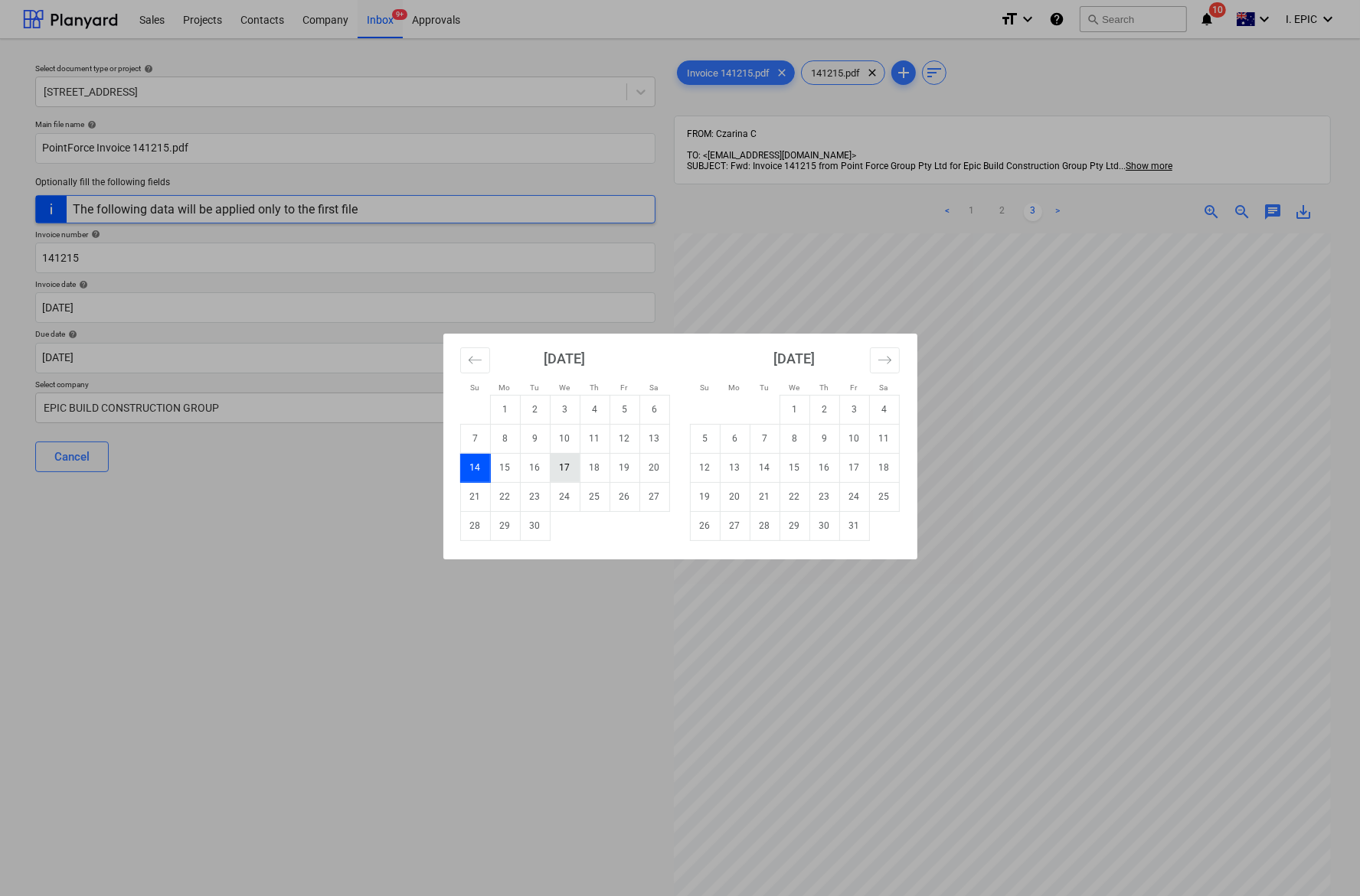
click at [556, 464] on td "17" at bounding box center [564, 468] width 30 height 29
type input "[DATE]"
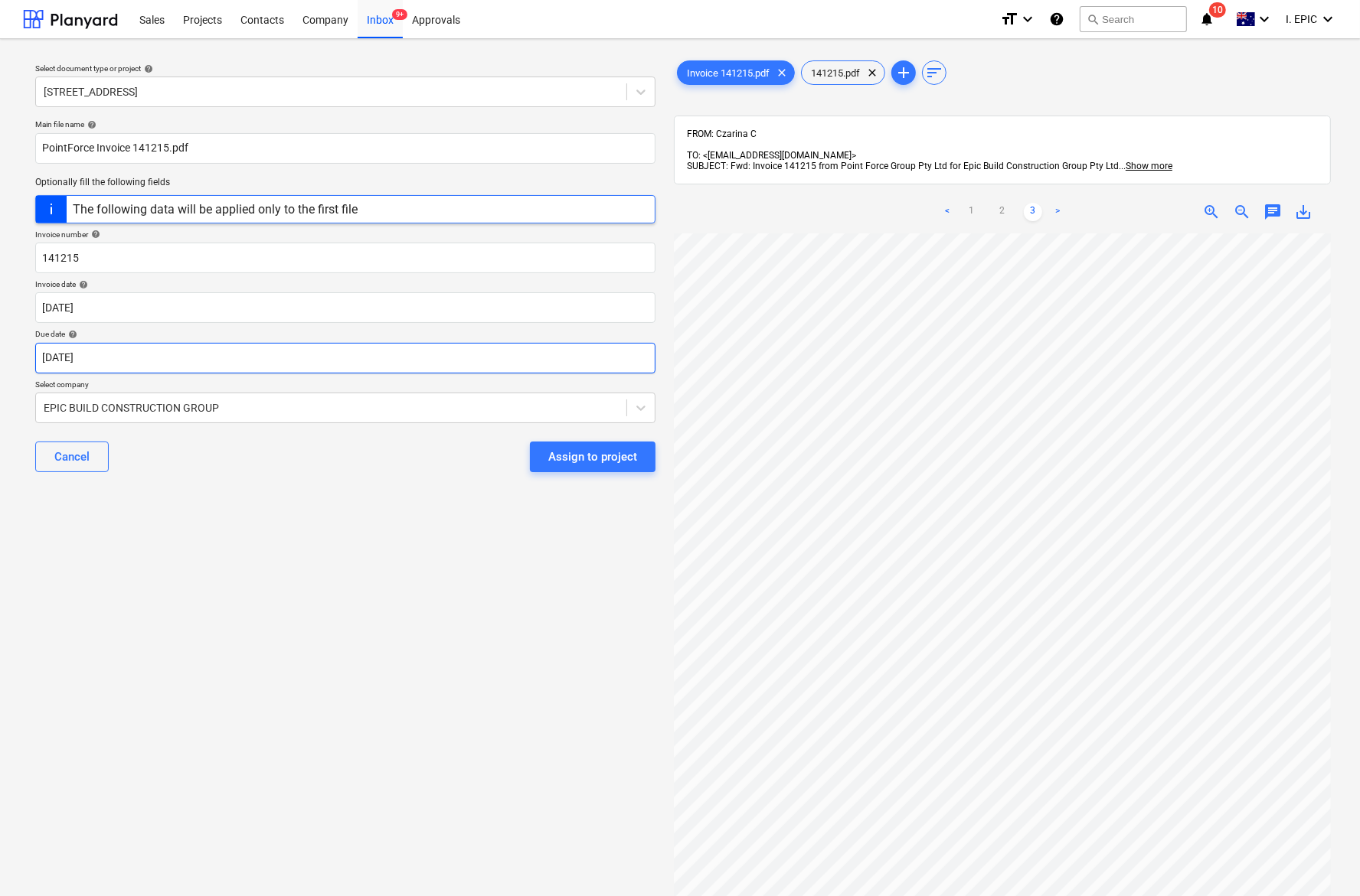
click at [63, 362] on body "Sales Projects Contacts Company Inbox 9+ Approvals format_size keyboard_arrow_d…" at bounding box center [680, 448] width 1360 height 896
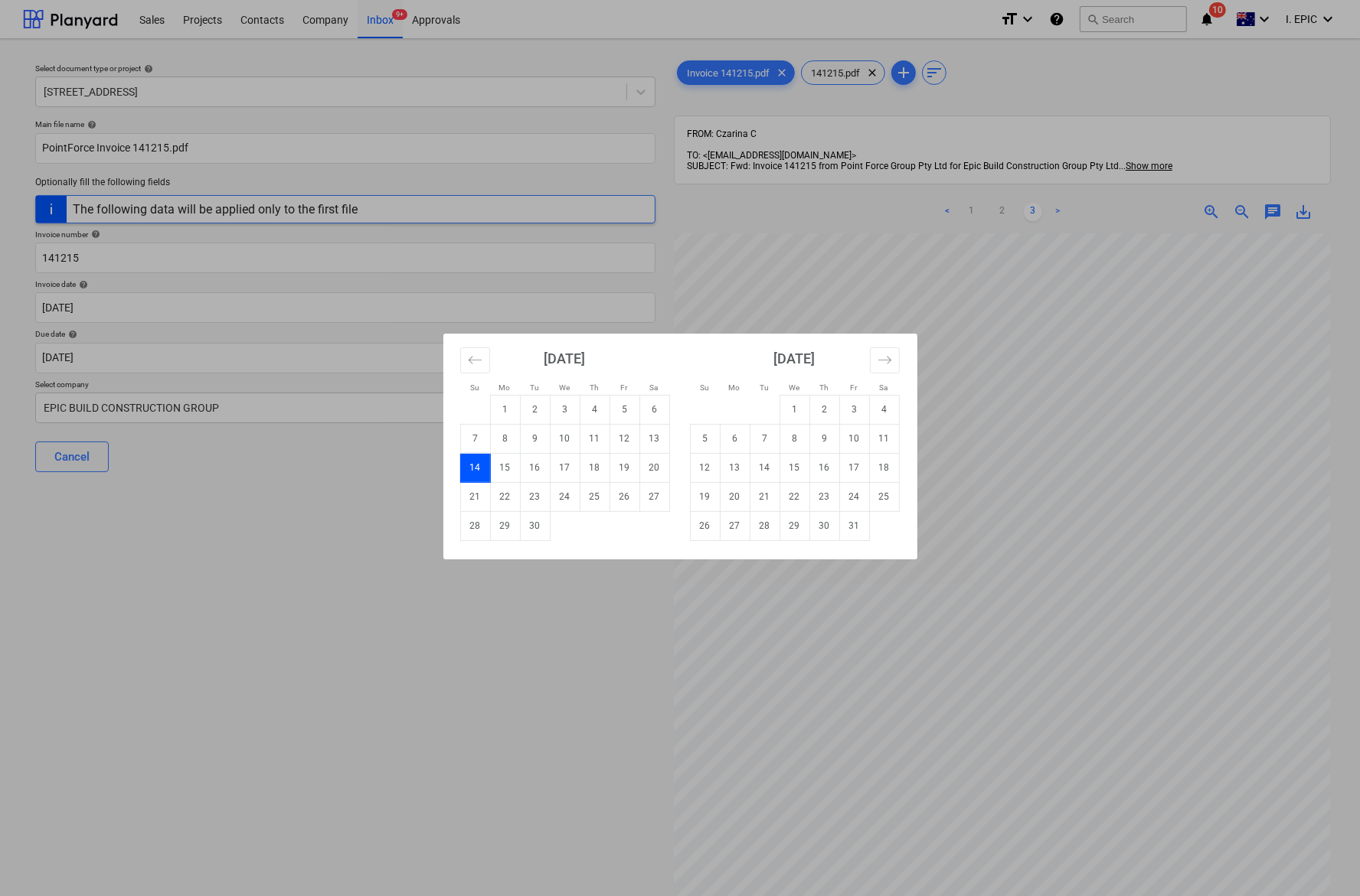
click at [1090, 510] on div "Su Mo Tu We Th Fr Sa Su Mo Tu We Th Fr Sa [DATE] 1 2 3 4 5 6 7 8 9 10 11 12 13 …" at bounding box center [680, 448] width 1360 height 896
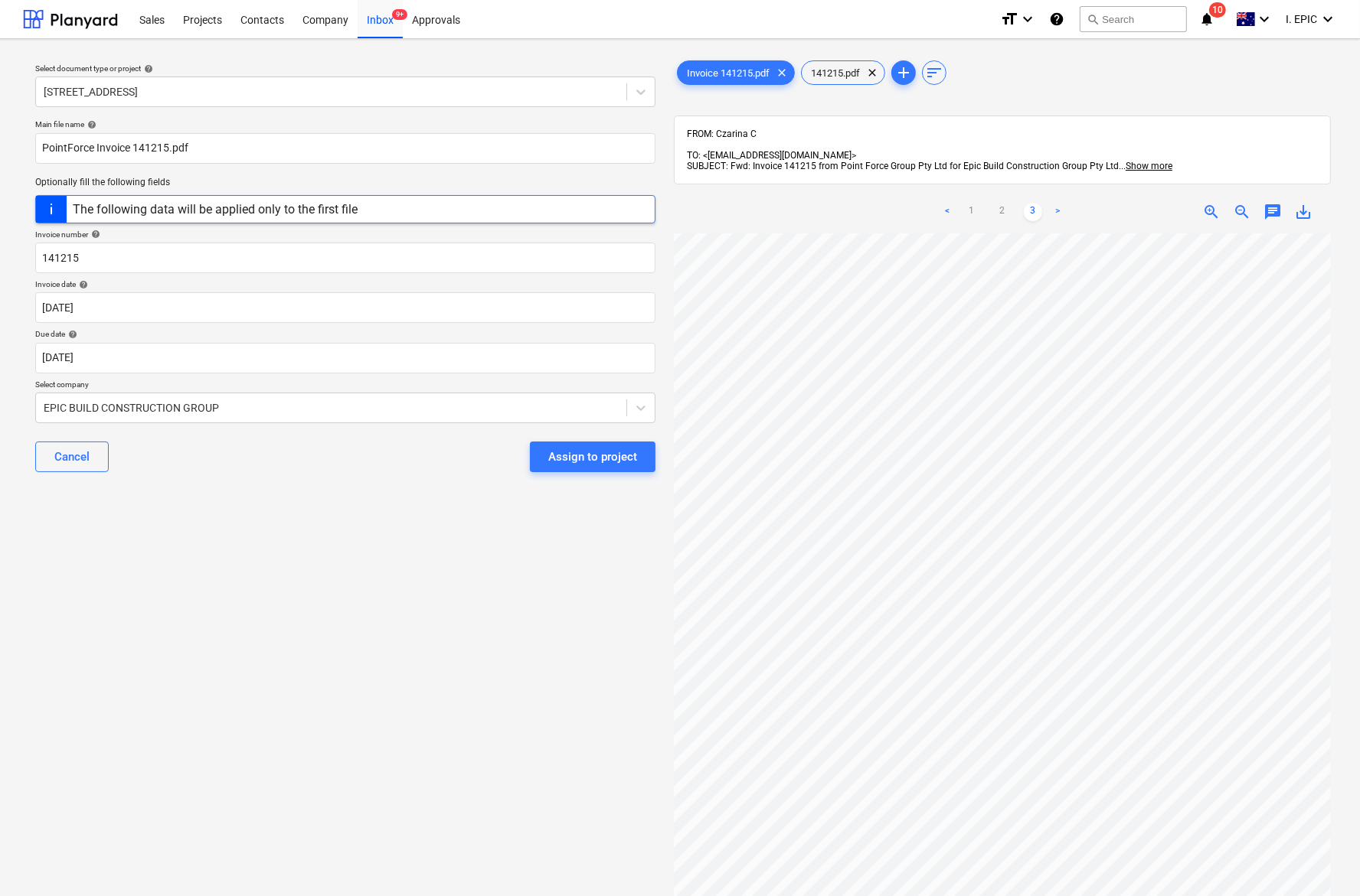
scroll to position [123, 29]
click at [91, 352] on body "Sales Projects Contacts Company Inbox 9+ Approvals format_size keyboard_arrow_d…" at bounding box center [680, 448] width 1360 height 896
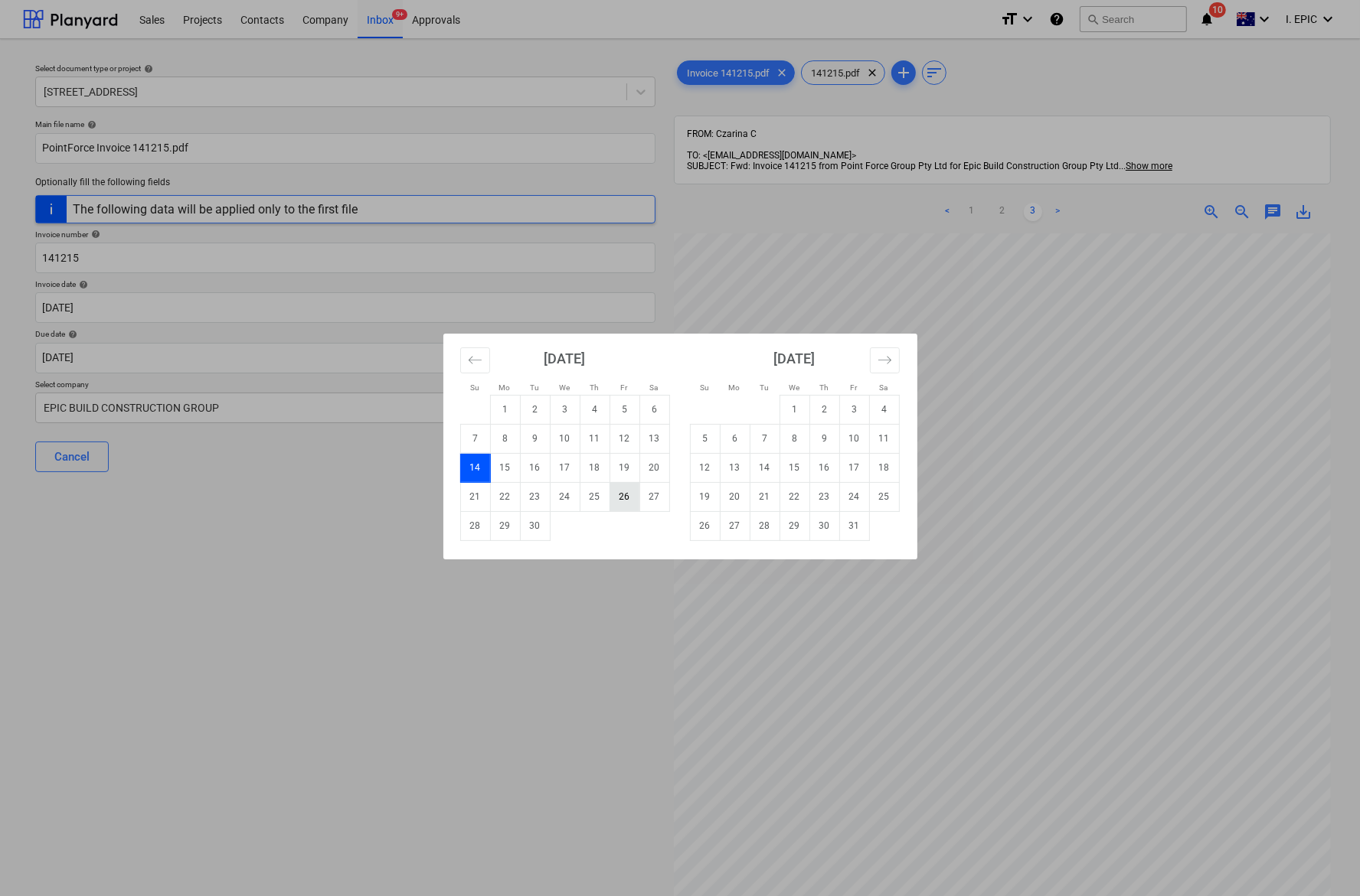
click at [619, 493] on td "26" at bounding box center [624, 496] width 30 height 29
type input "[DATE]"
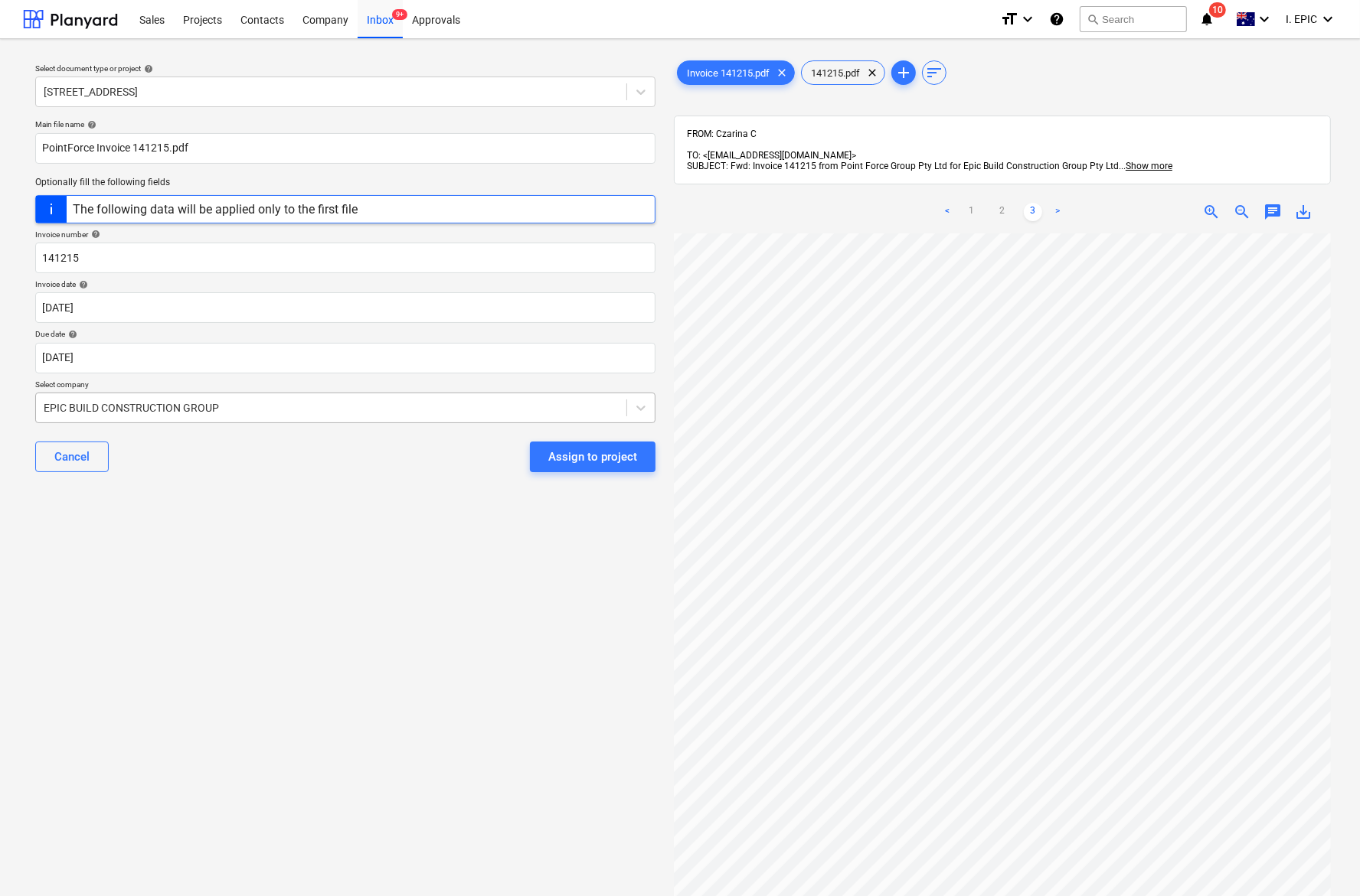
click at [74, 407] on div at bounding box center [331, 408] width 575 height 15
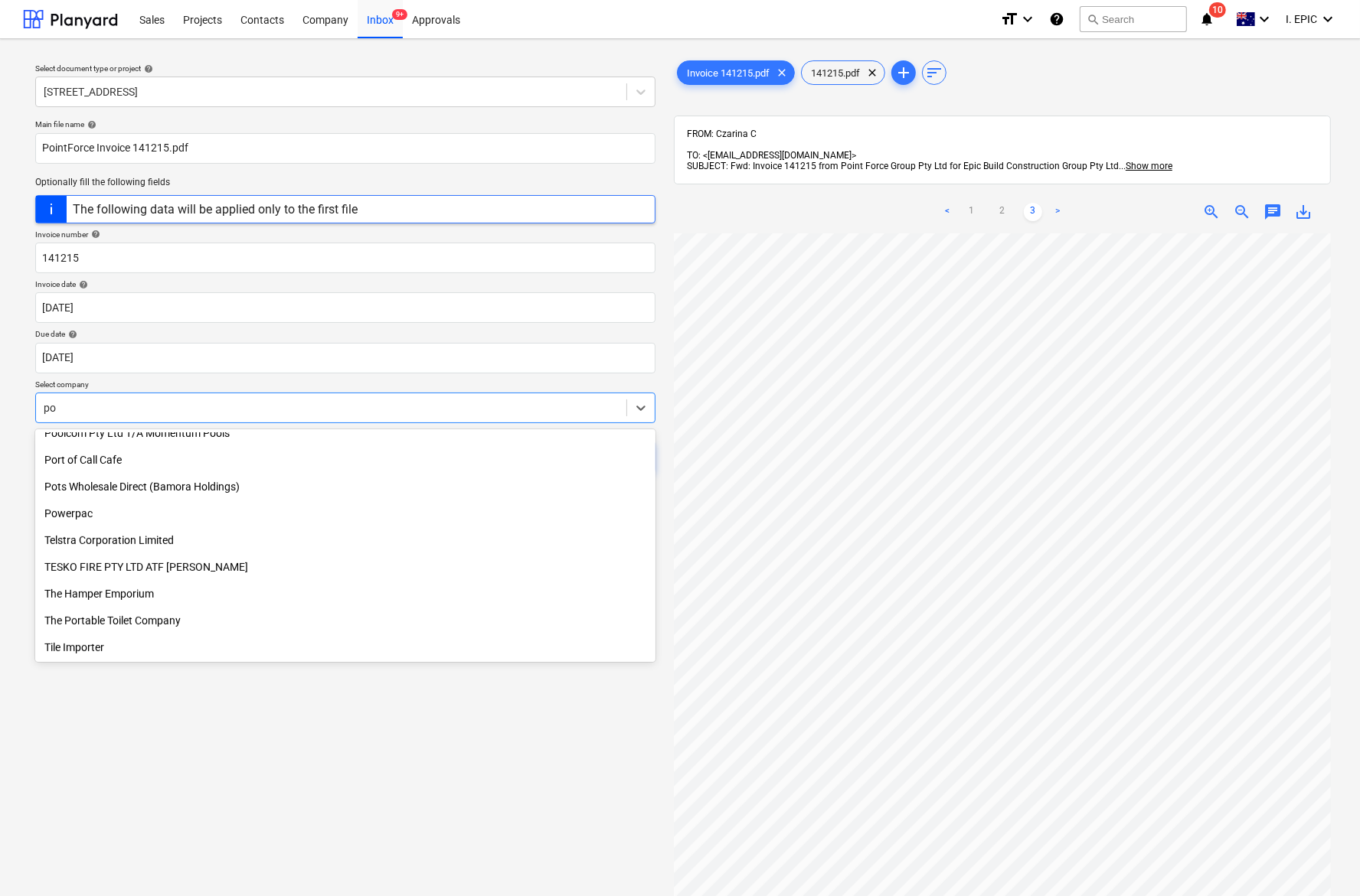
scroll to position [601, 0]
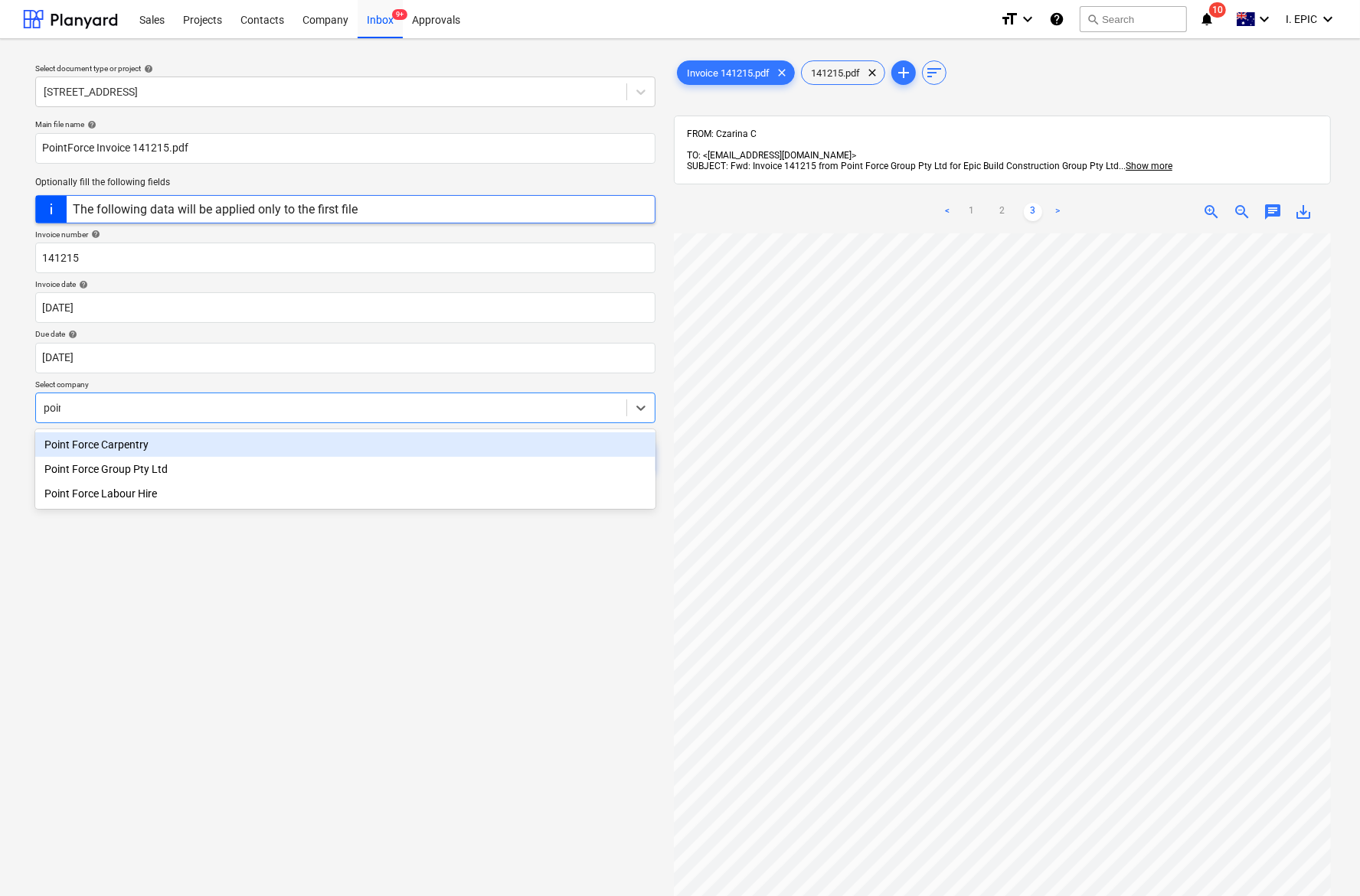
type input "point"
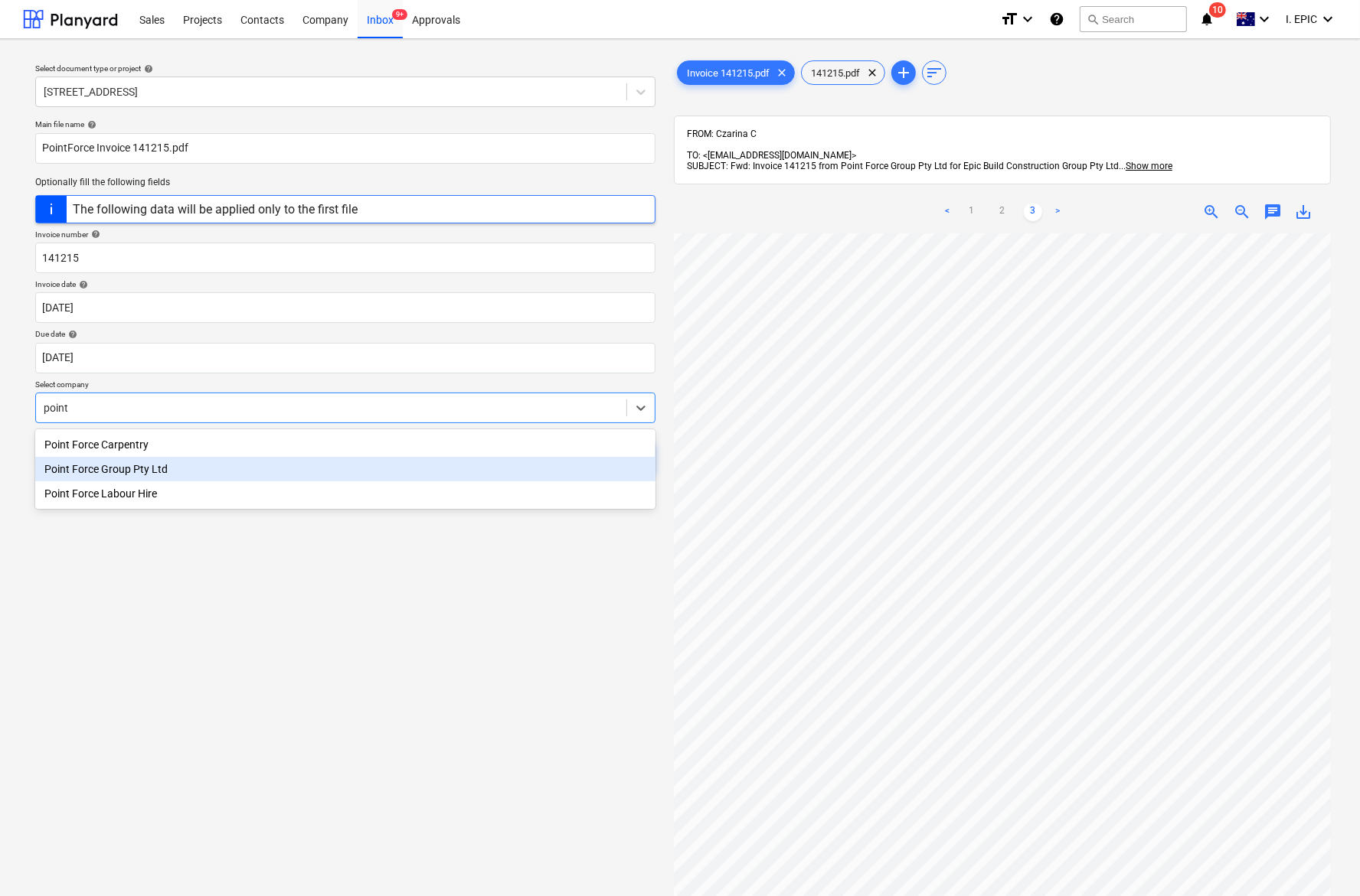
click at [119, 475] on div "Point Force Group Pty Ltd" at bounding box center [345, 469] width 620 height 25
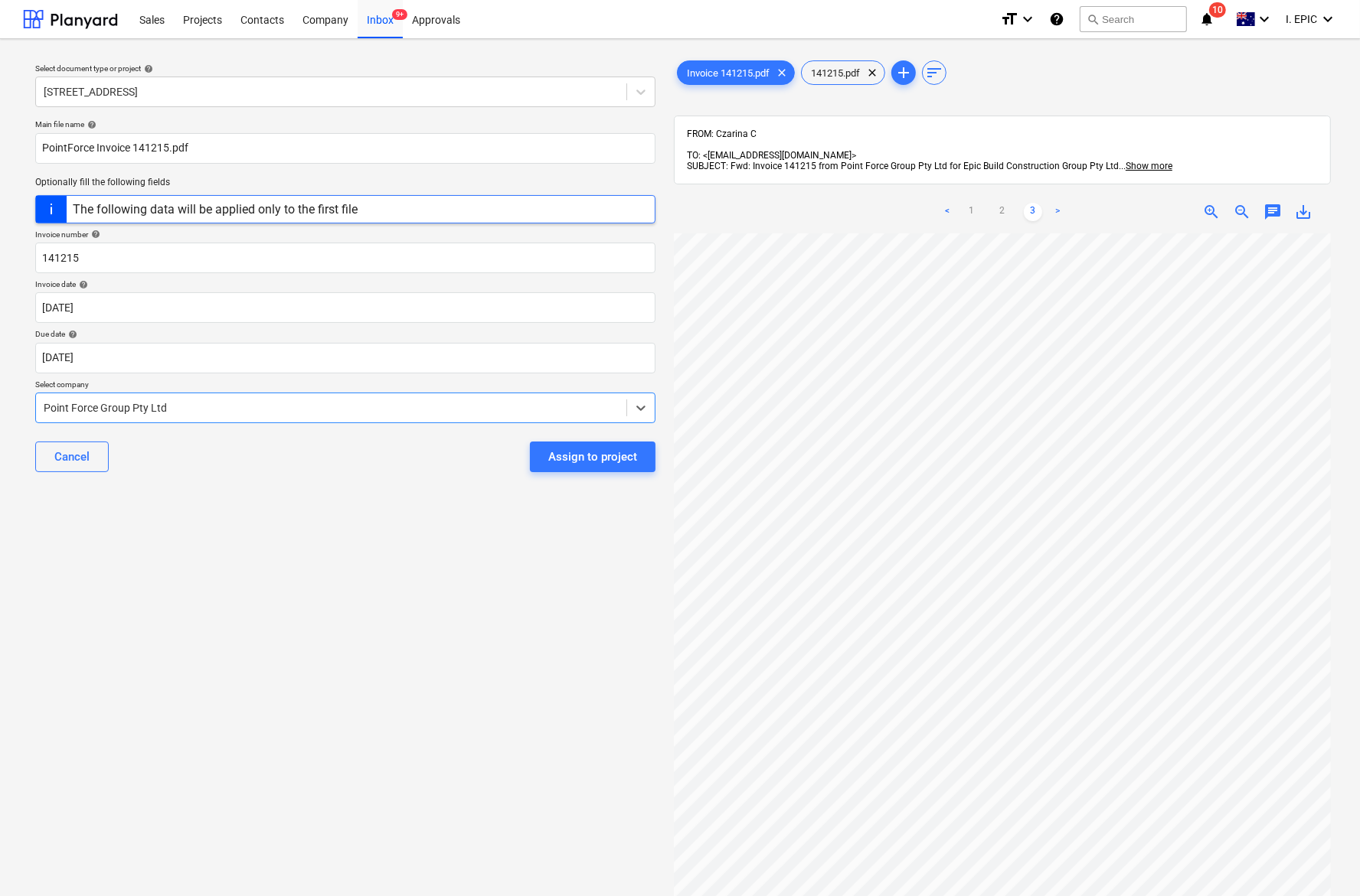
click at [231, 559] on div "Select document type or project help [STREET_ADDRESS] file name help PointForce…" at bounding box center [345, 572] width 644 height 1041
click at [971, 203] on link "1" at bounding box center [972, 212] width 18 height 18
click at [261, 559] on div "Select document type or project help [STREET_ADDRESS] file name help PointForce…" at bounding box center [345, 572] width 644 height 1041
click at [1090, 203] on span "chat" at bounding box center [1272, 212] width 18 height 18
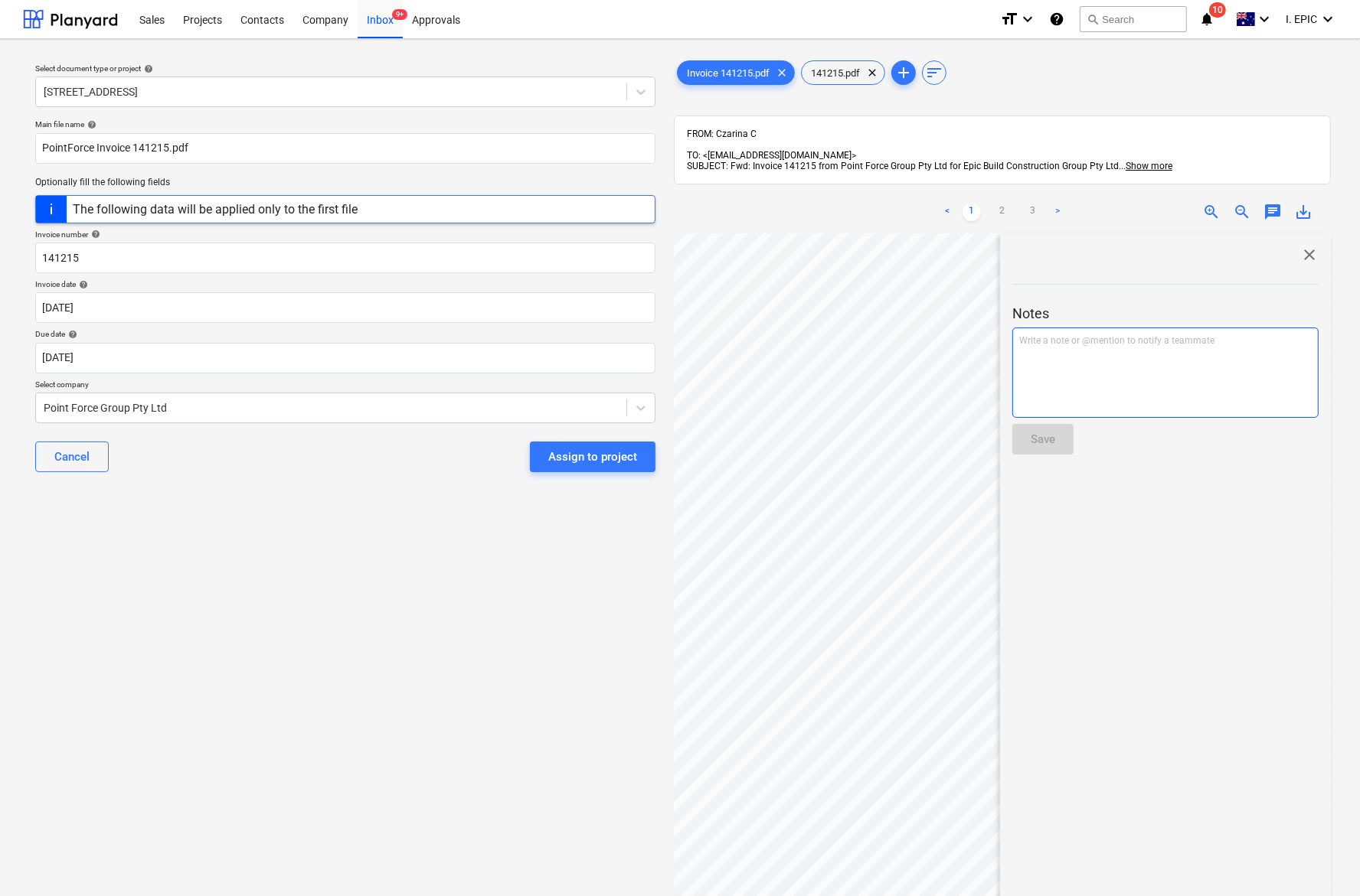
click at [1090, 397] on div "Write a note or @mention to notify a teammate [PERSON_NAME]" at bounding box center [1165, 373] width 306 height 91
click at [1065, 429] on button "Save" at bounding box center [1042, 440] width 62 height 31
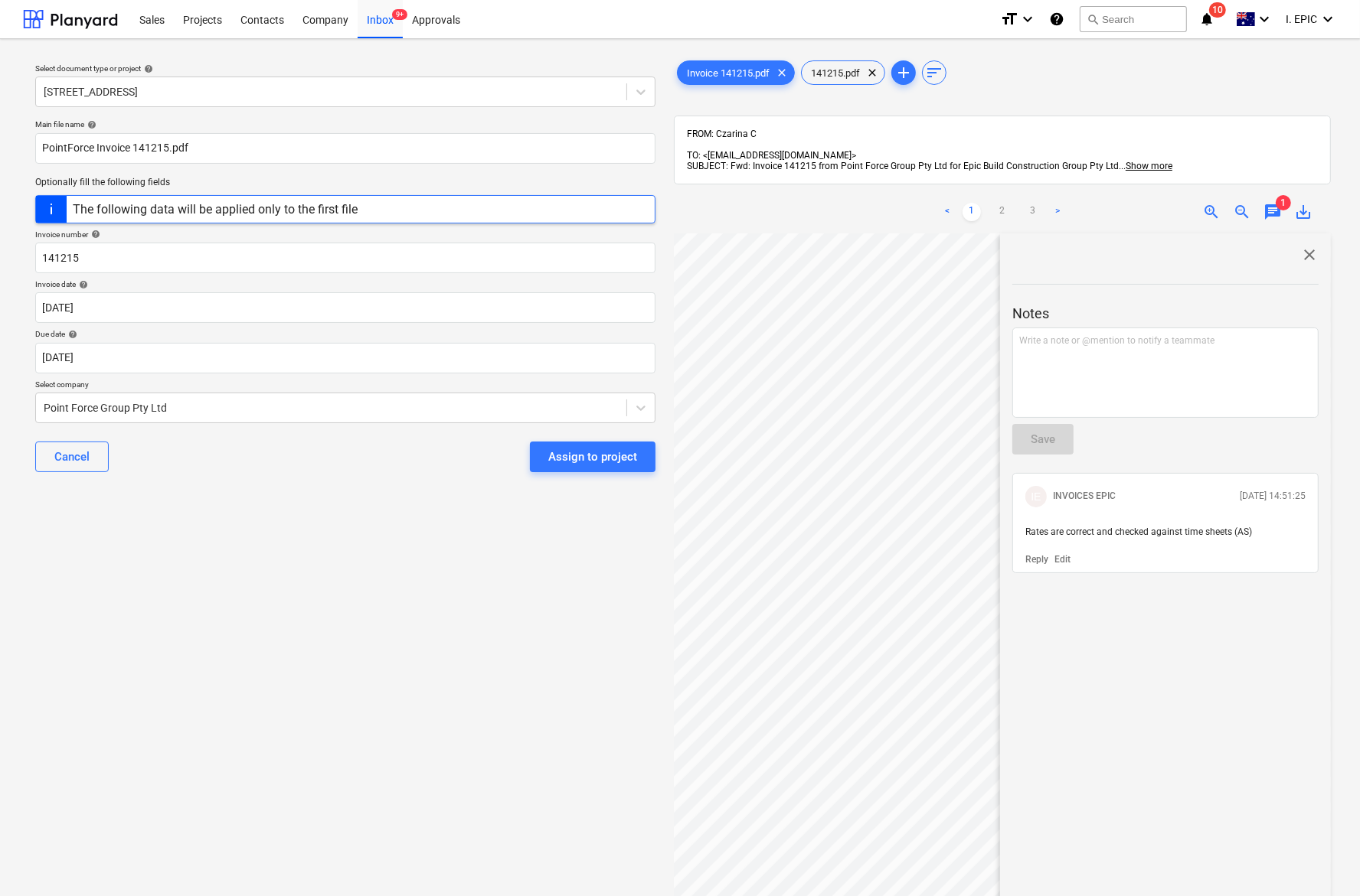
click at [1090, 246] on span "close" at bounding box center [1309, 255] width 18 height 18
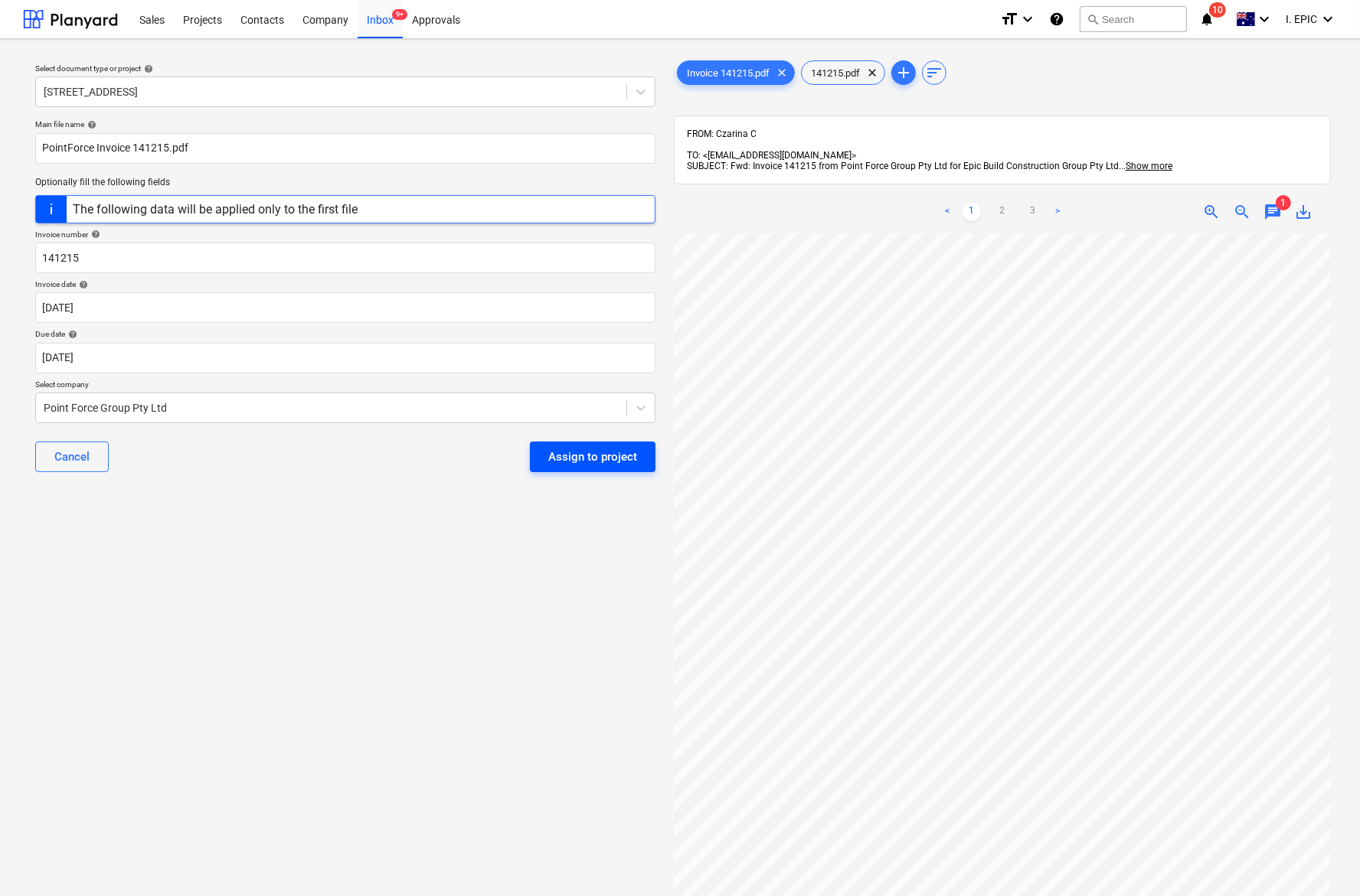
click at [580, 463] on div "Assign to project" at bounding box center [593, 457] width 89 height 20
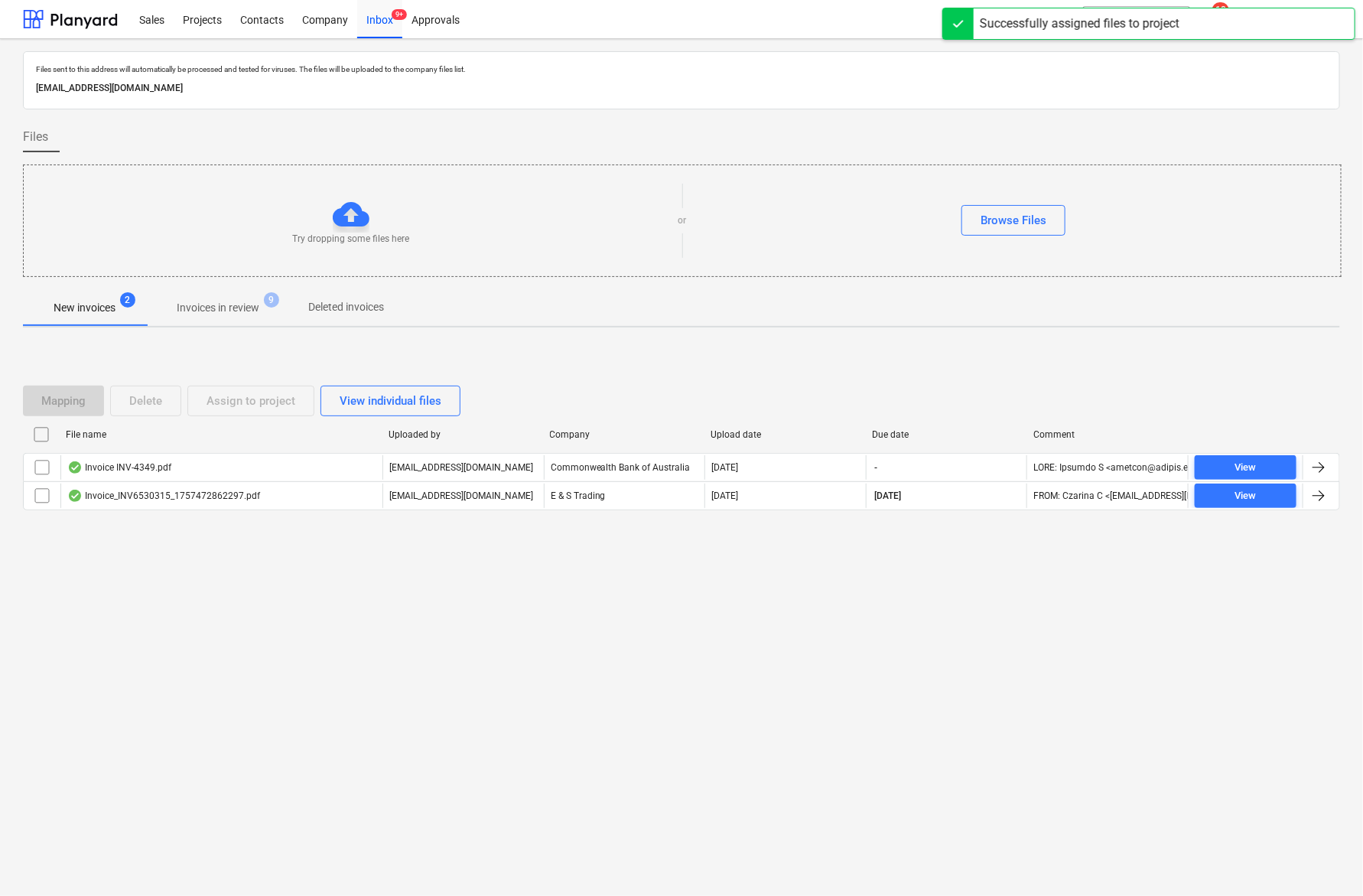
click at [434, 559] on div "Files sent to this address will automatically be processed and tested for virus…" at bounding box center [682, 467] width 1363 height 857
drag, startPoint x: 618, startPoint y: 725, endPoint x: 557, endPoint y: 662, distance: 87.7
click at [620, 559] on div "Files sent to this address will automatically be processed and tested for virus…" at bounding box center [682, 467] width 1363 height 857
click at [658, 559] on div "Files sent to this address will automatically be processed and tested for virus…" at bounding box center [682, 467] width 1363 height 857
click at [641, 559] on div "Files sent to this address will automatically be processed and tested for virus…" at bounding box center [682, 467] width 1363 height 857
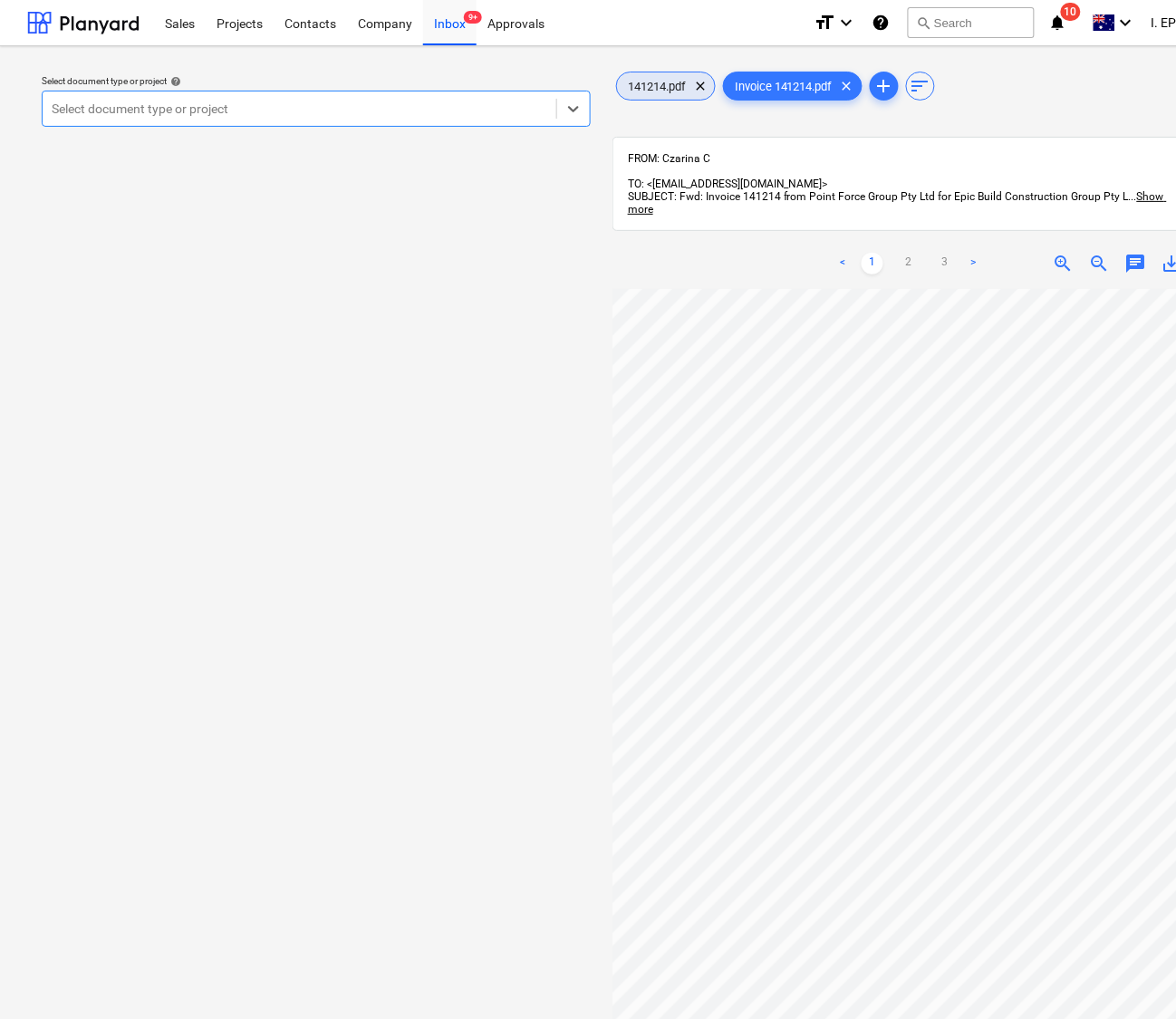
click at [635, 80] on span "141214.pdf" at bounding box center [657, 86] width 80 height 14
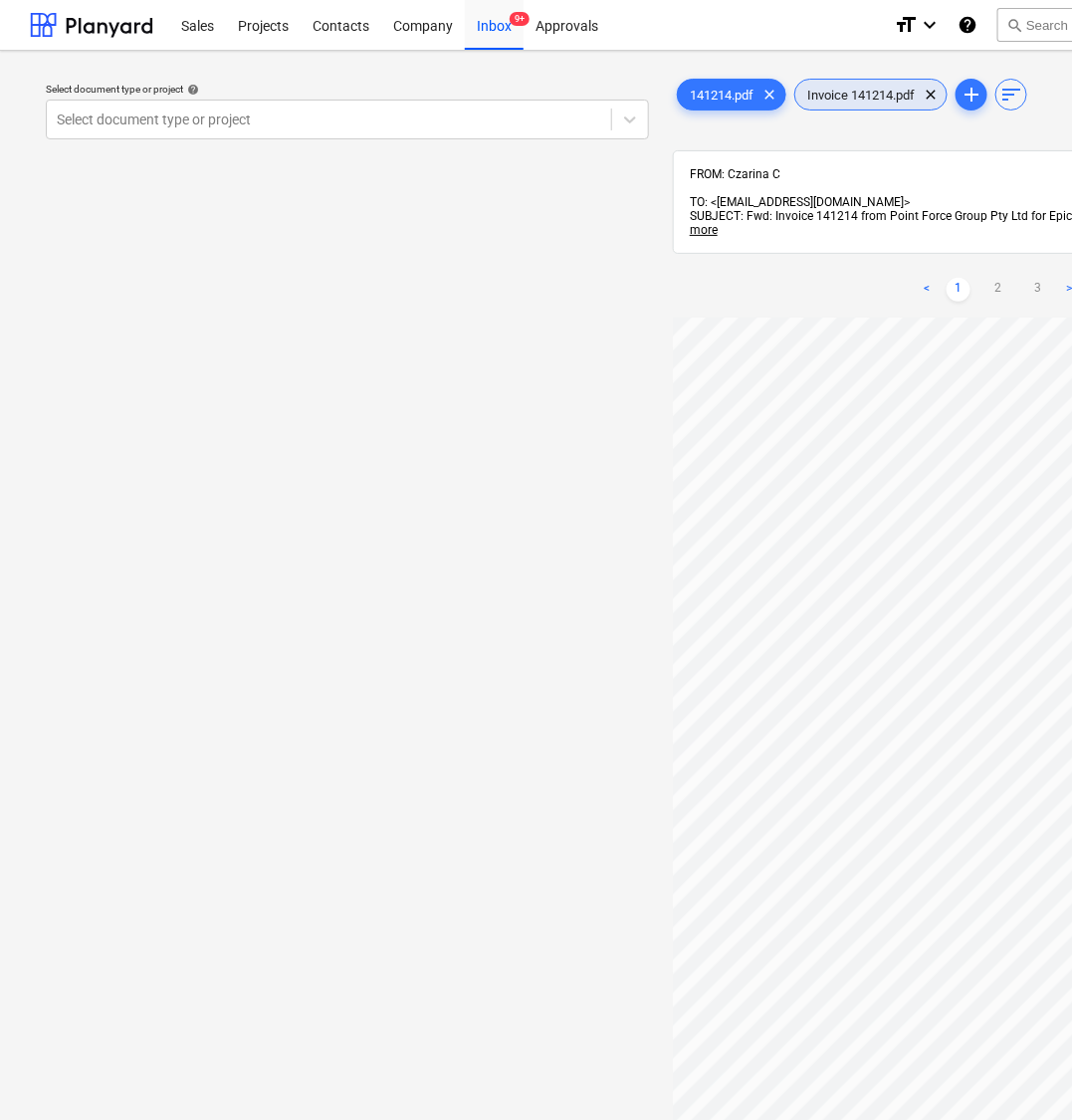
click at [849, 88] on span "Invoice 141214.pdf" at bounding box center [861, 95] width 131 height 15
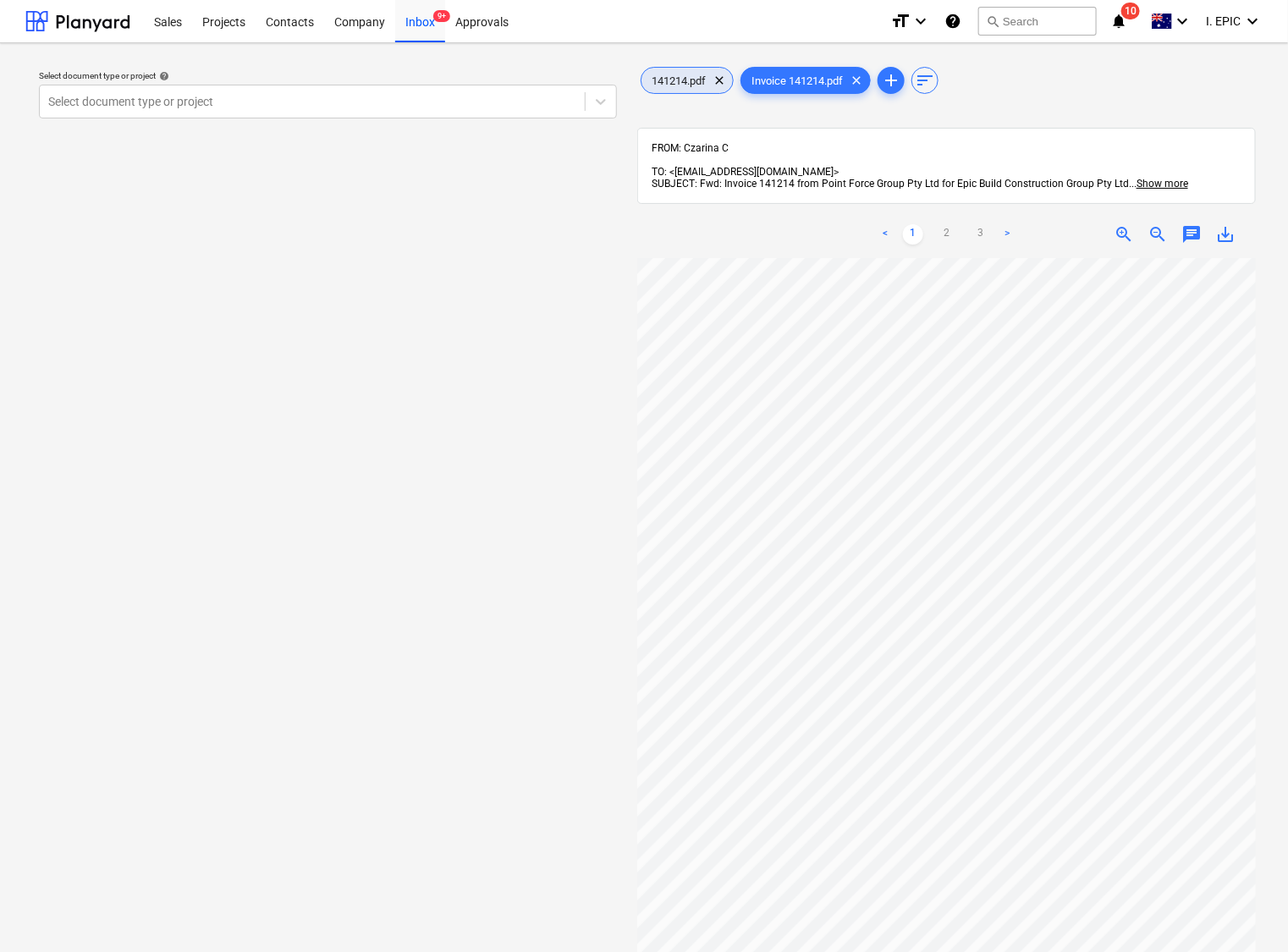
click at [664, 82] on span "141214.pdf" at bounding box center [679, 81] width 75 height 13
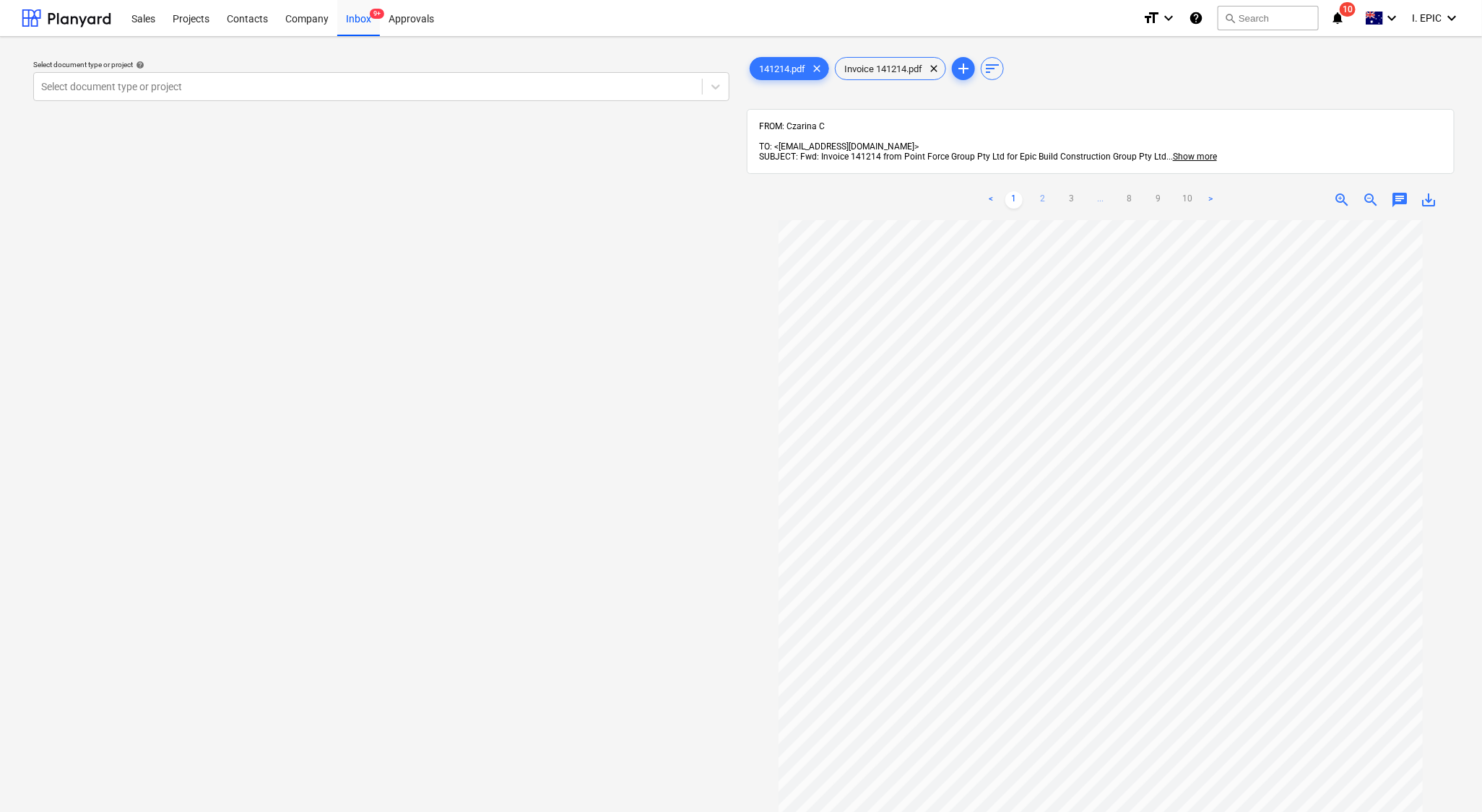
click at [1047, 192] on link "2" at bounding box center [1043, 200] width 17 height 17
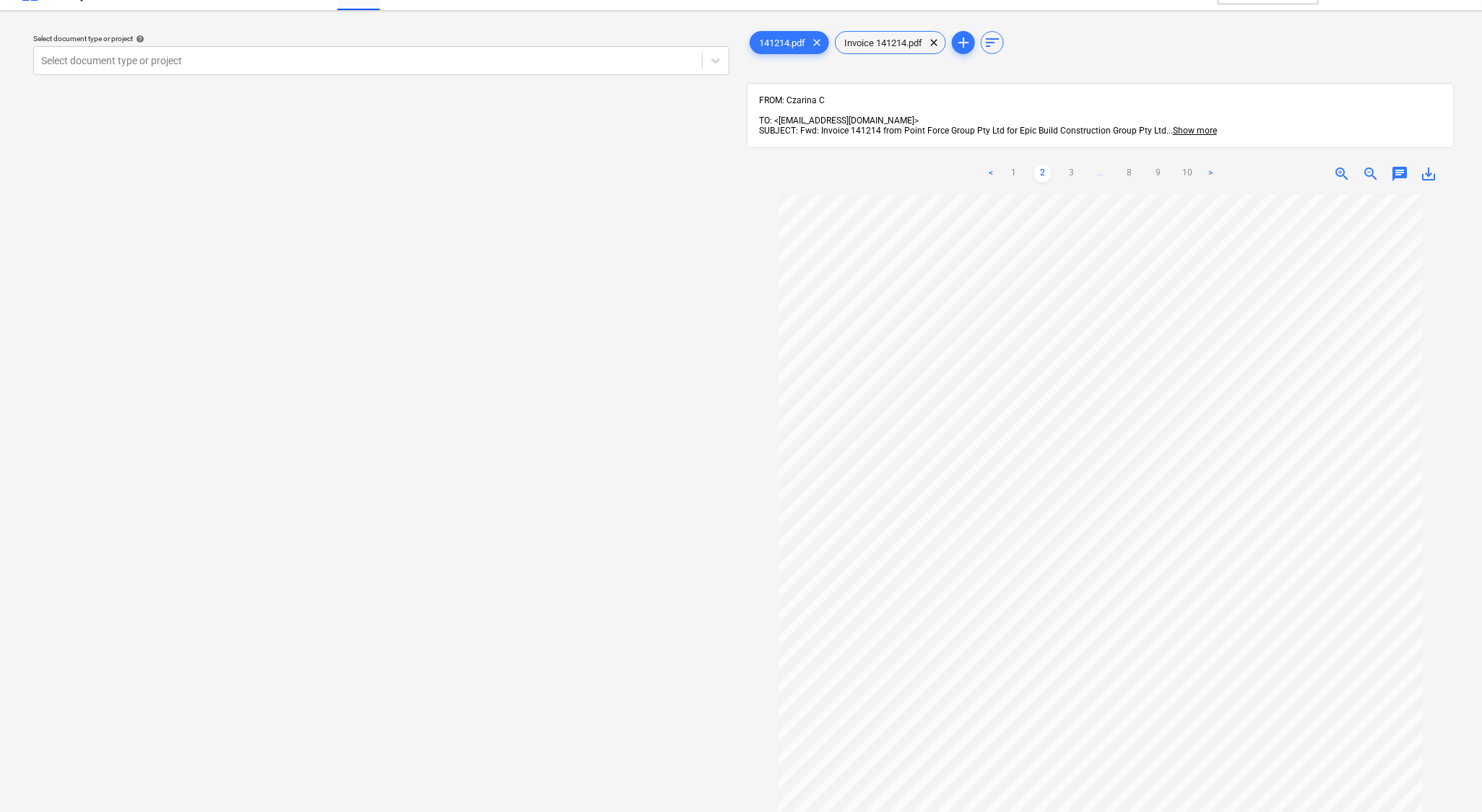
scroll to position [6, 0]
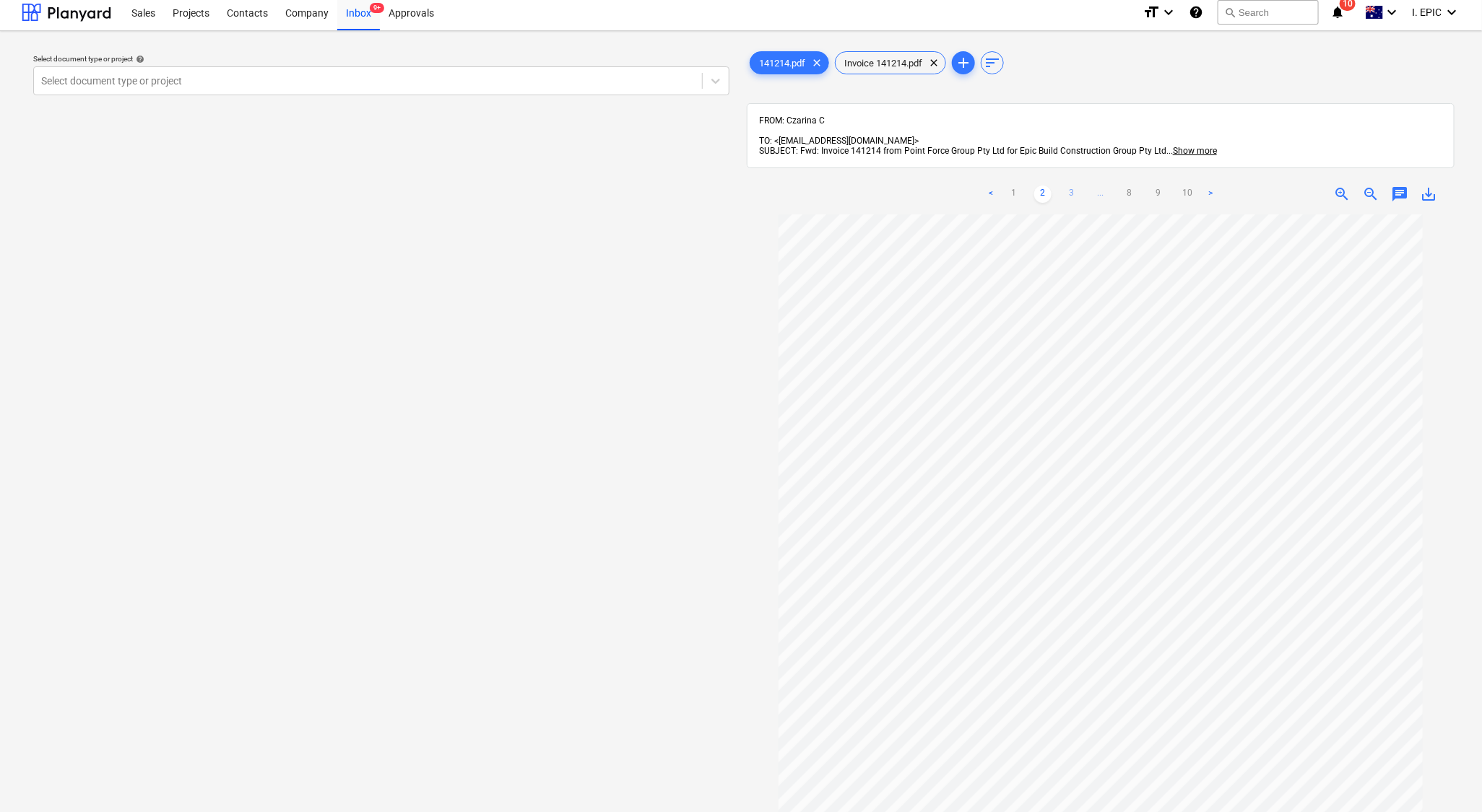
click at [1068, 186] on link "3" at bounding box center [1072, 194] width 17 height 17
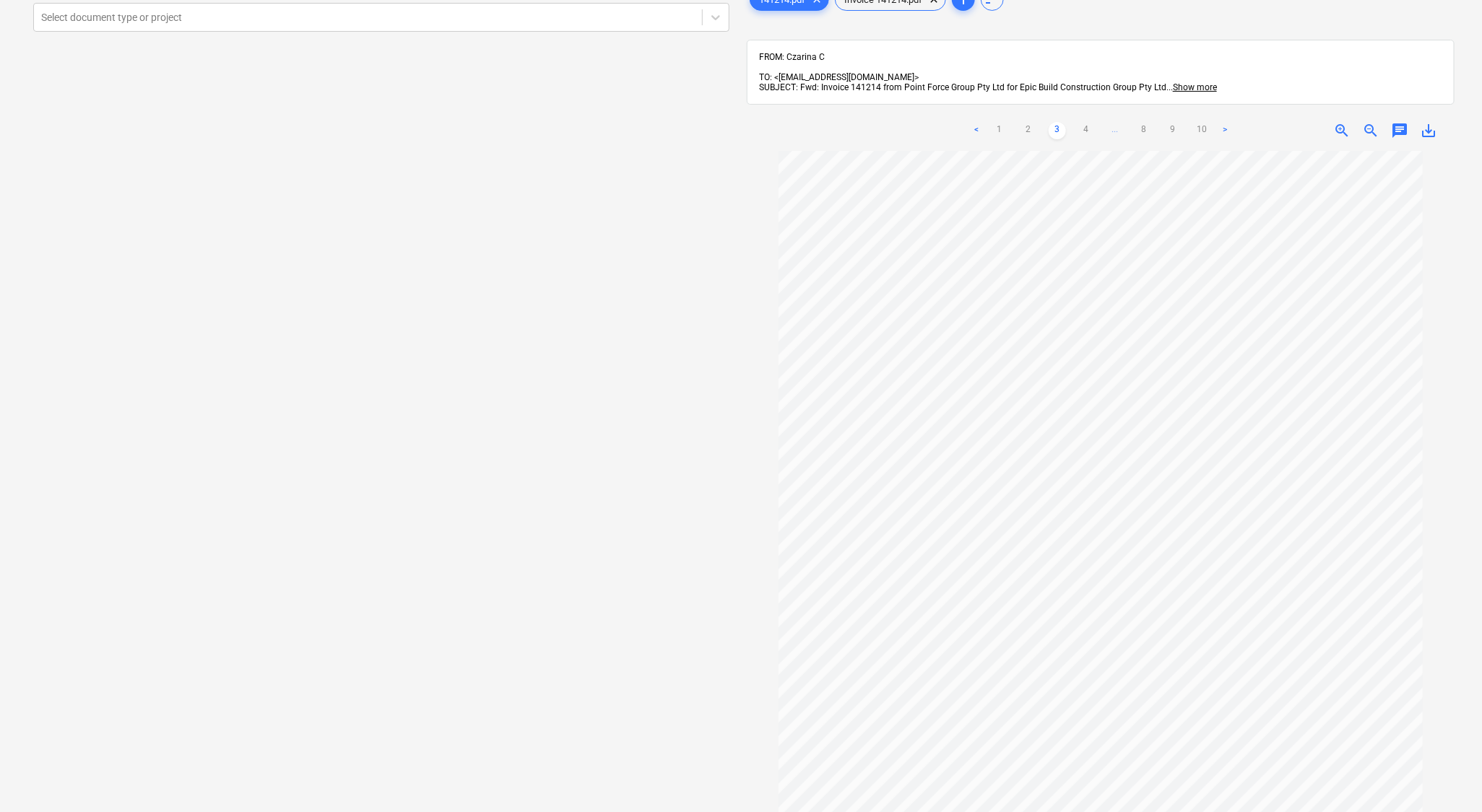
scroll to position [0, 0]
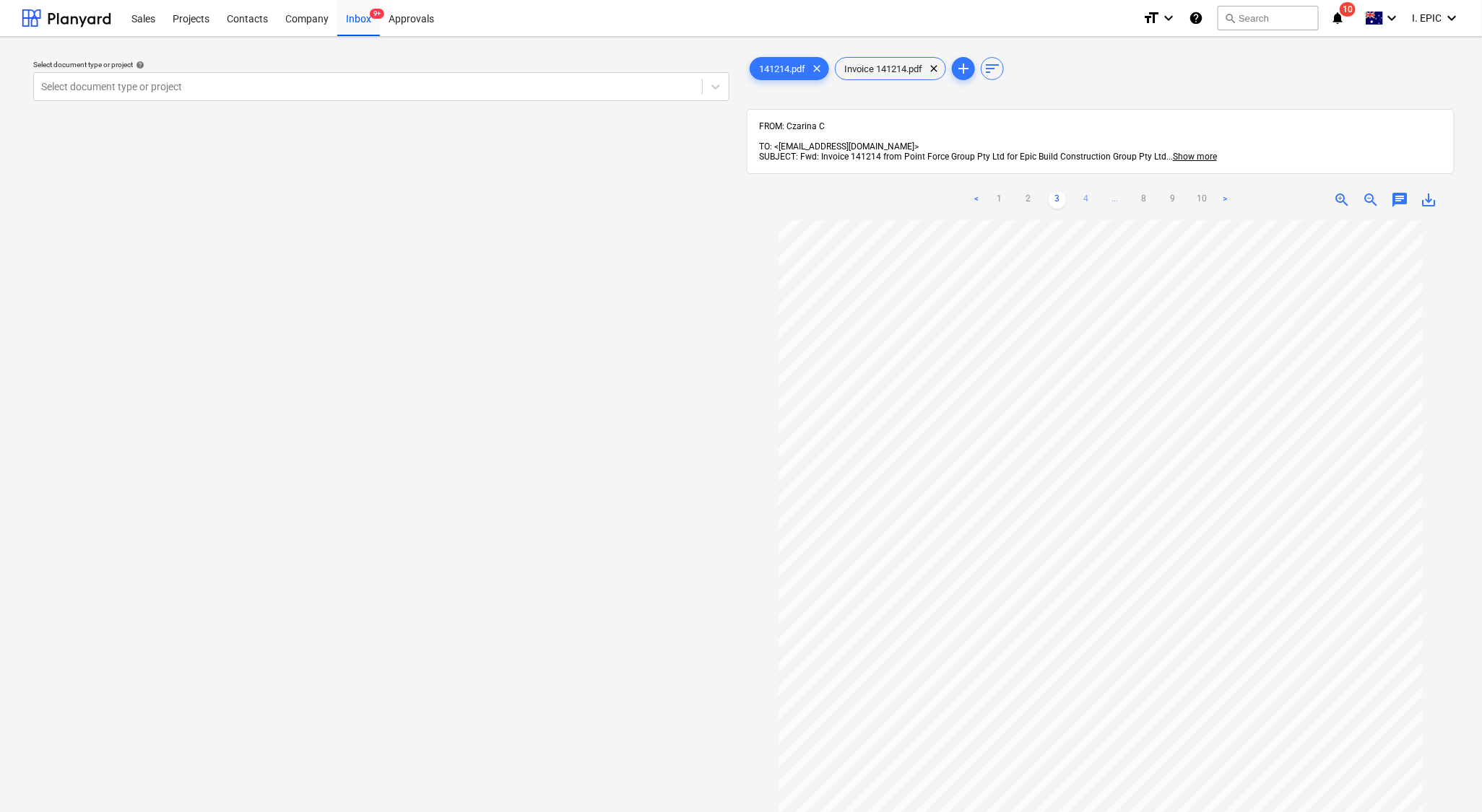
click at [1092, 191] on link "4" at bounding box center [1087, 200] width 17 height 17
click at [1106, 191] on link "5" at bounding box center [1101, 200] width 17 height 17
click at [1114, 191] on link "6" at bounding box center [1116, 200] width 17 height 17
click at [1141, 192] on link "7" at bounding box center [1144, 200] width 17 height 17
click at [1157, 191] on link "8" at bounding box center [1158, 200] width 17 height 17
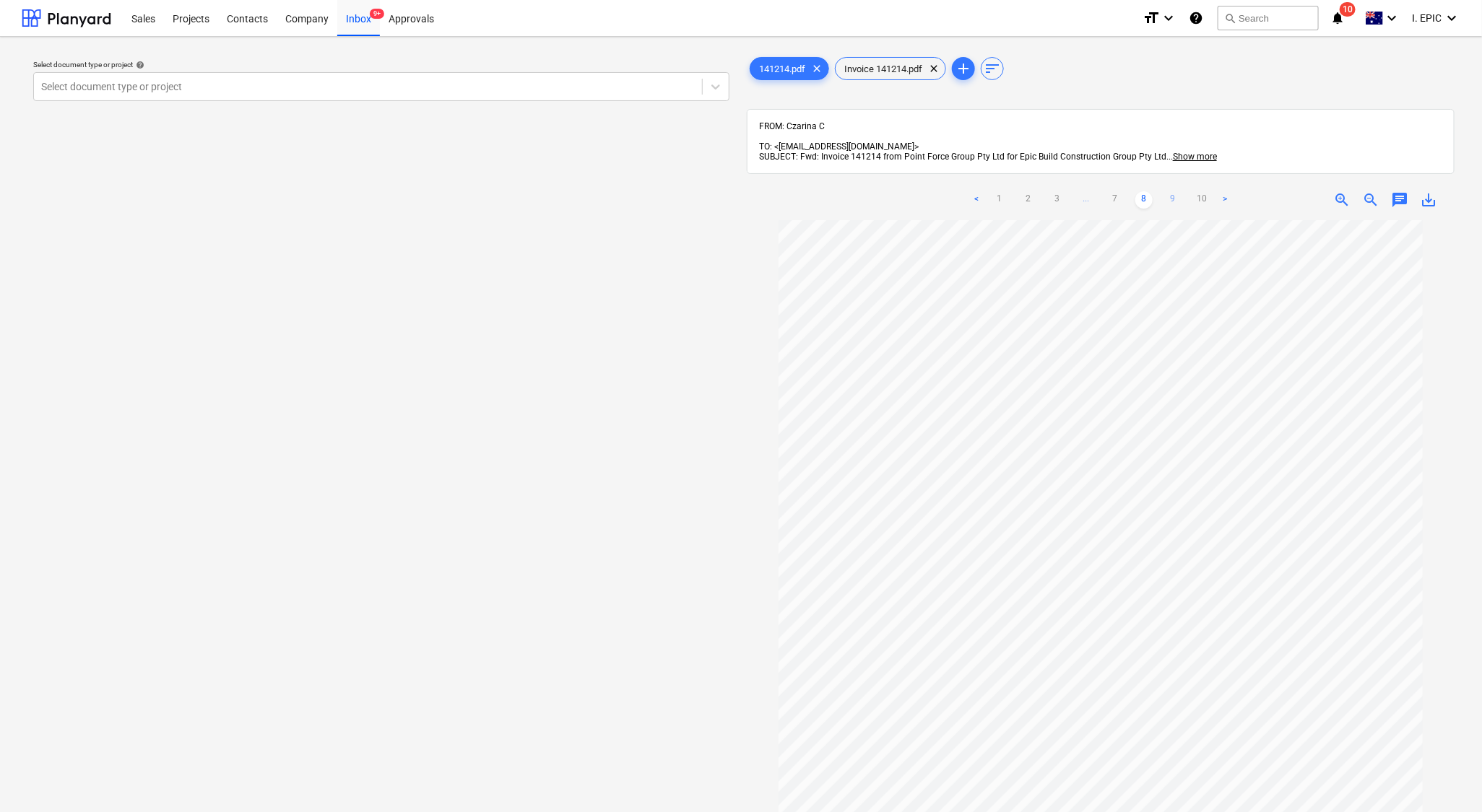
click at [1166, 191] on link "9" at bounding box center [1173, 200] width 17 height 17
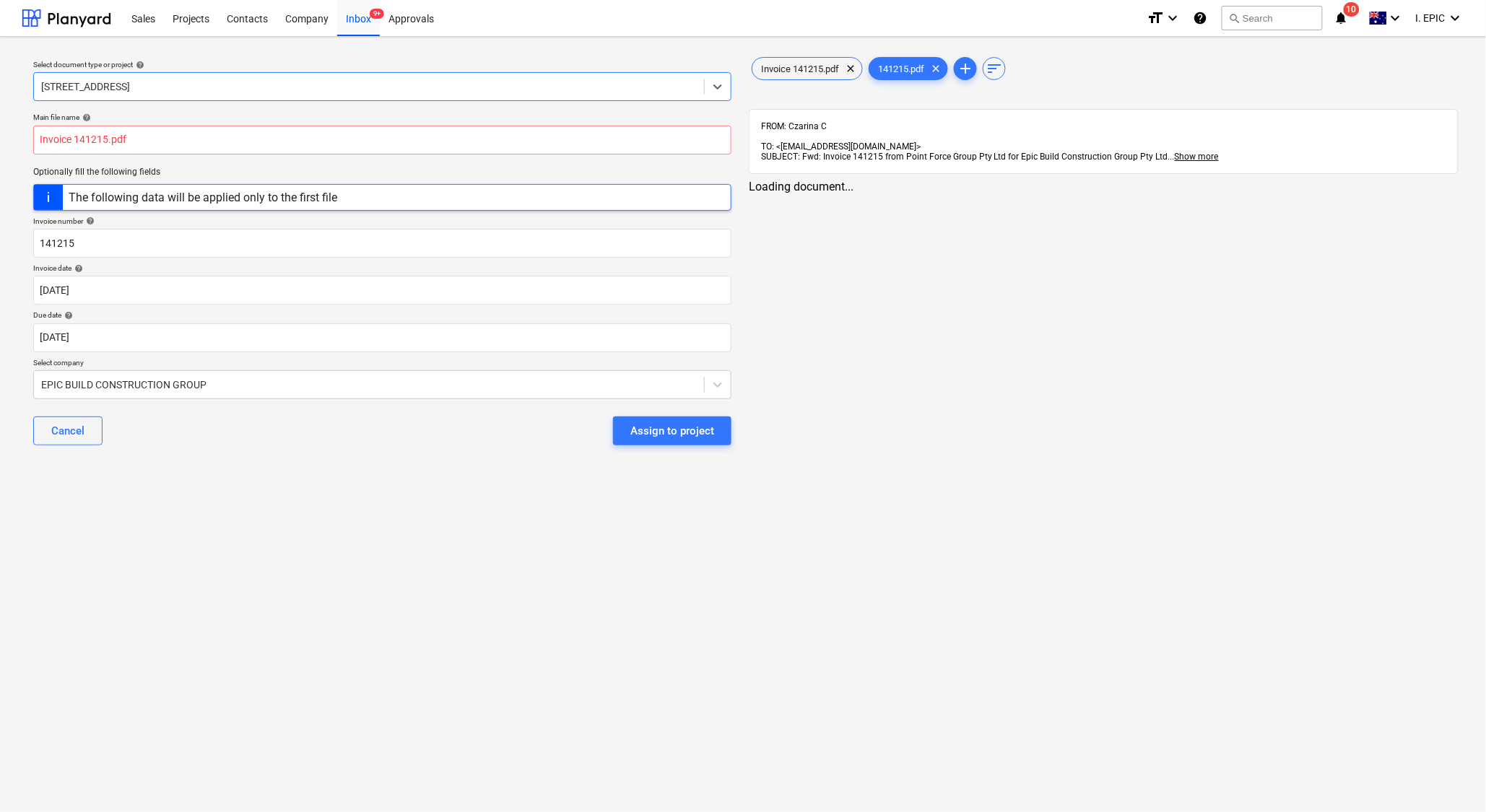
type input "Invoice 141215.pdf"
type input "141215"
type input "[DATE]"
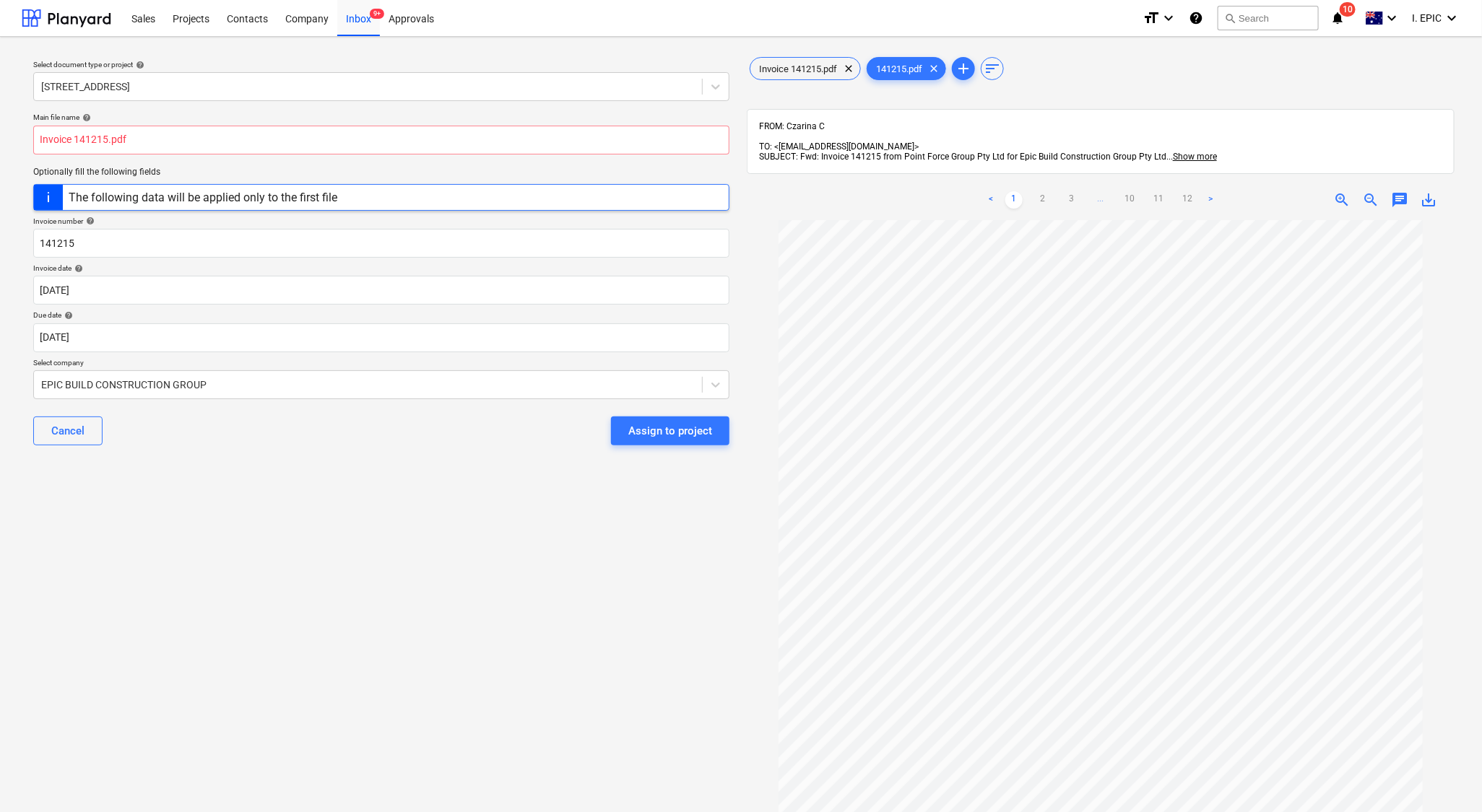
click at [197, 647] on div "Select document type or project help [STREET_ADDRESS] file name help Invoice 14…" at bounding box center [382, 523] width 720 height 949
click at [796, 74] on span "Invoice 141215.pdf" at bounding box center [798, 69] width 95 height 11
click at [894, 69] on span "141215.pdf" at bounding box center [900, 69] width 64 height 11
click at [1067, 191] on link "3" at bounding box center [1072, 200] width 17 height 17
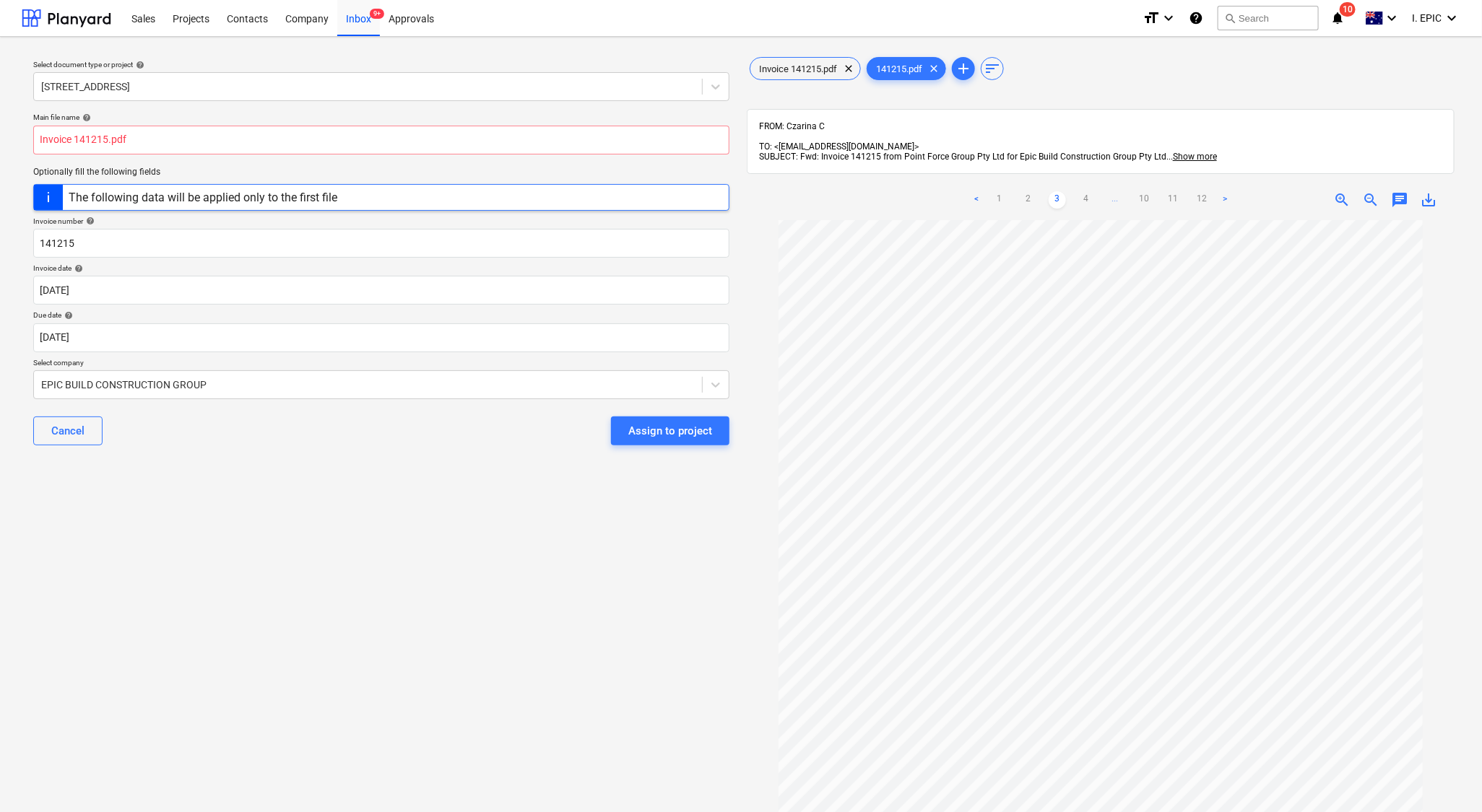
scroll to position [92, 0]
click at [1088, 191] on link "4" at bounding box center [1087, 200] width 17 height 17
drag, startPoint x: 1102, startPoint y: 181, endPoint x: 1106, endPoint y: 192, distance: 11.7
click at [1100, 191] on link "5" at bounding box center [1101, 200] width 17 height 17
click at [1113, 191] on link "6" at bounding box center [1116, 200] width 17 height 17
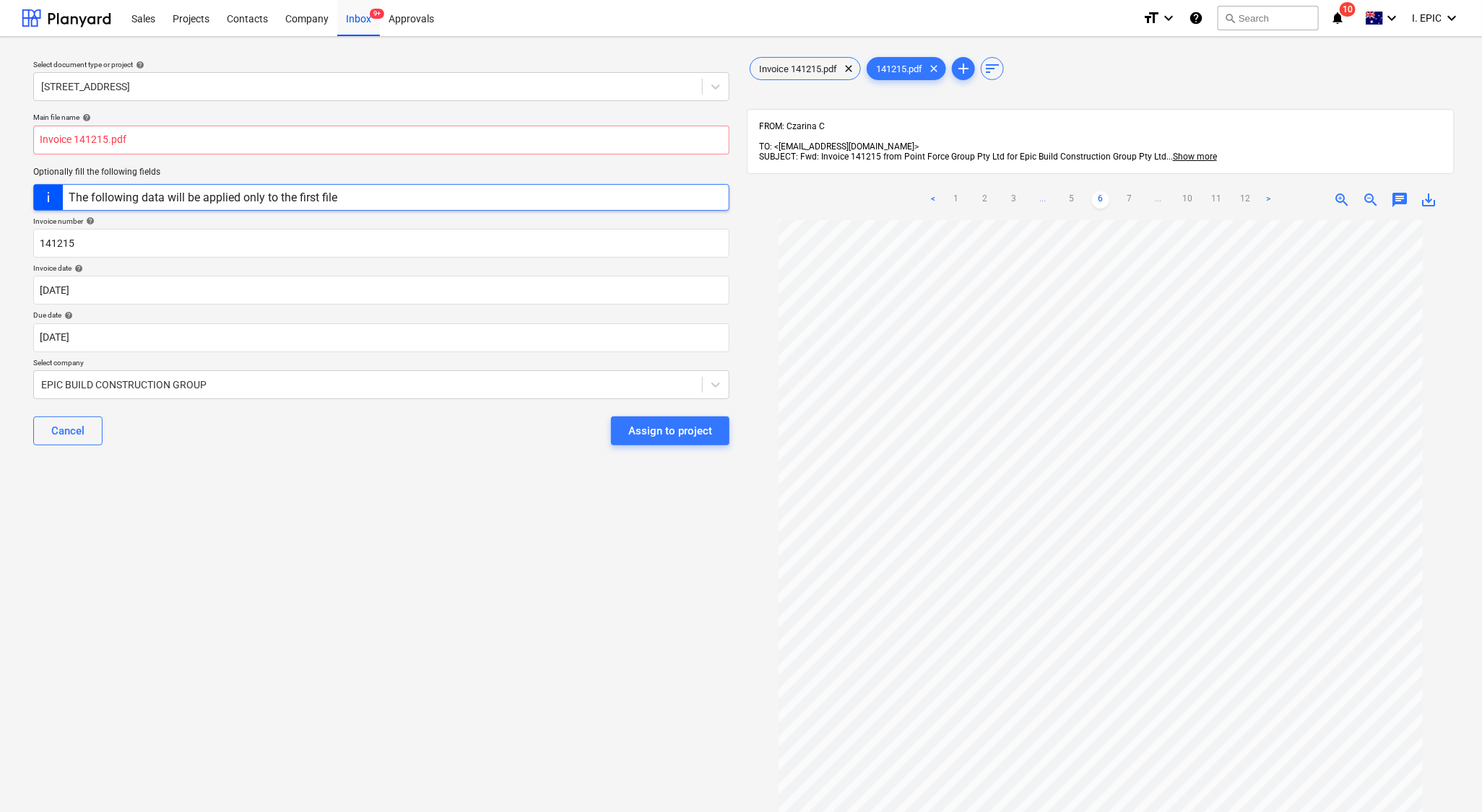
click at [1132, 180] on div "< 1 2 3 ... 5 6 7 ... 10 11 12 >" at bounding box center [1101, 200] width 353 height 41
click at [1132, 191] on link "7" at bounding box center [1129, 200] width 17 height 17
click at [1132, 191] on link "8" at bounding box center [1129, 200] width 17 height 17
click at [1143, 191] on link "9" at bounding box center [1144, 200] width 17 height 17
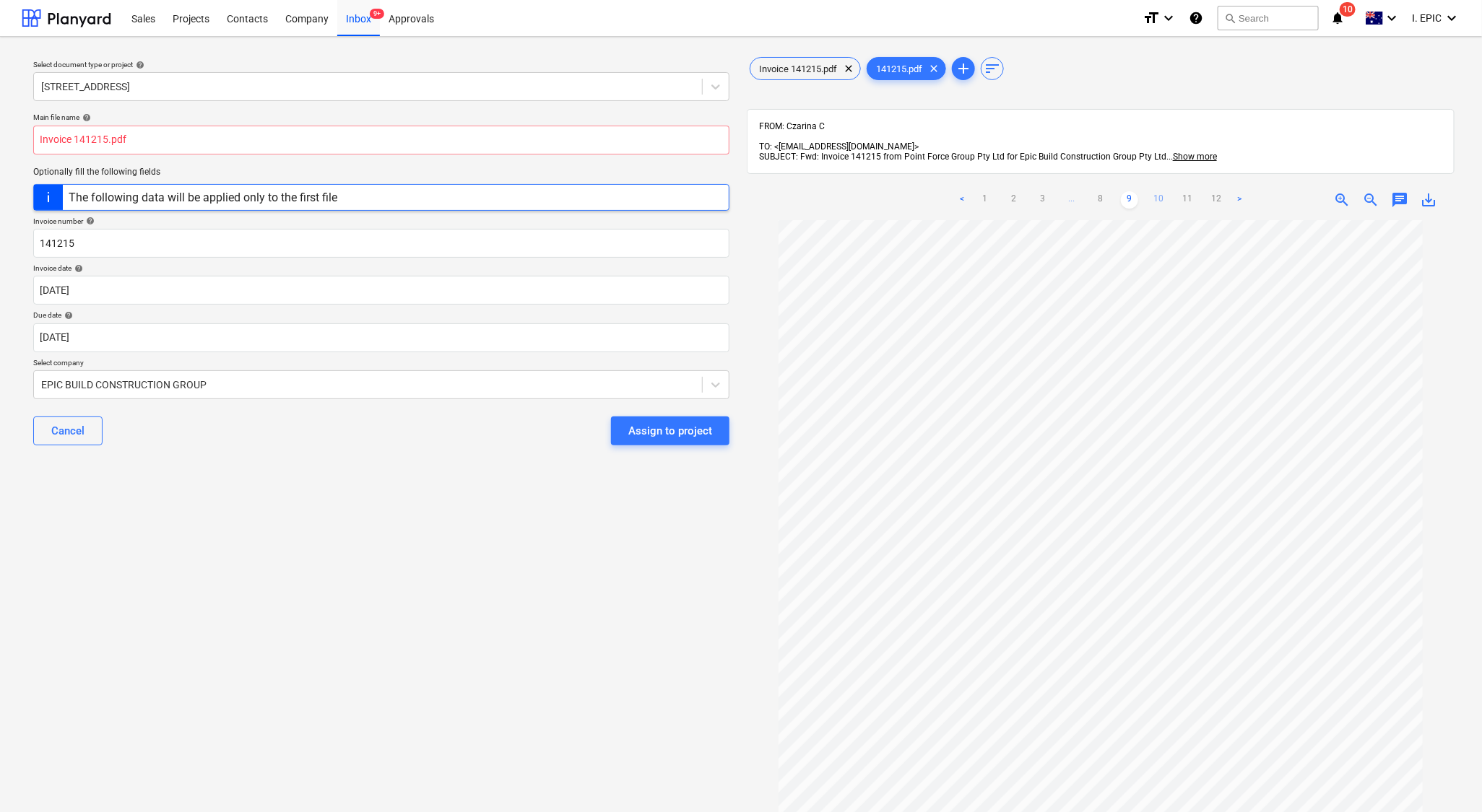
click at [1154, 191] on link "10" at bounding box center [1158, 200] width 17 height 17
click at [1172, 191] on link "11" at bounding box center [1173, 200] width 17 height 17
drag, startPoint x: 1372, startPoint y: 69, endPoint x: 1409, endPoint y: 11, distance: 68.8
click at [1372, 62] on div "Invoice 141215.pdf clear 141215.pdf clear add sort" at bounding box center [1101, 69] width 708 height 29
